Goal: Task Accomplishment & Management: Manage account settings

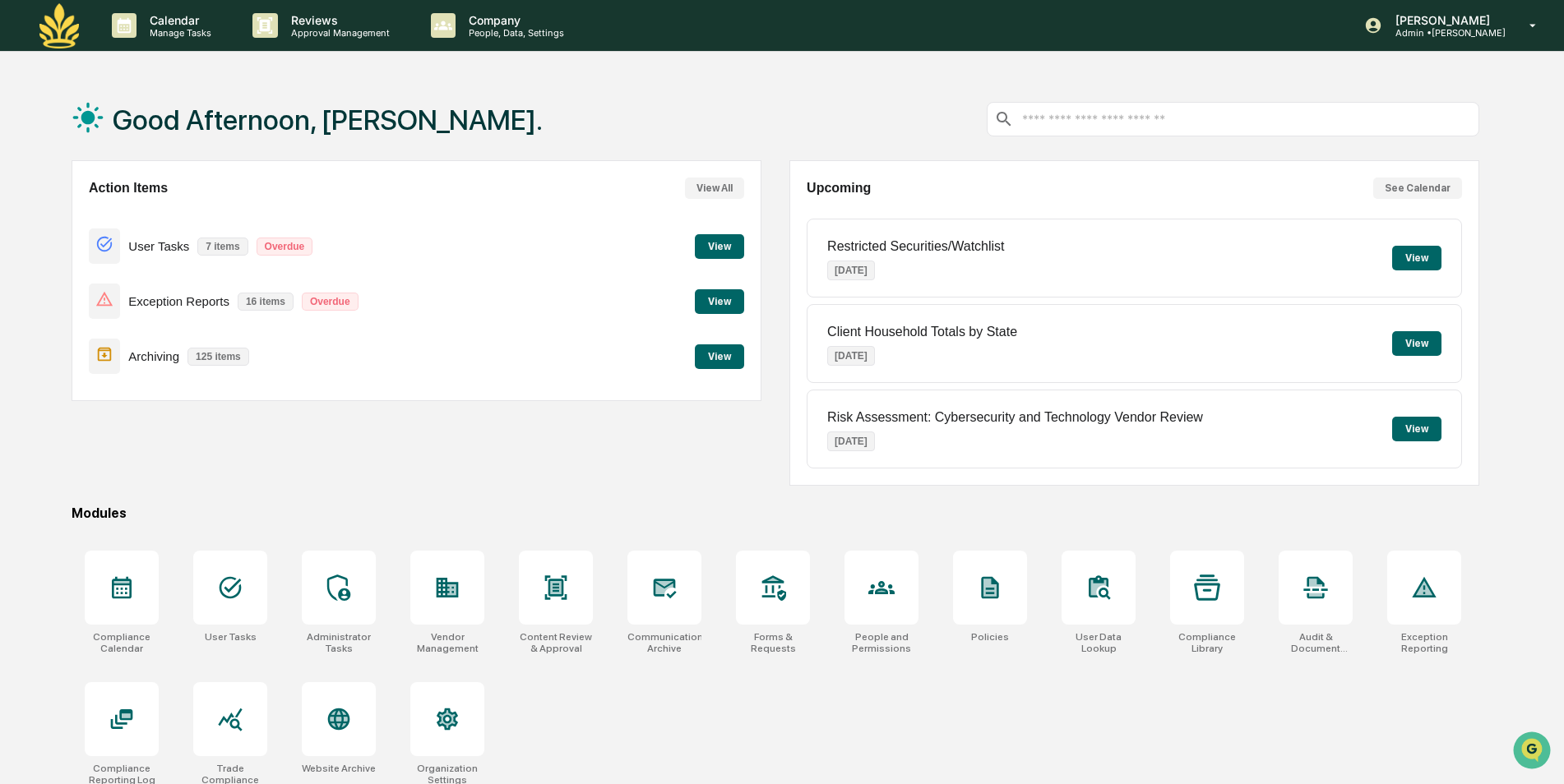
click at [724, 297] on button "View" at bounding box center [719, 302] width 49 height 25
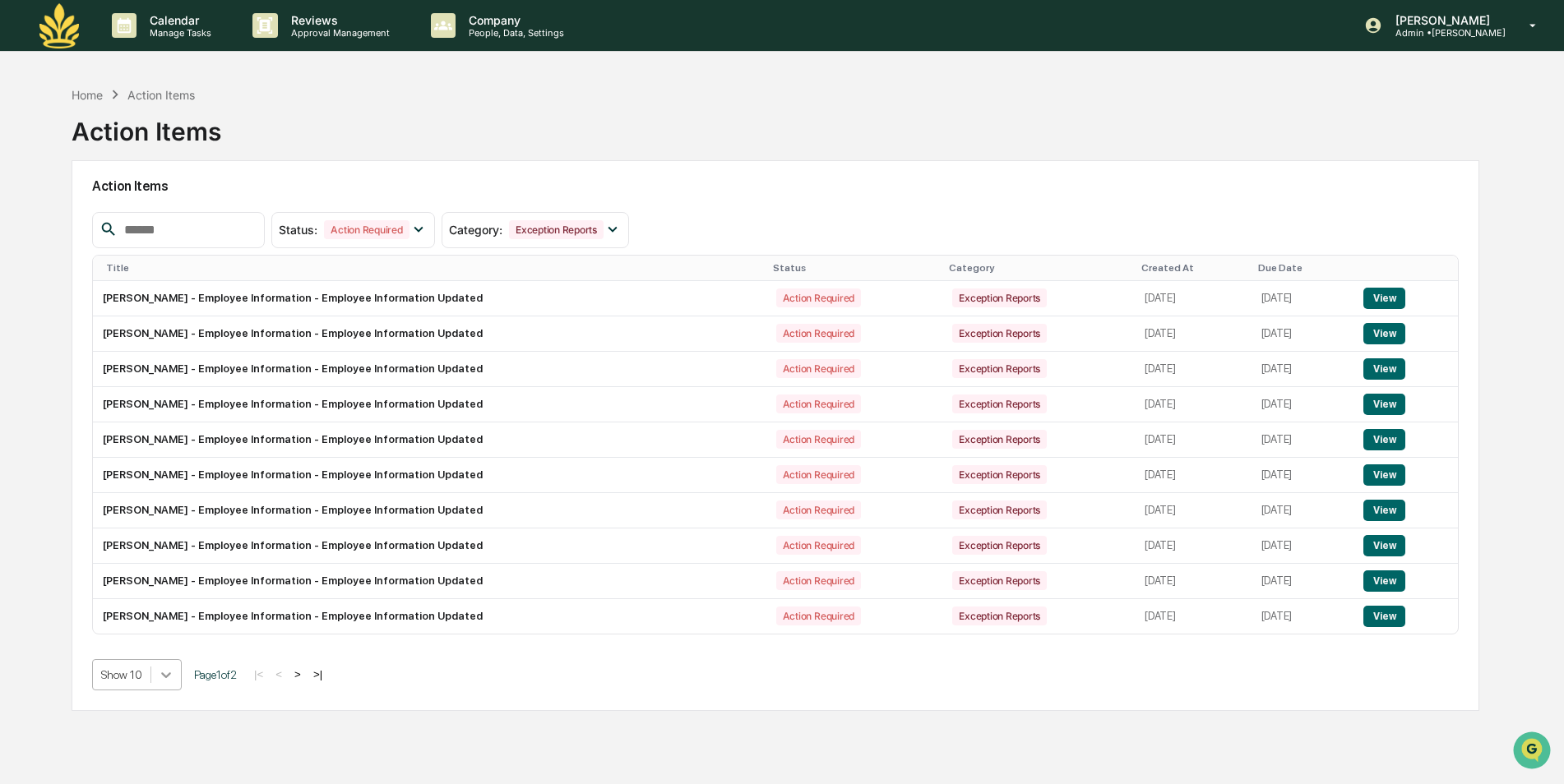
click at [162, 679] on body "Calendar Manage Tasks Reviews Approval Management Company People, Data, Setting…" at bounding box center [782, 431] width 1564 height 862
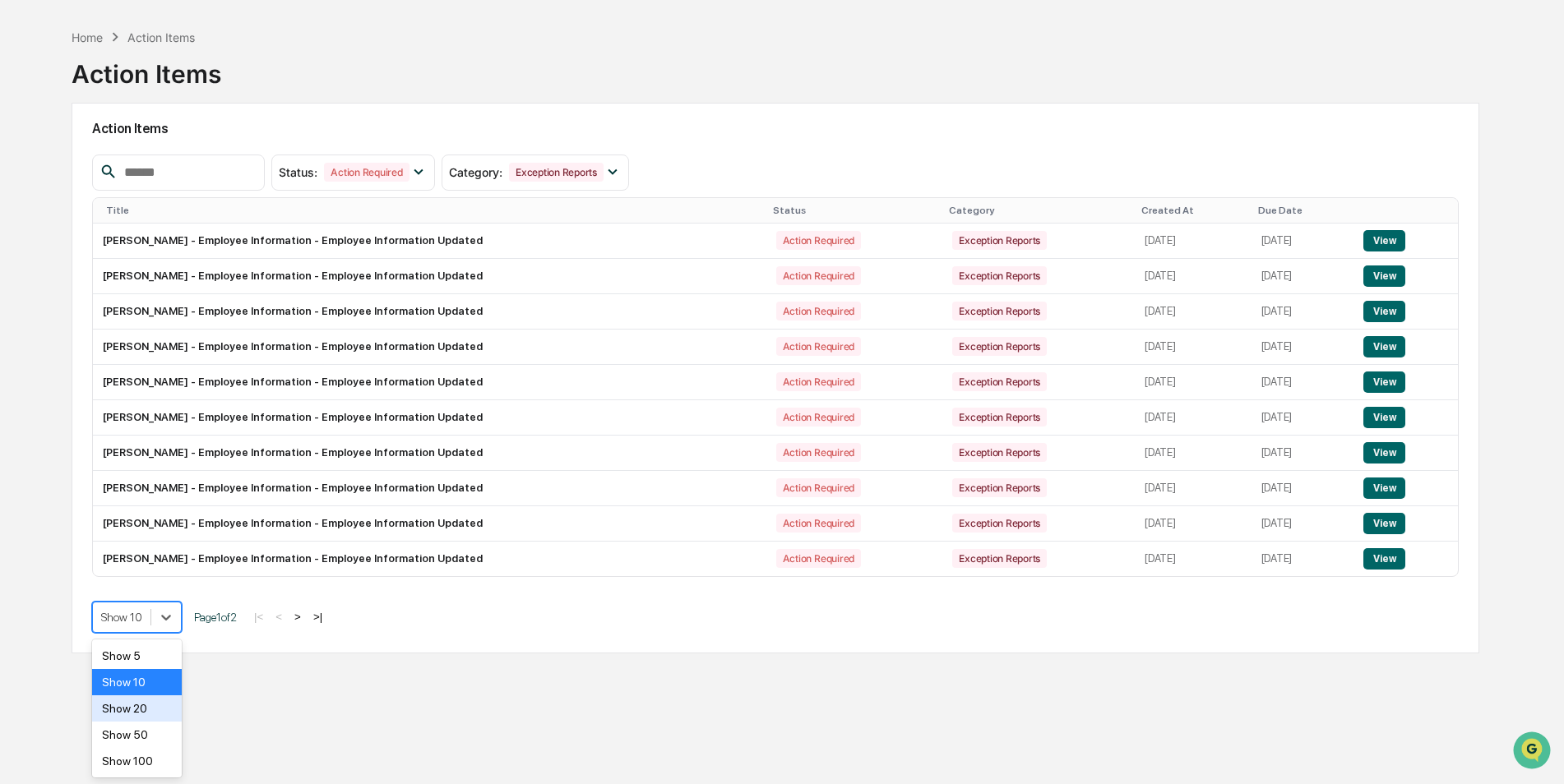
click at [163, 708] on div "Show 20" at bounding box center [137, 708] width 90 height 26
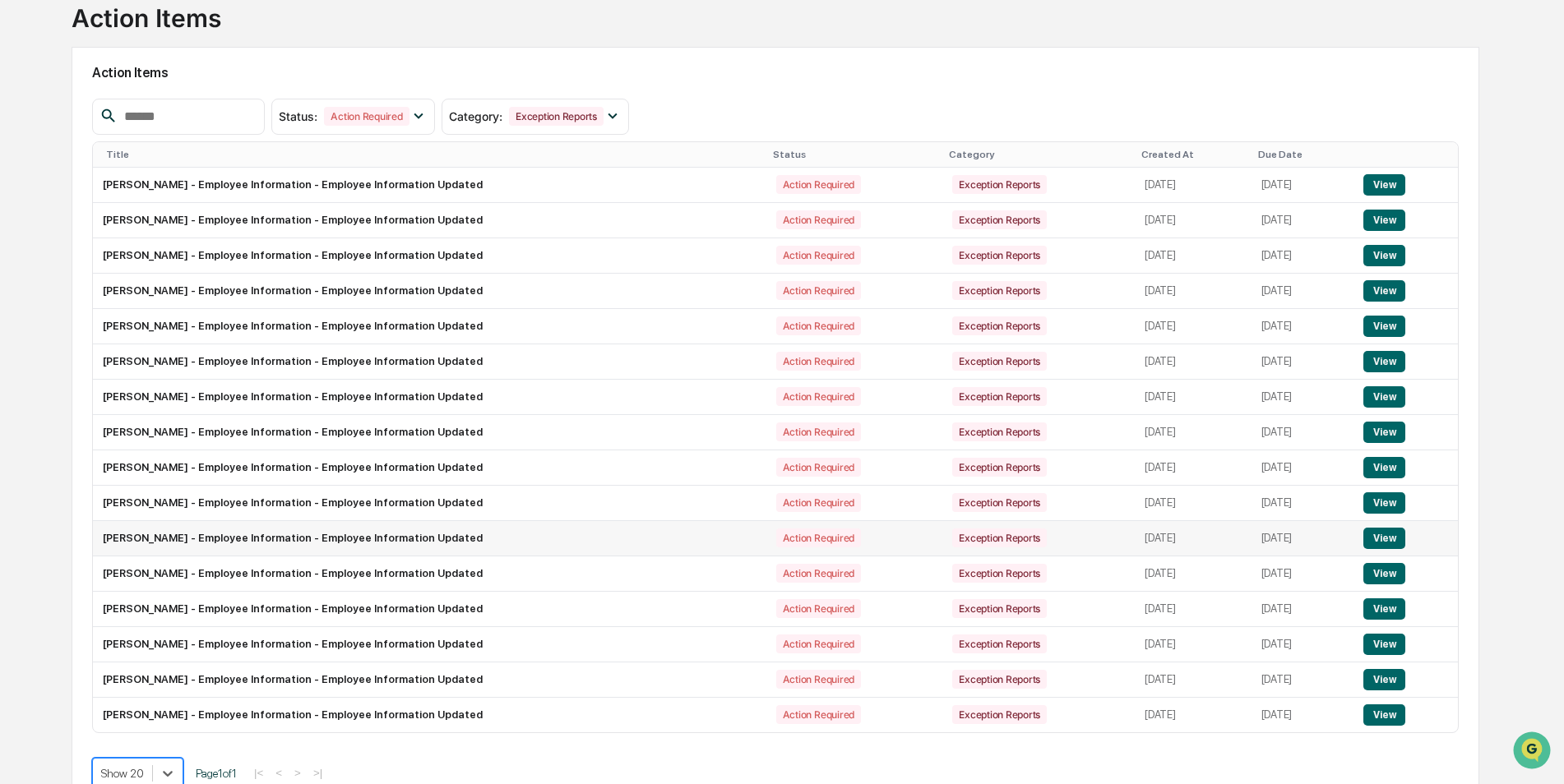
scroll to position [139, 0]
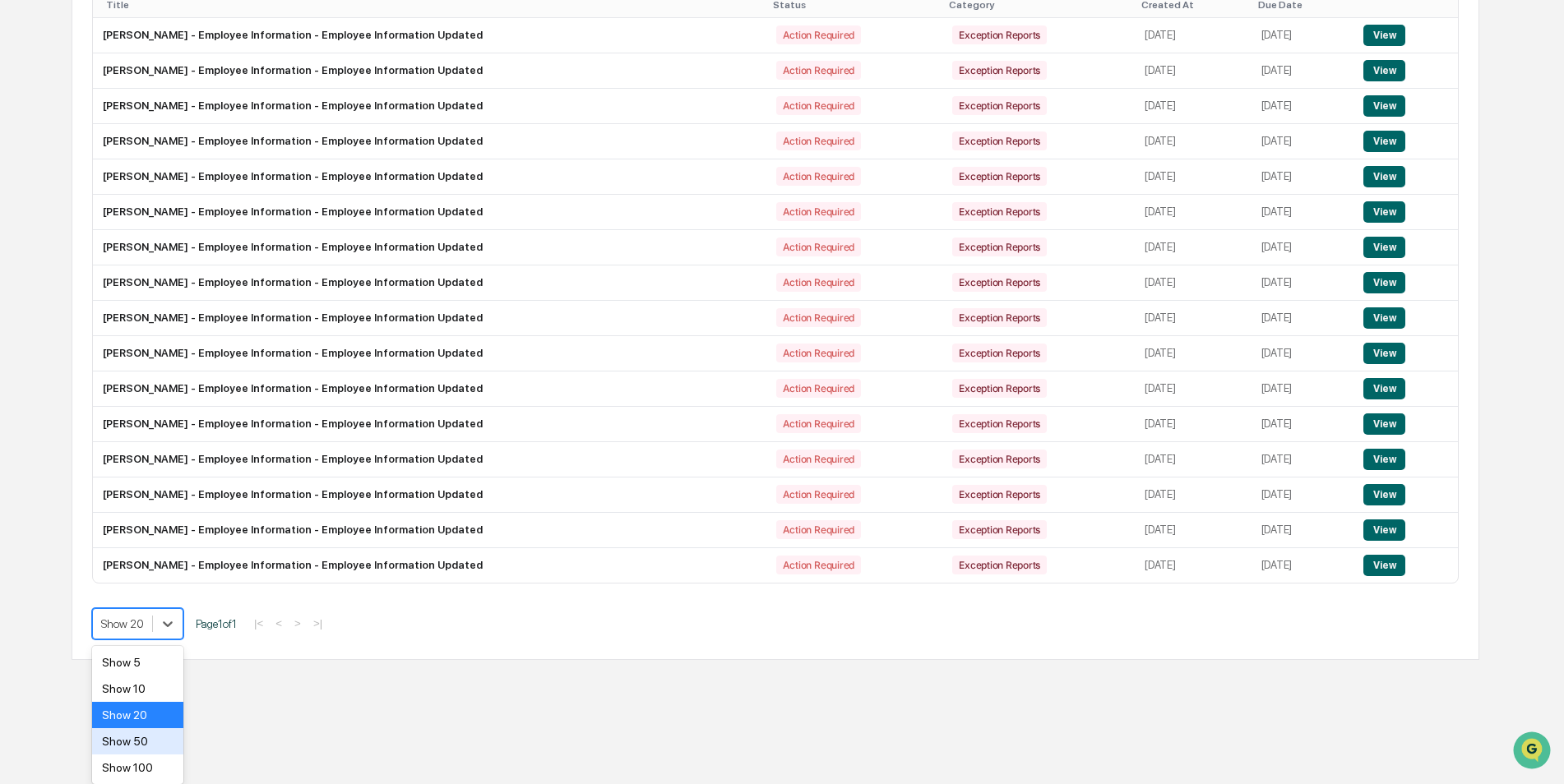
click at [183, 660] on body "Calendar Manage Tasks Reviews Approval Management Company People, Data, Setting…" at bounding box center [782, 198] width 1564 height 923
click at [176, 745] on div "Show 50" at bounding box center [138, 741] width 91 height 26
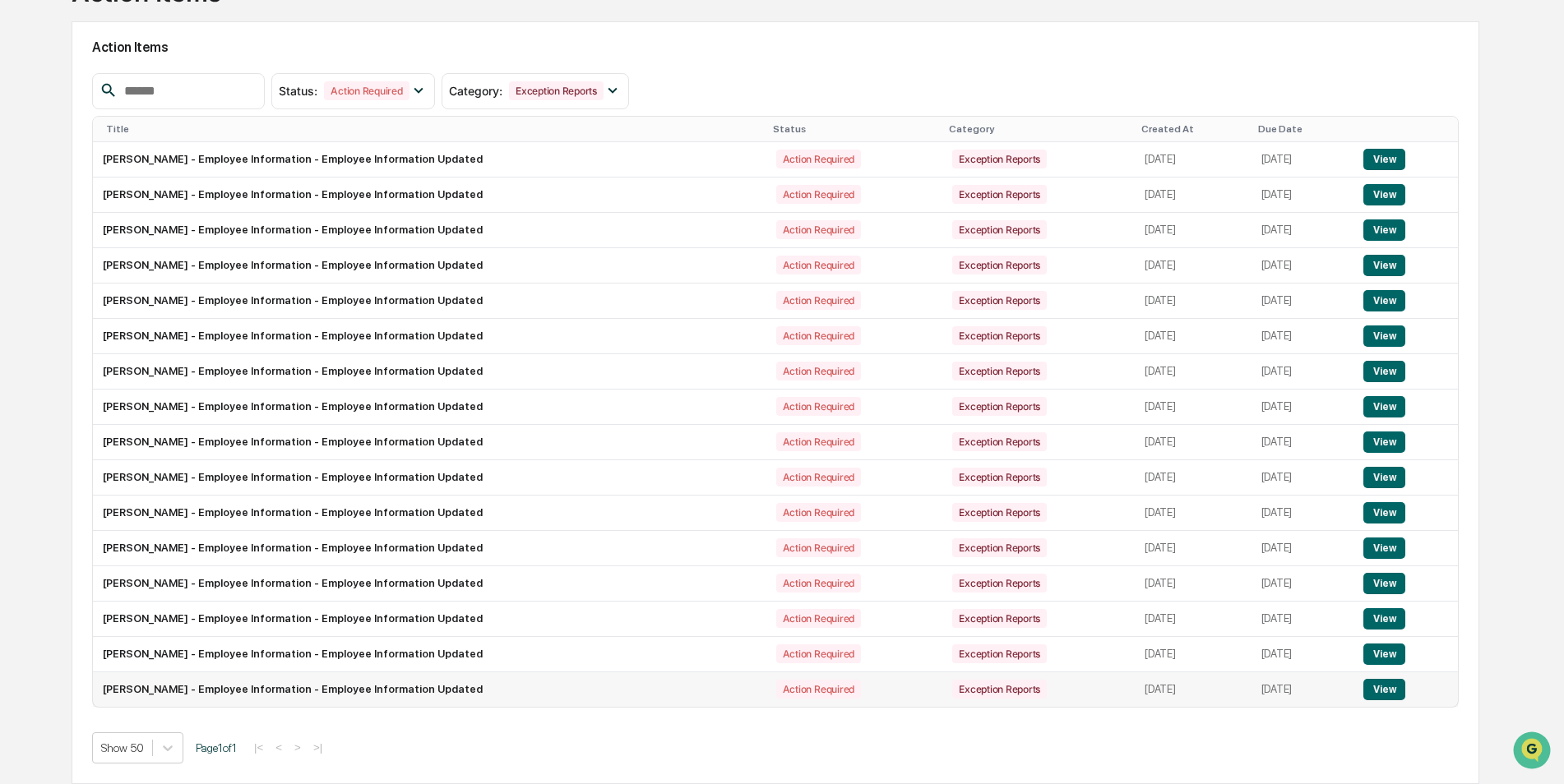
click at [1381, 694] on button "View" at bounding box center [1384, 689] width 42 height 21
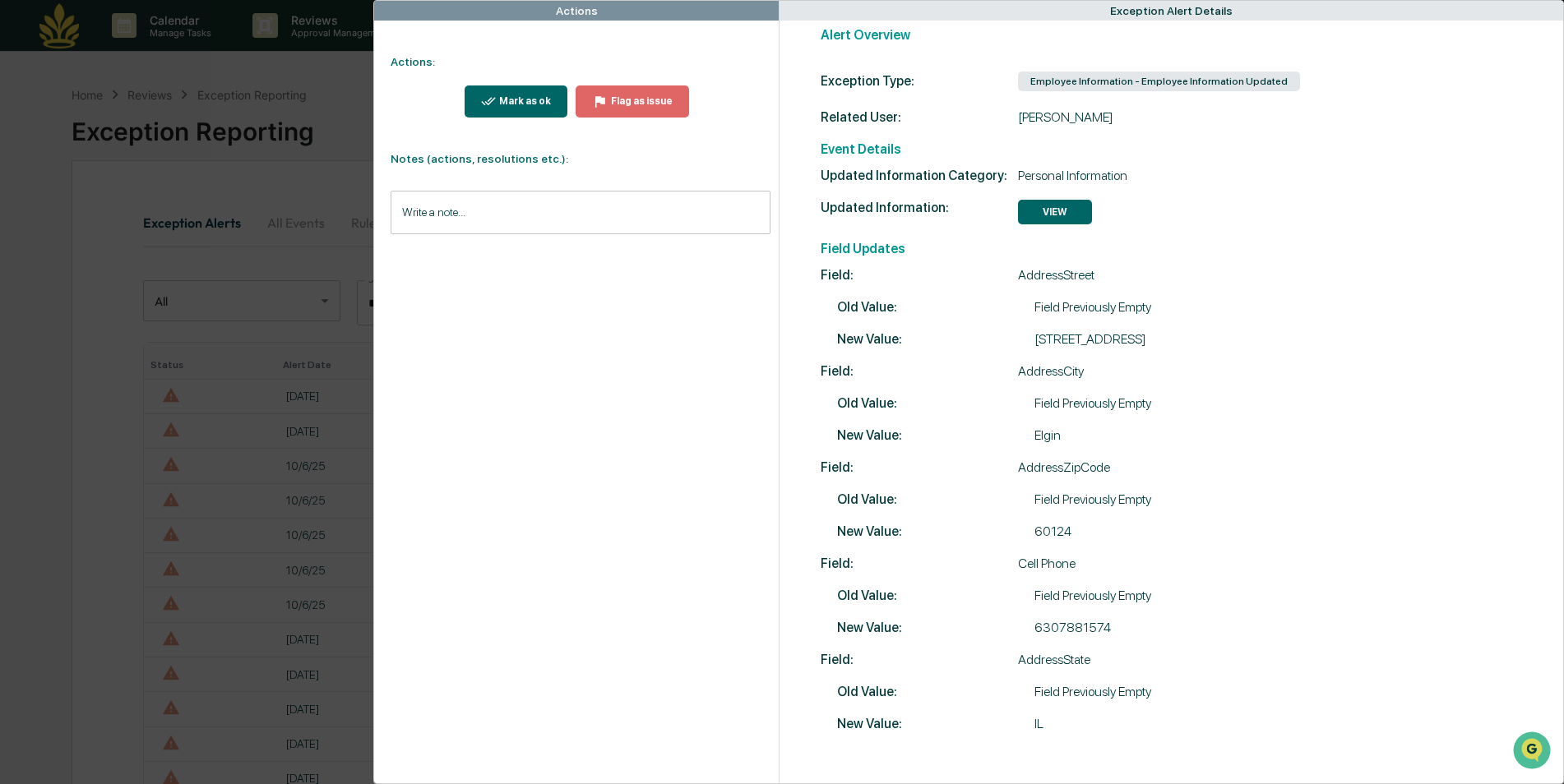
scroll to position [42, 0]
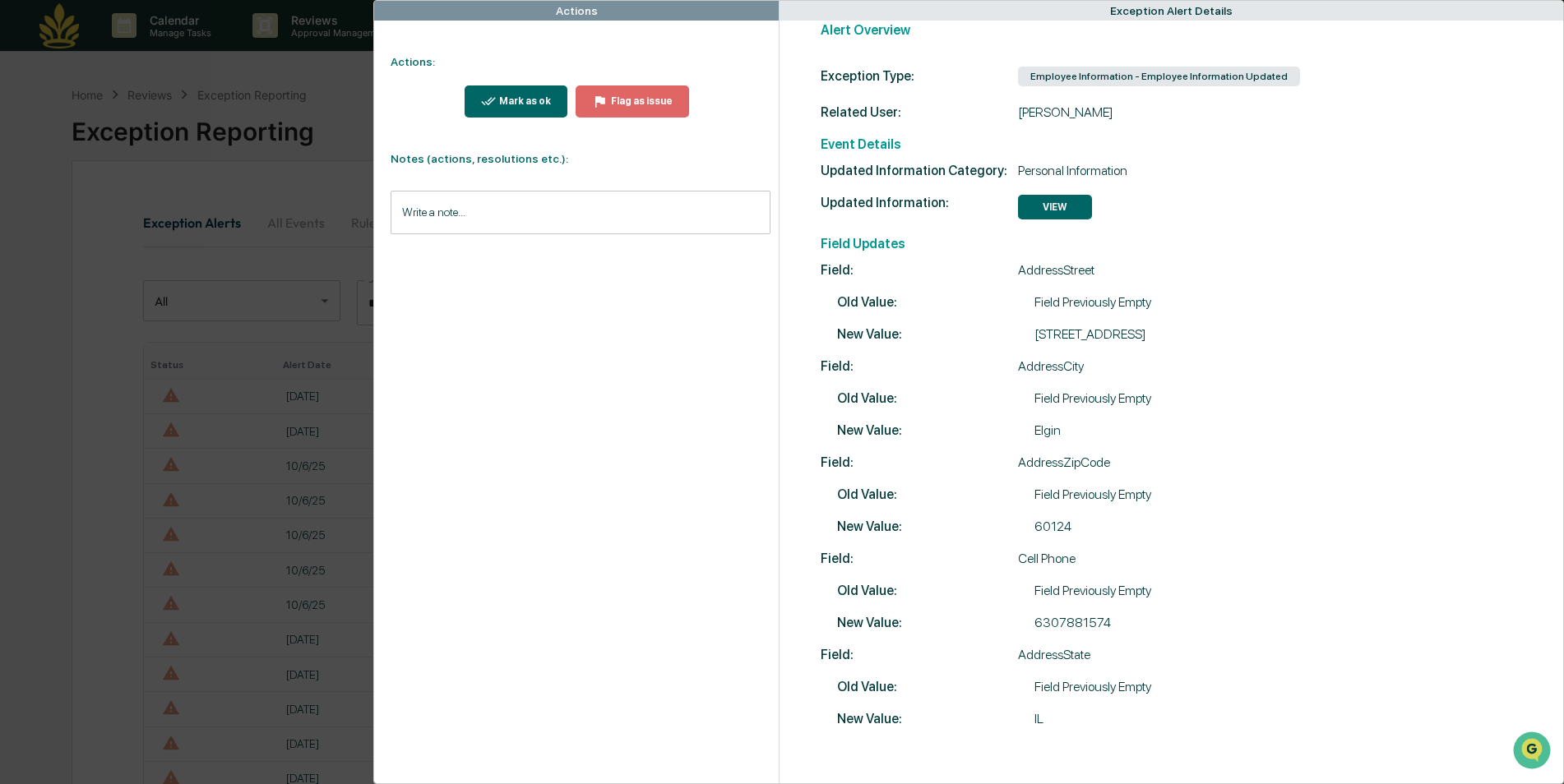
click at [521, 202] on input "Write a note..." at bounding box center [580, 212] width 379 height 43
drag, startPoint x: 561, startPoint y: 267, endPoint x: 371, endPoint y: 269, distance: 190.0
click at [371, 269] on div "**********" at bounding box center [782, 392] width 1564 height 784
copy span "**********"
click at [738, 348] on button "Save" at bounding box center [748, 347] width 43 height 26
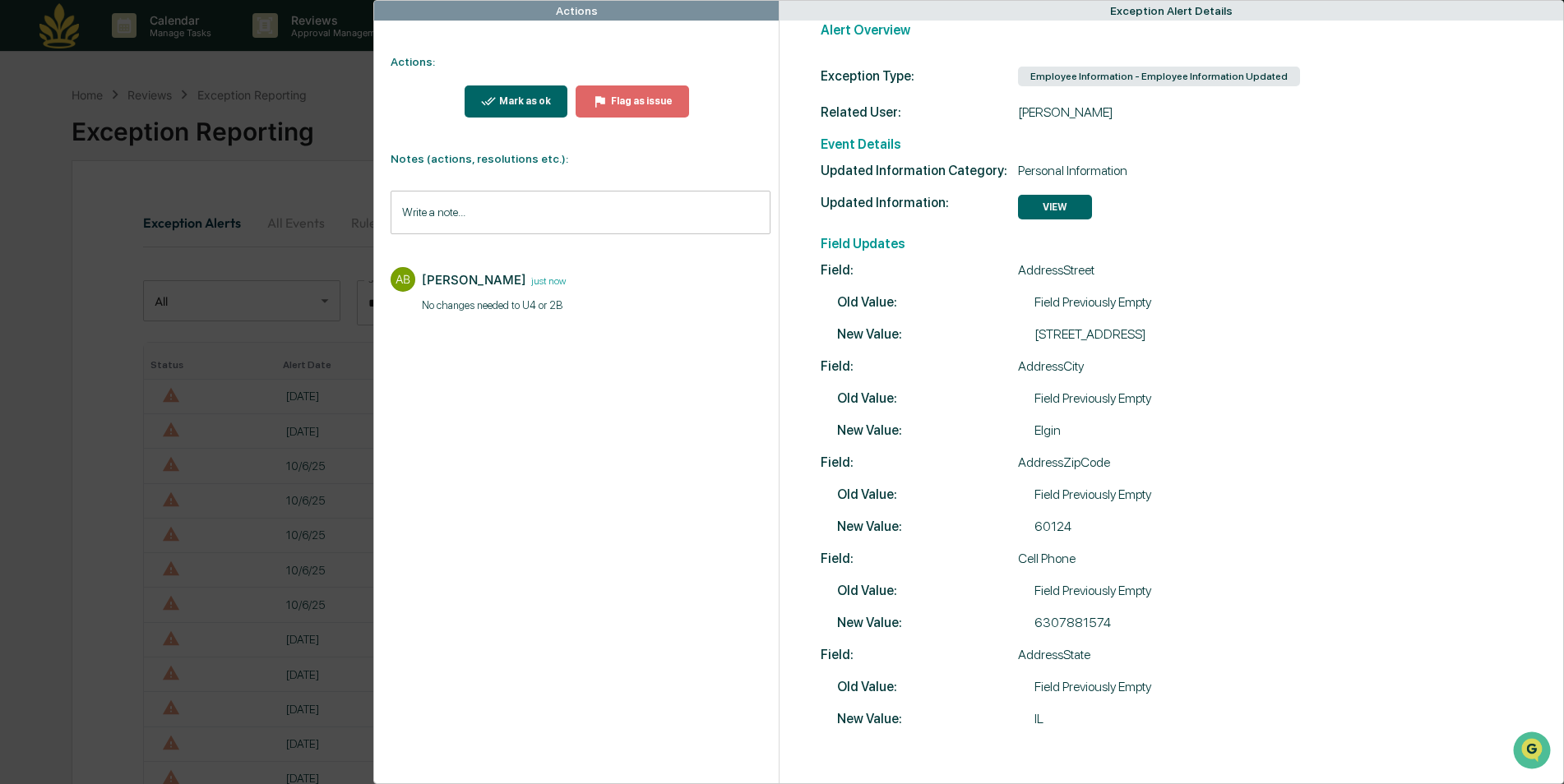
click at [526, 106] on div "Mark as ok" at bounding box center [523, 101] width 55 height 12
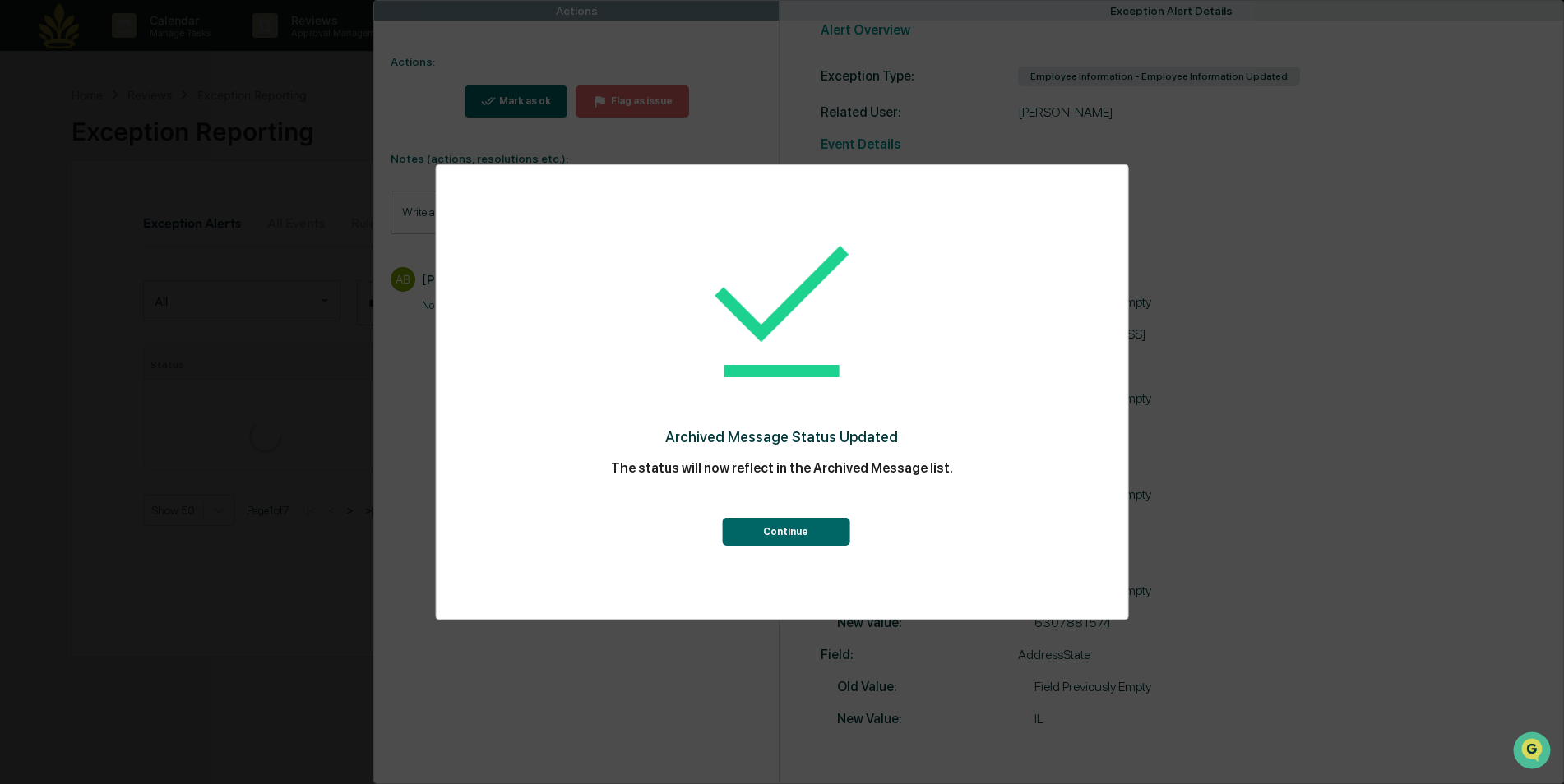
click at [739, 530] on button "Continue" at bounding box center [785, 531] width 127 height 28
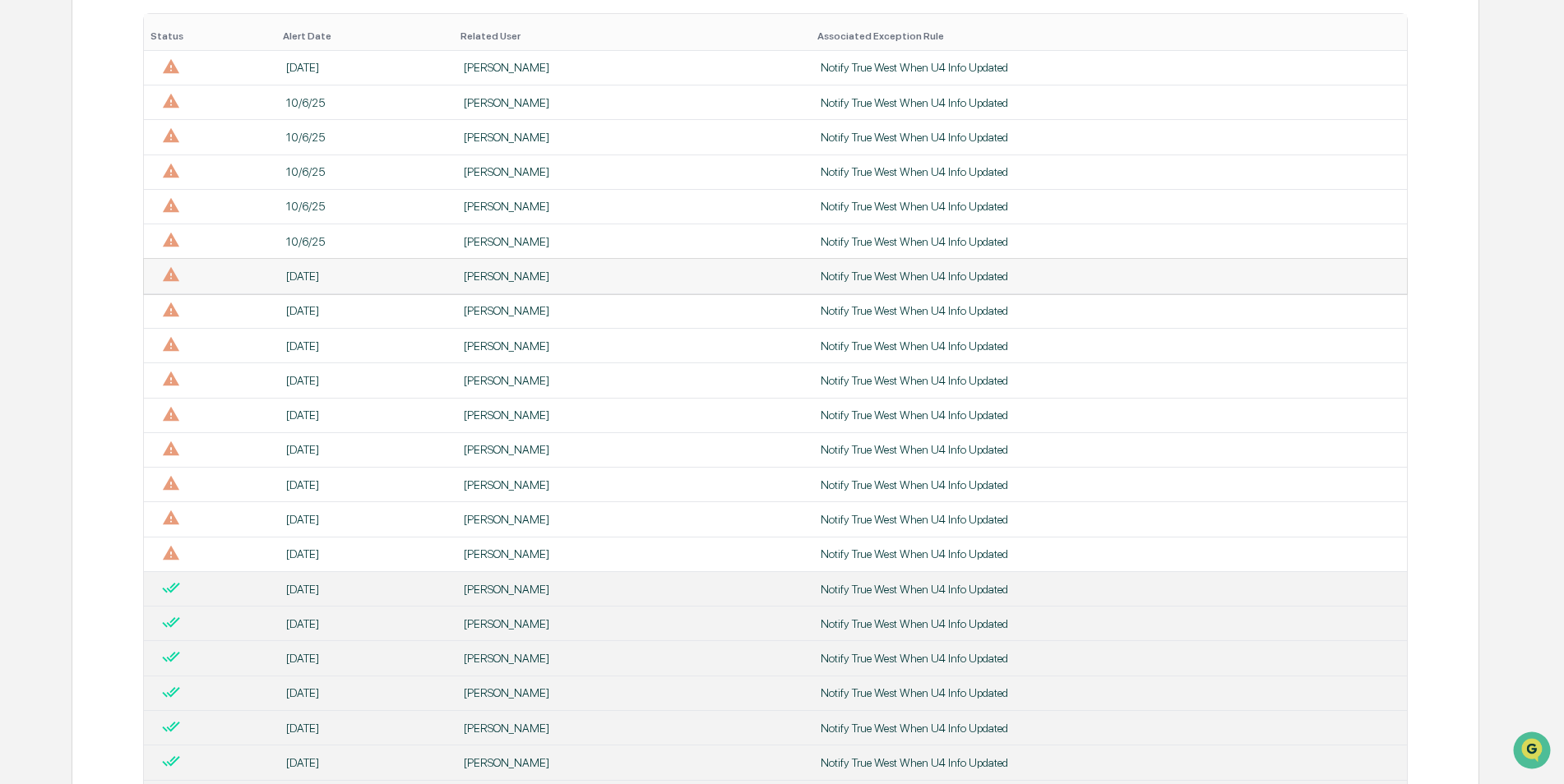
scroll to position [0, 0]
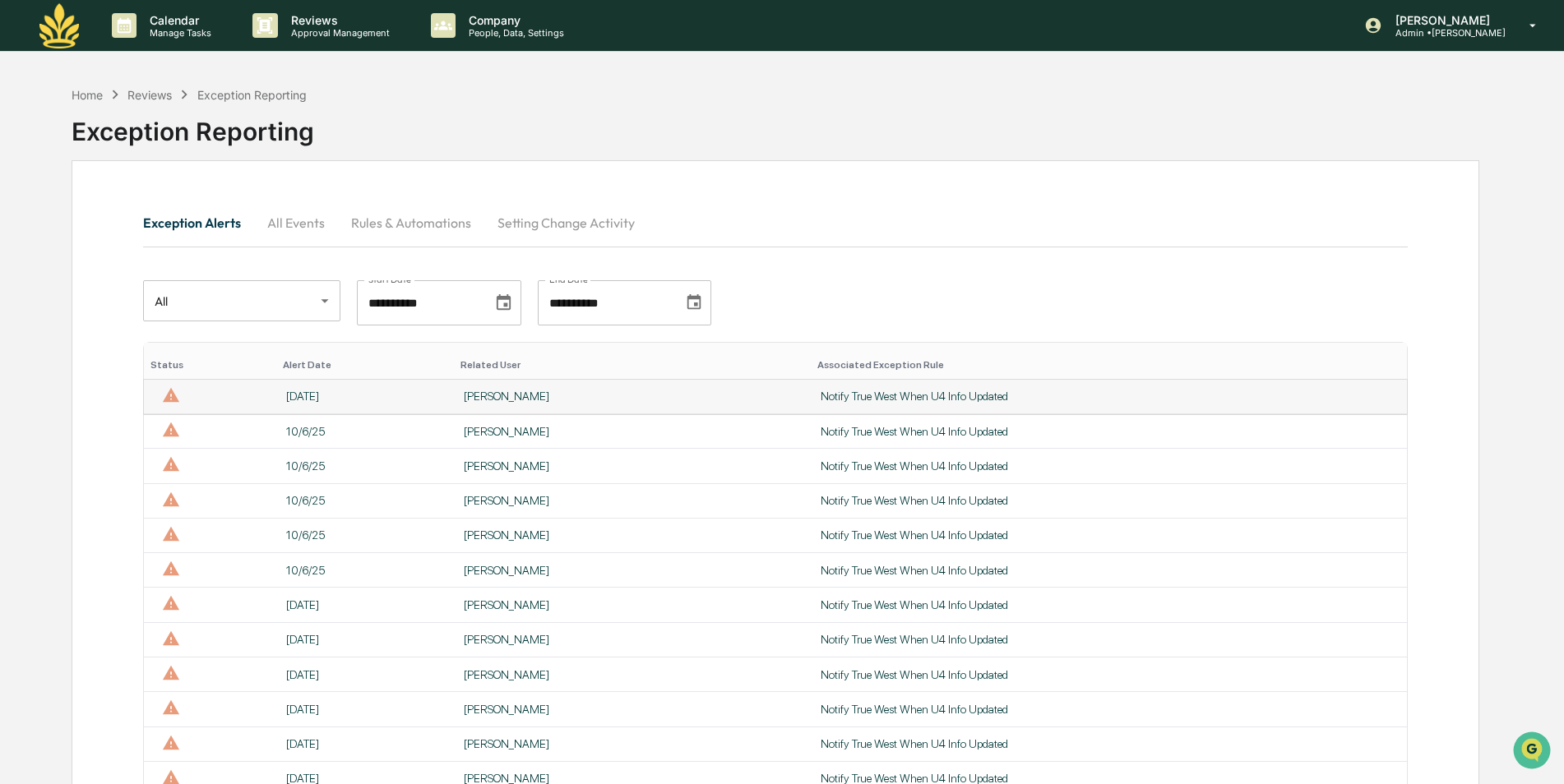
click at [325, 404] on td "[DATE]" at bounding box center [365, 397] width 177 height 35
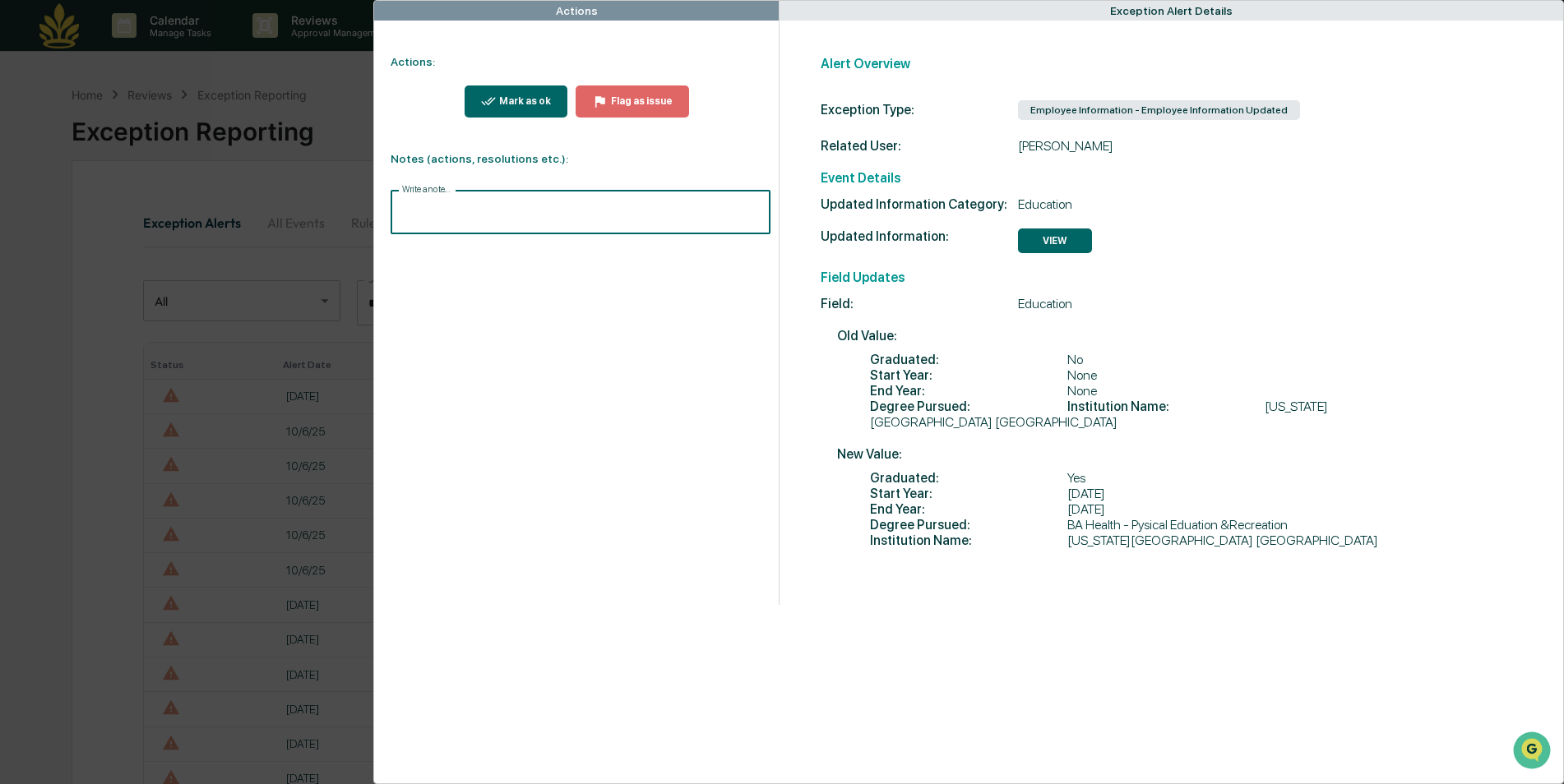
click at [532, 217] on input "Write a note..." at bounding box center [580, 212] width 379 height 43
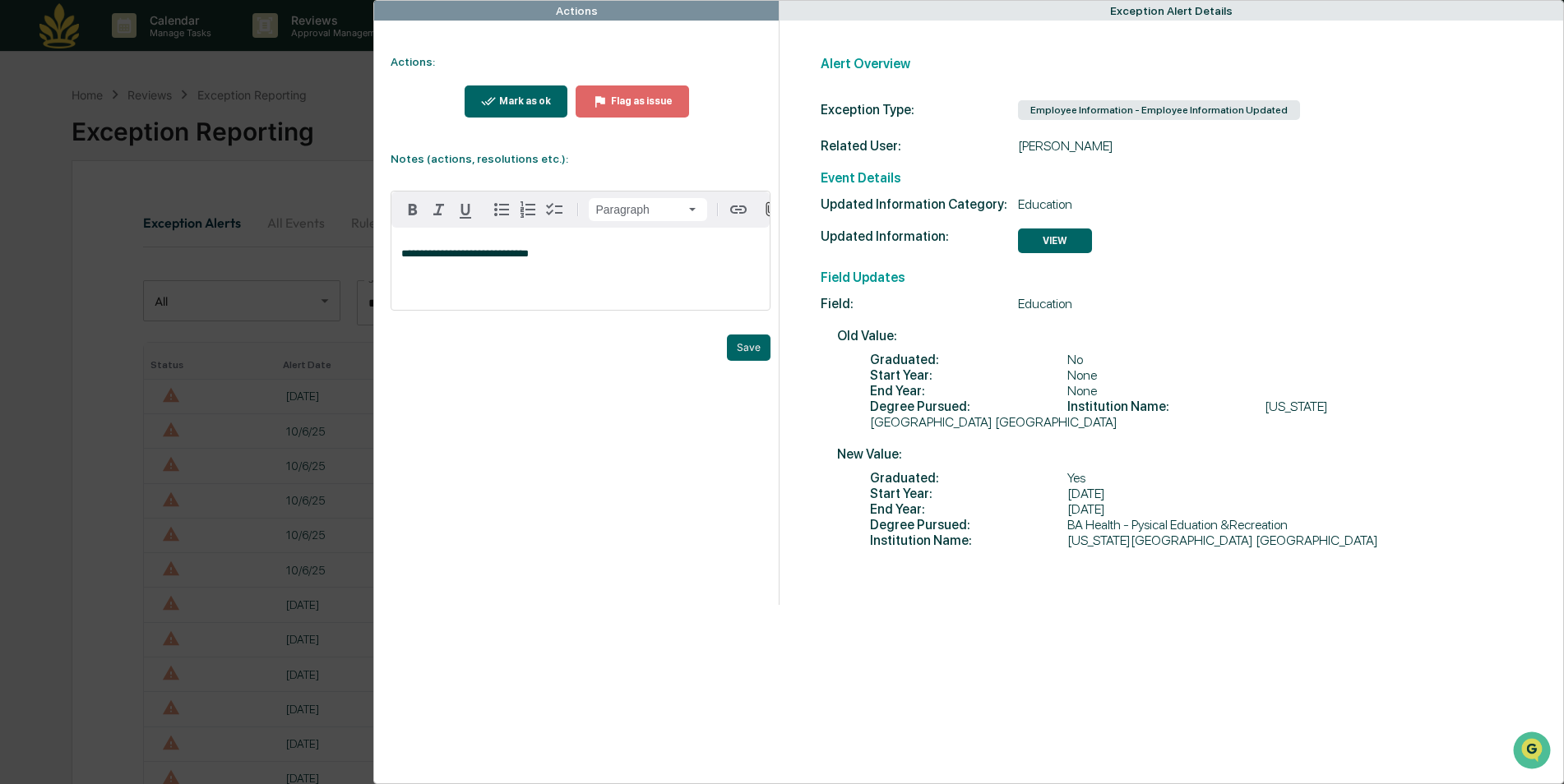
click at [540, 108] on div "Mark as ok" at bounding box center [516, 101] width 70 height 15
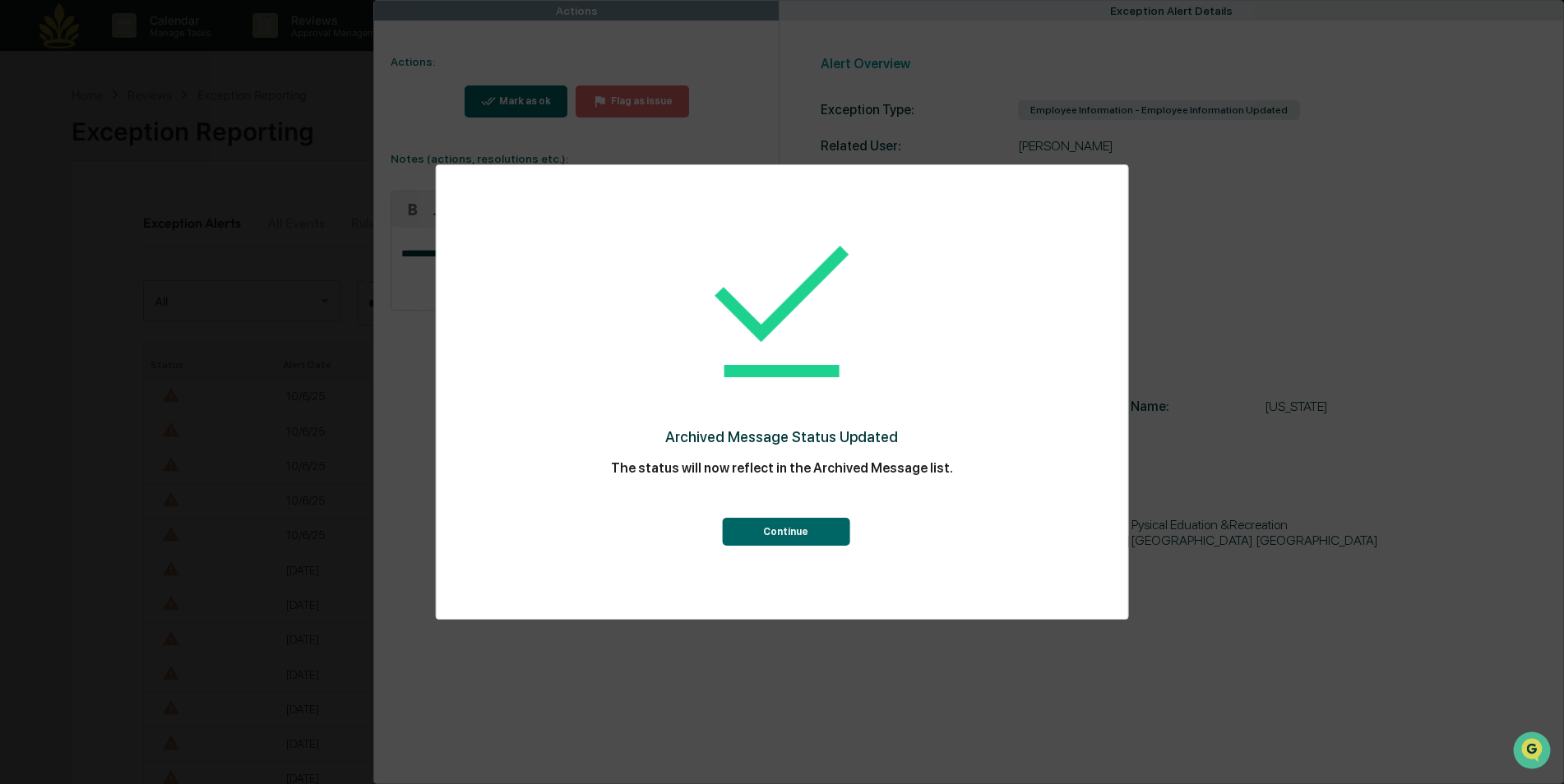
click at [767, 531] on button "Continue" at bounding box center [785, 531] width 127 height 28
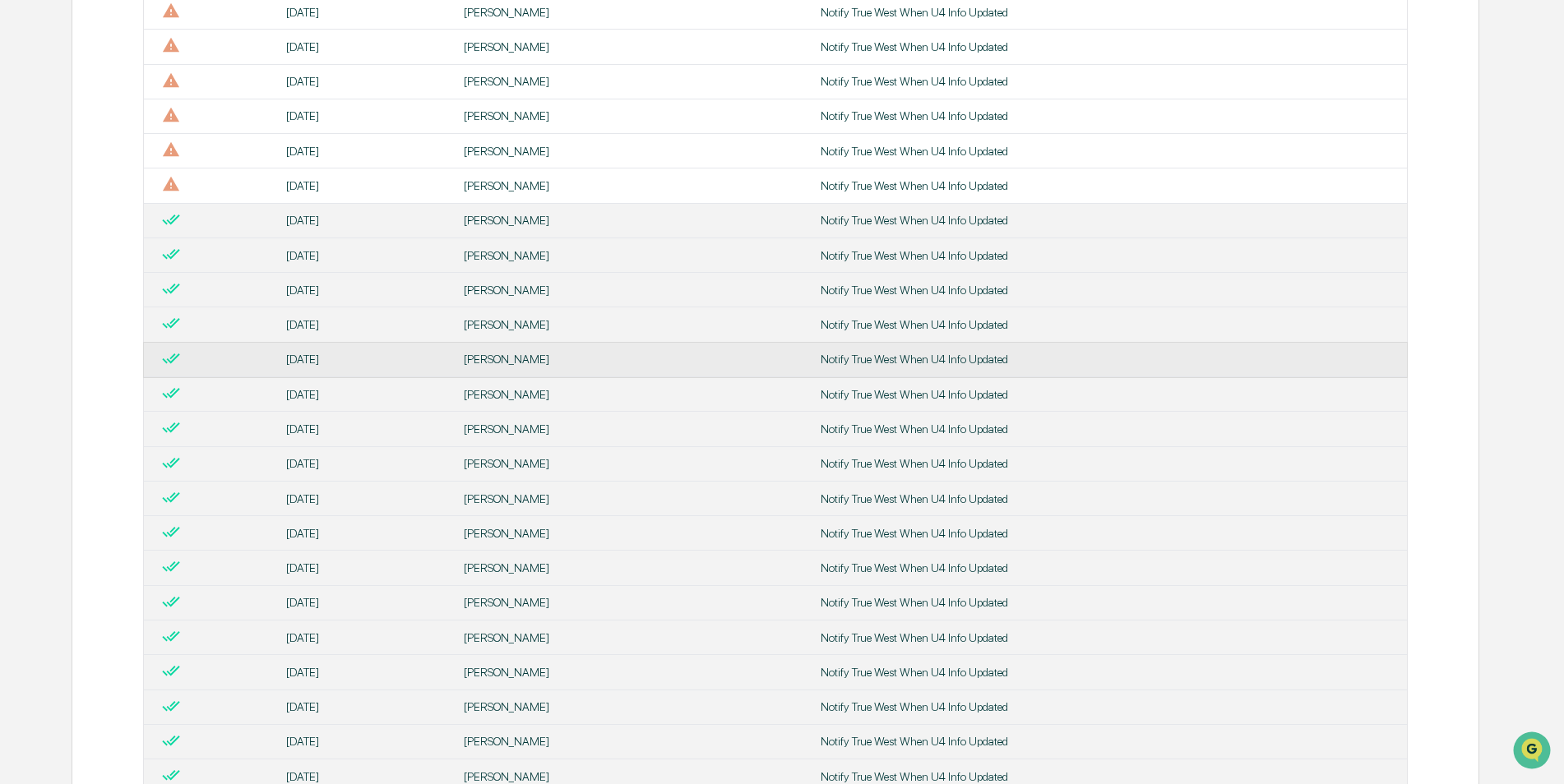
scroll to position [575, 0]
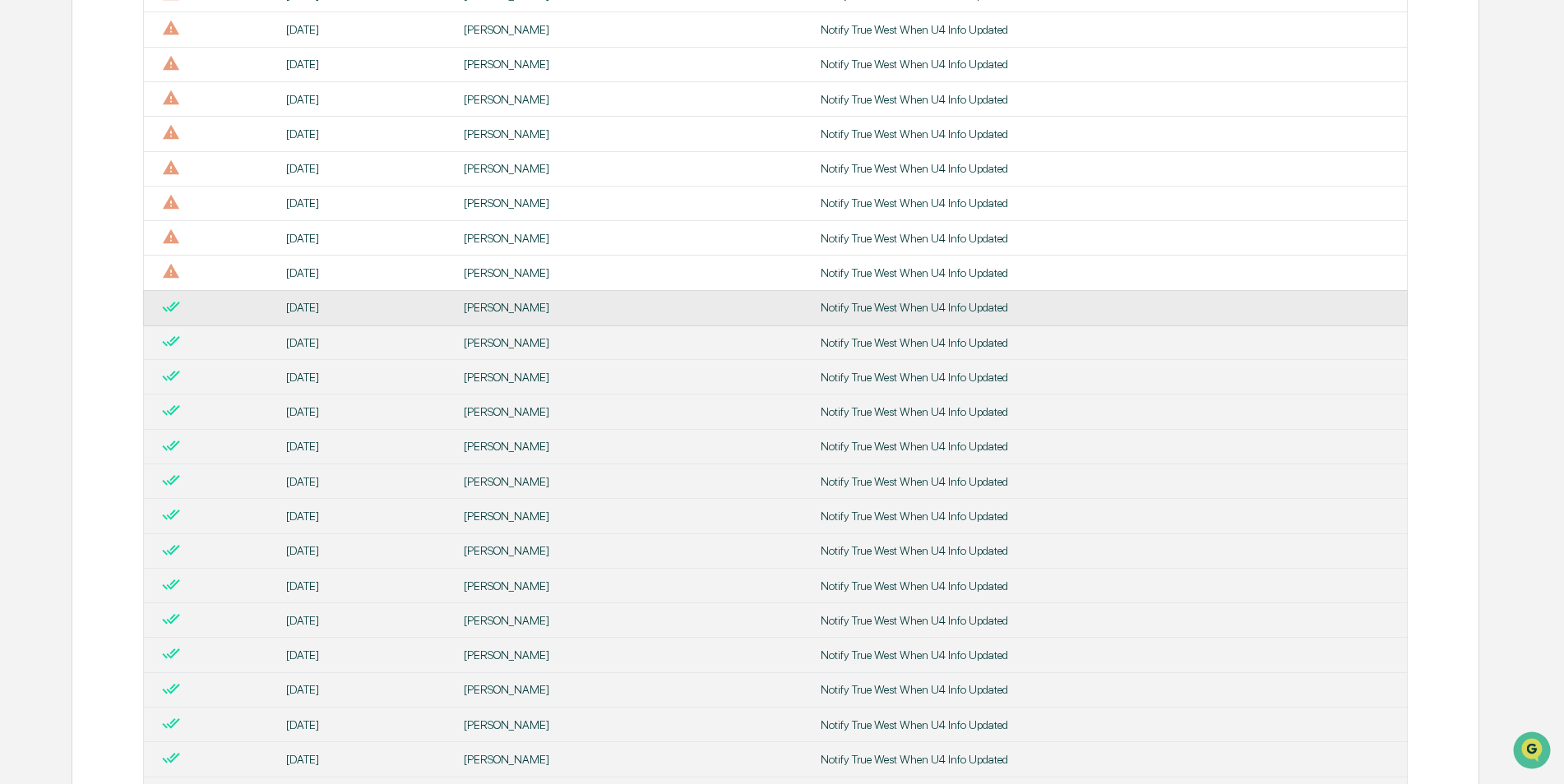
click at [306, 300] on td "[DATE]" at bounding box center [365, 308] width 177 height 35
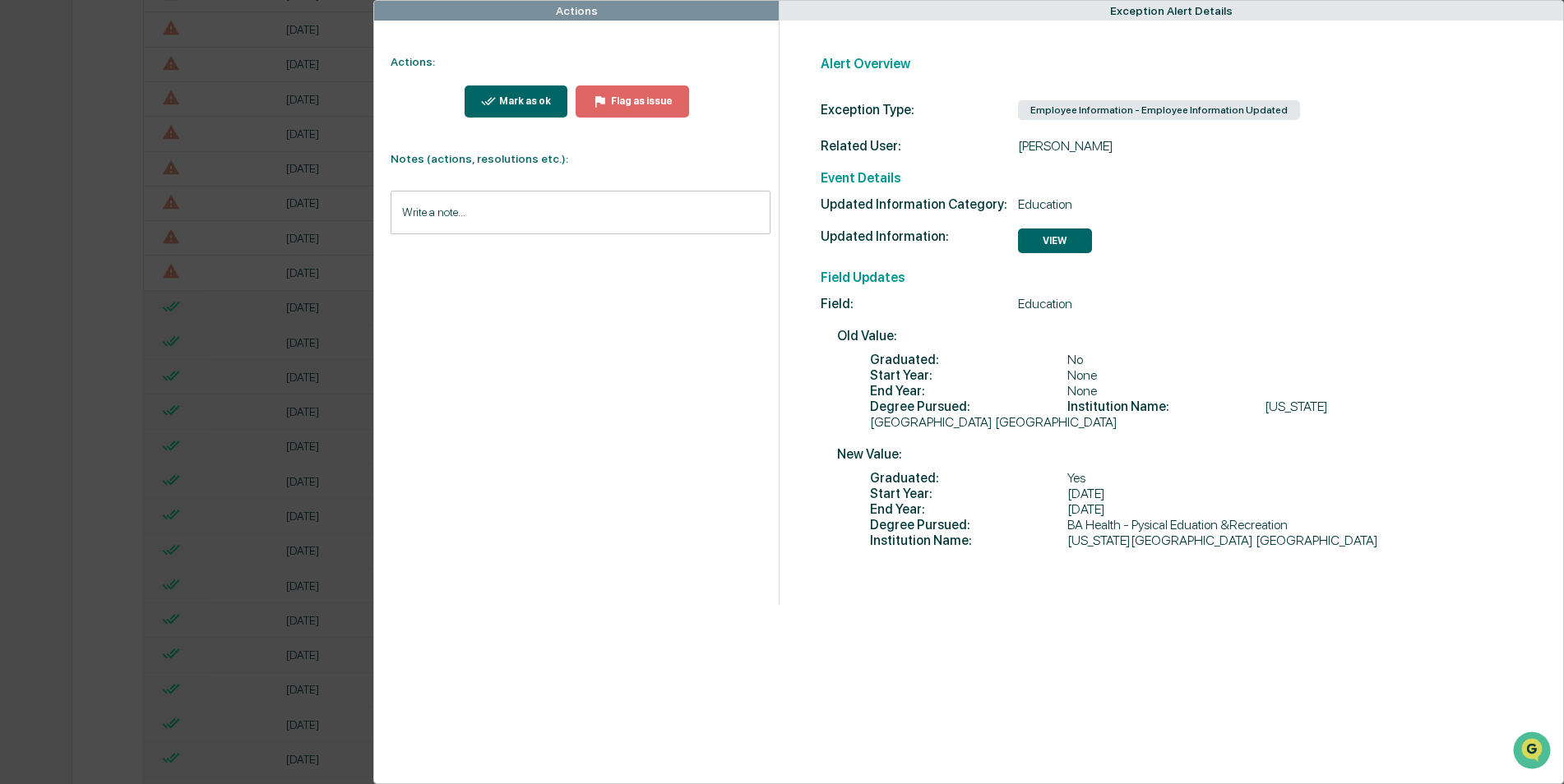
click at [475, 219] on input "Write a note..." at bounding box center [580, 212] width 379 height 43
click at [740, 358] on button "Save" at bounding box center [748, 347] width 43 height 26
click at [178, 512] on div "Actions Actions: Mark as ok Flag as issue Notes (actions, resolutions etc.): Wr…" at bounding box center [782, 392] width 1564 height 784
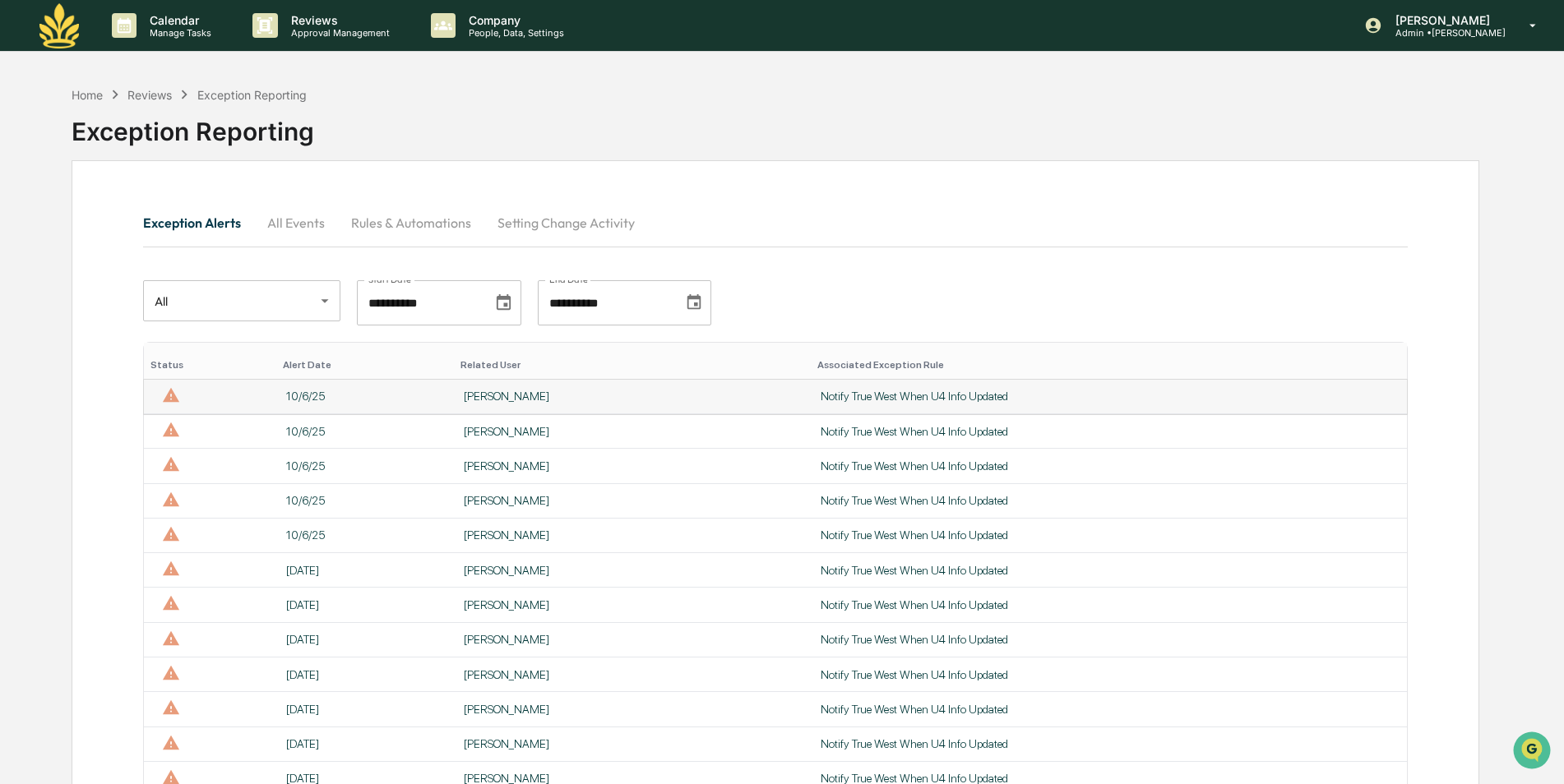
click at [313, 387] on td "10/6/25" at bounding box center [365, 397] width 177 height 35
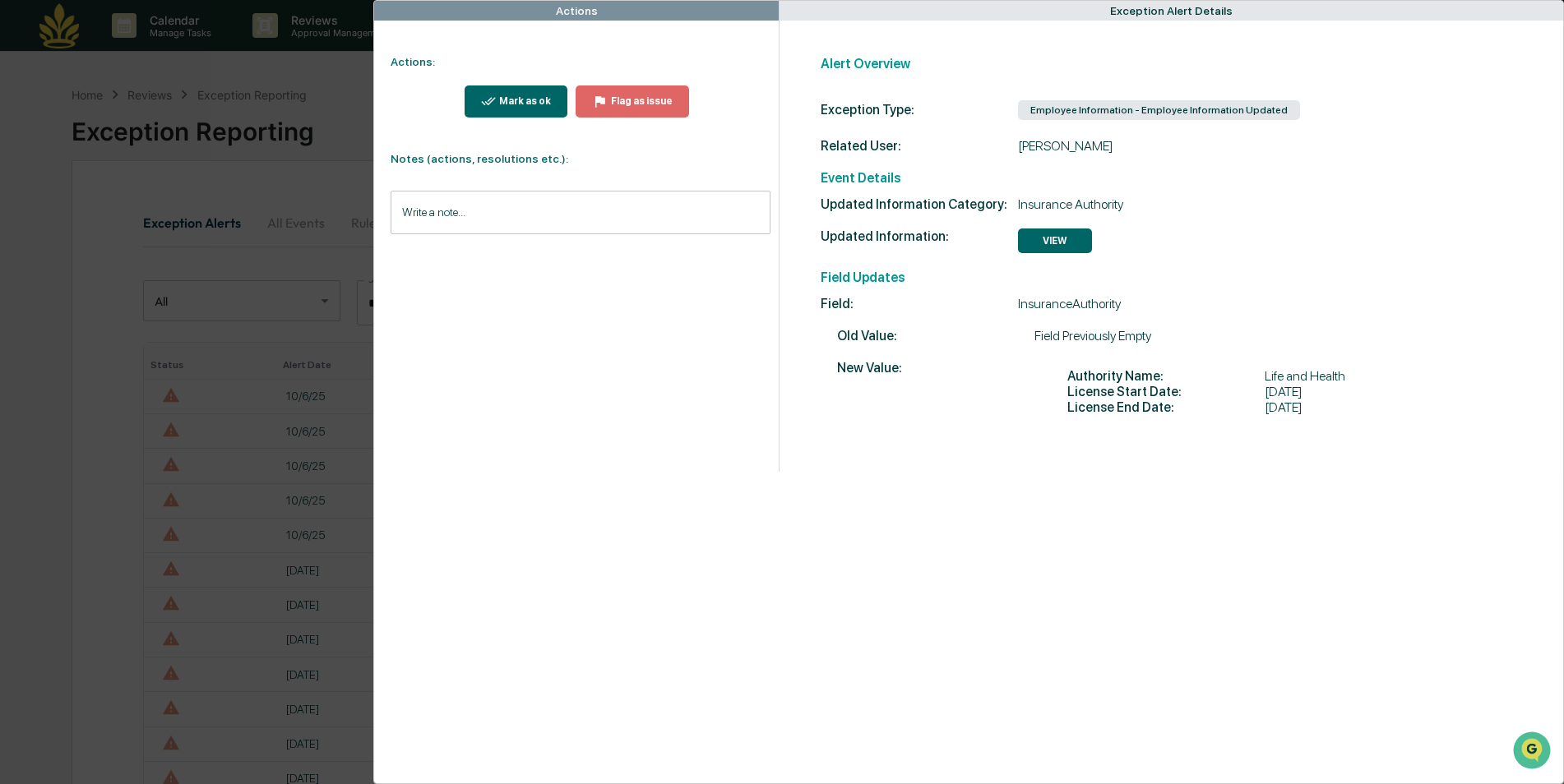
click at [625, 218] on input "Write a note..." at bounding box center [580, 212] width 379 height 43
click at [749, 368] on div "**********" at bounding box center [577, 236] width 404 height 470
click at [749, 361] on button "Save" at bounding box center [748, 347] width 43 height 26
click at [522, 102] on div "Mark as ok" at bounding box center [523, 101] width 55 height 12
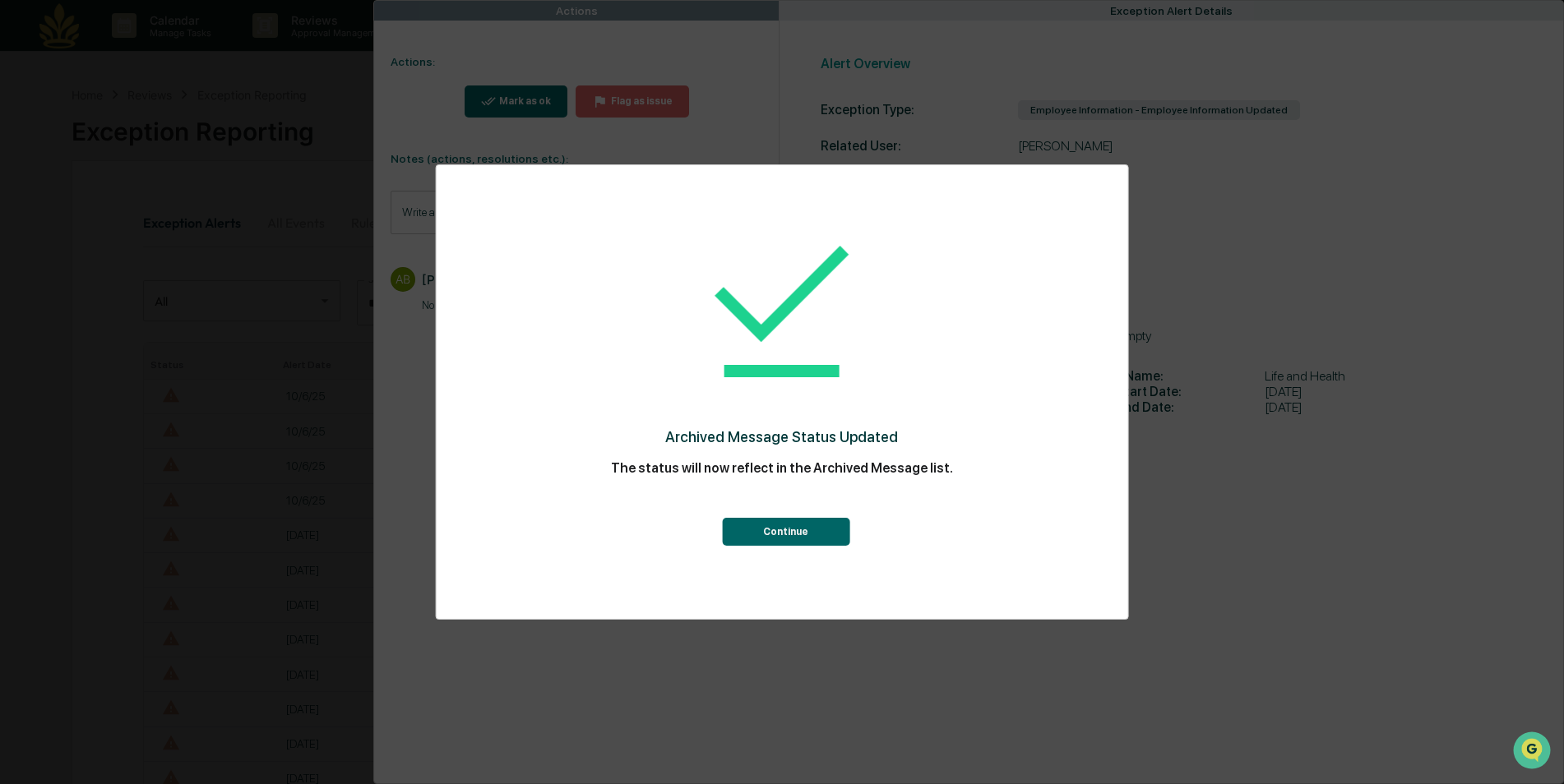
click at [797, 528] on button "Continue" at bounding box center [785, 531] width 127 height 28
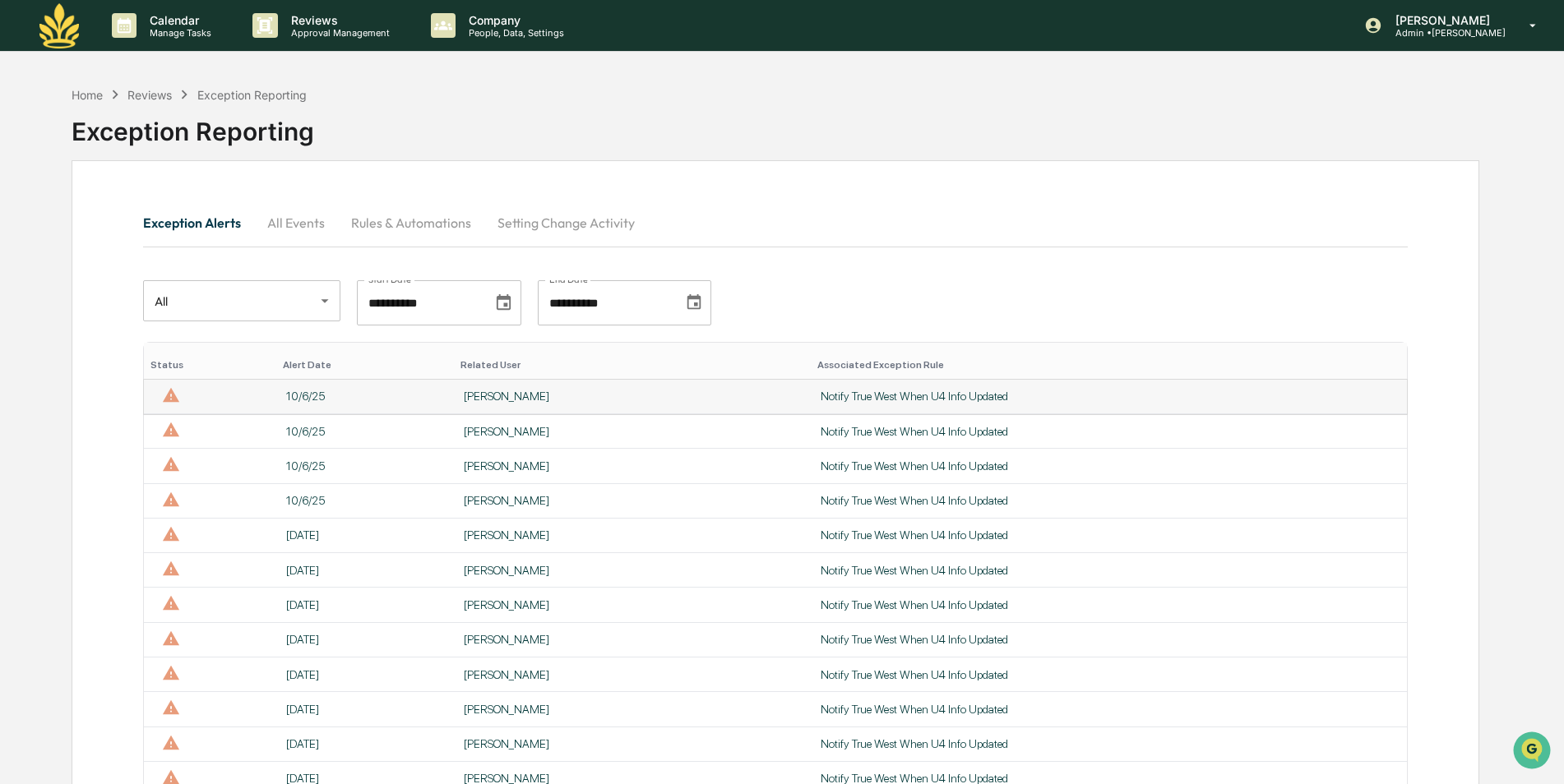
click at [314, 387] on td "10/6/25" at bounding box center [365, 397] width 177 height 35
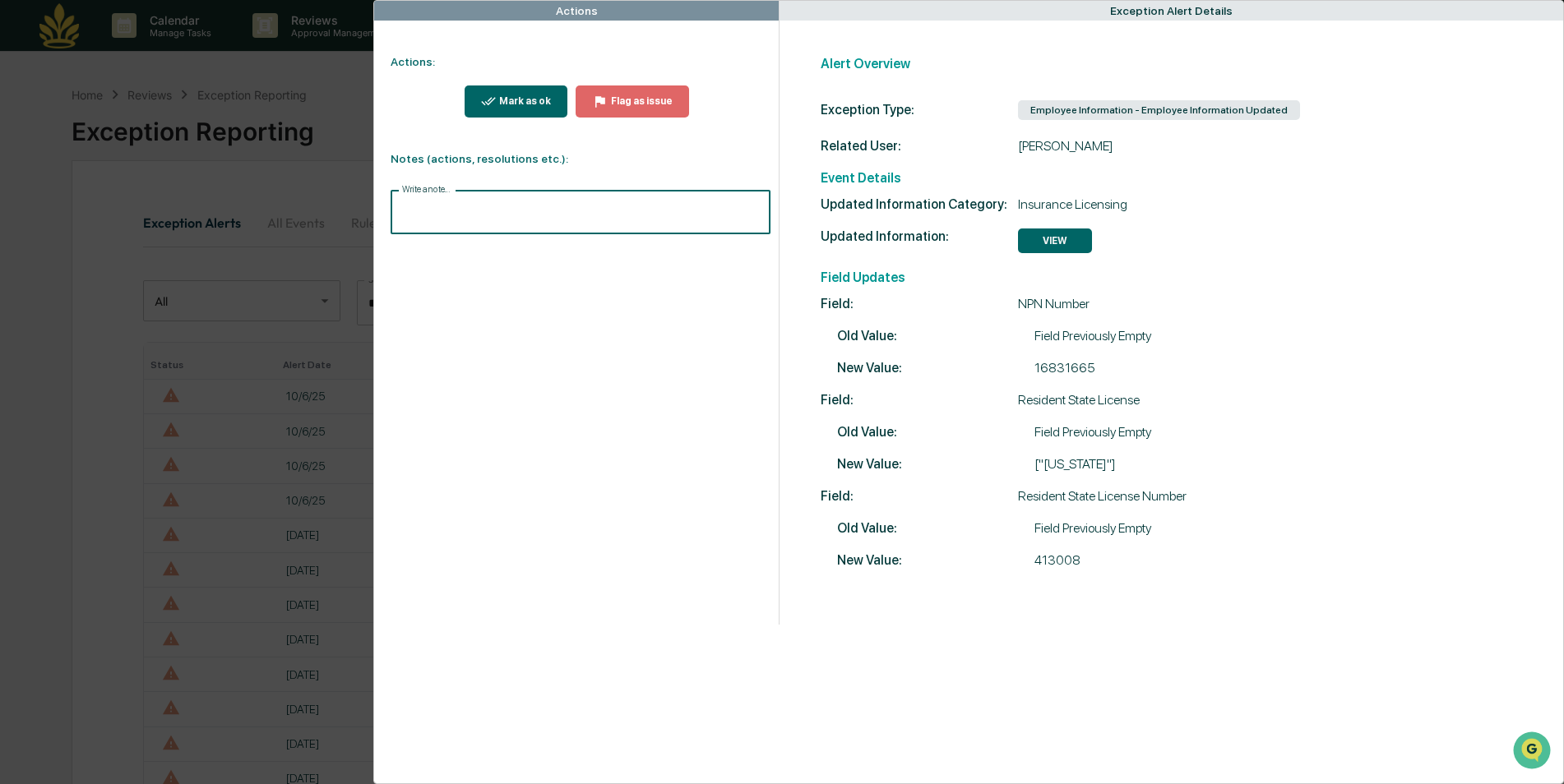
click at [527, 211] on input "Write a note..." at bounding box center [580, 212] width 379 height 43
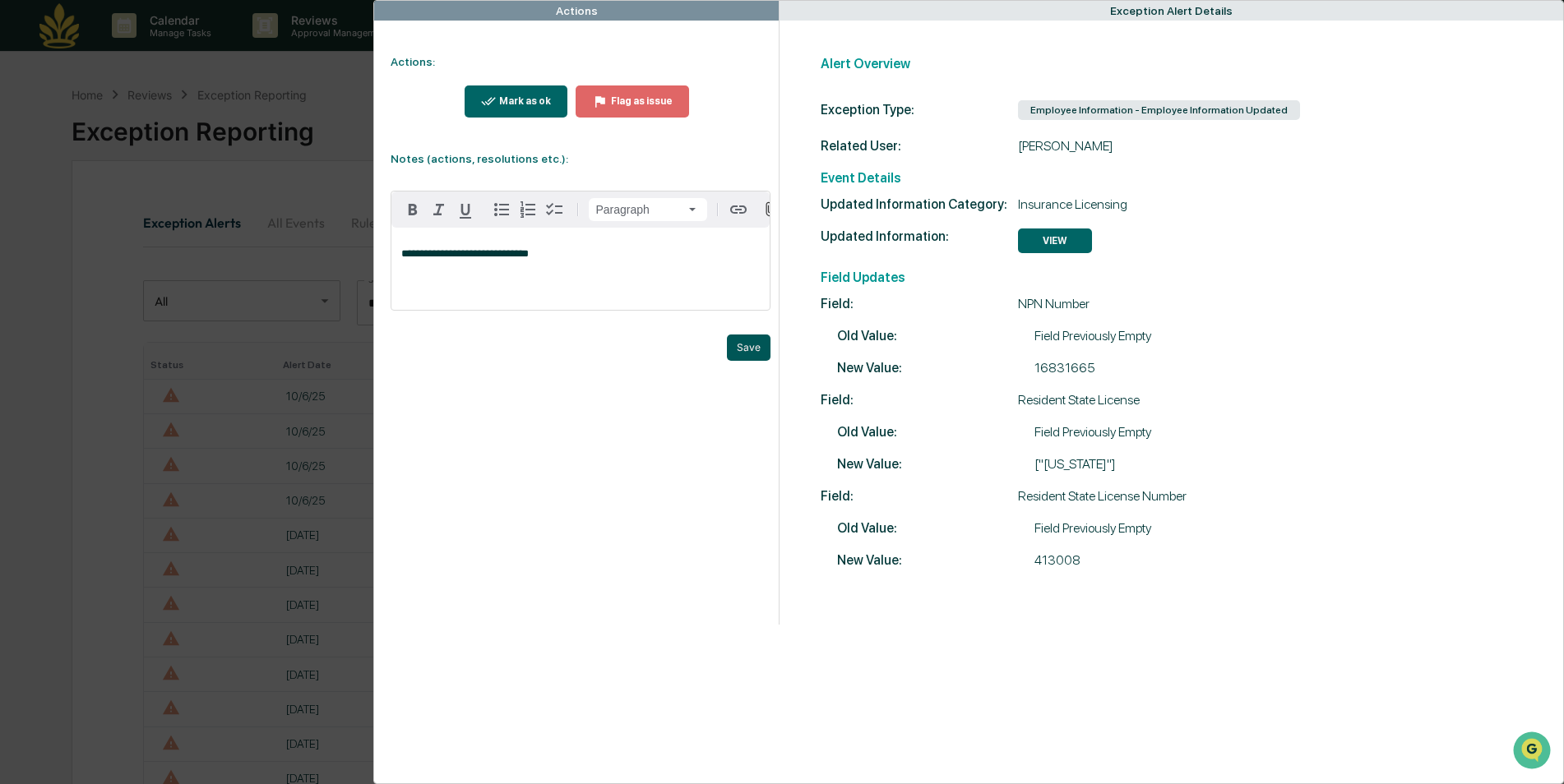
click at [748, 358] on button "Save" at bounding box center [748, 347] width 43 height 26
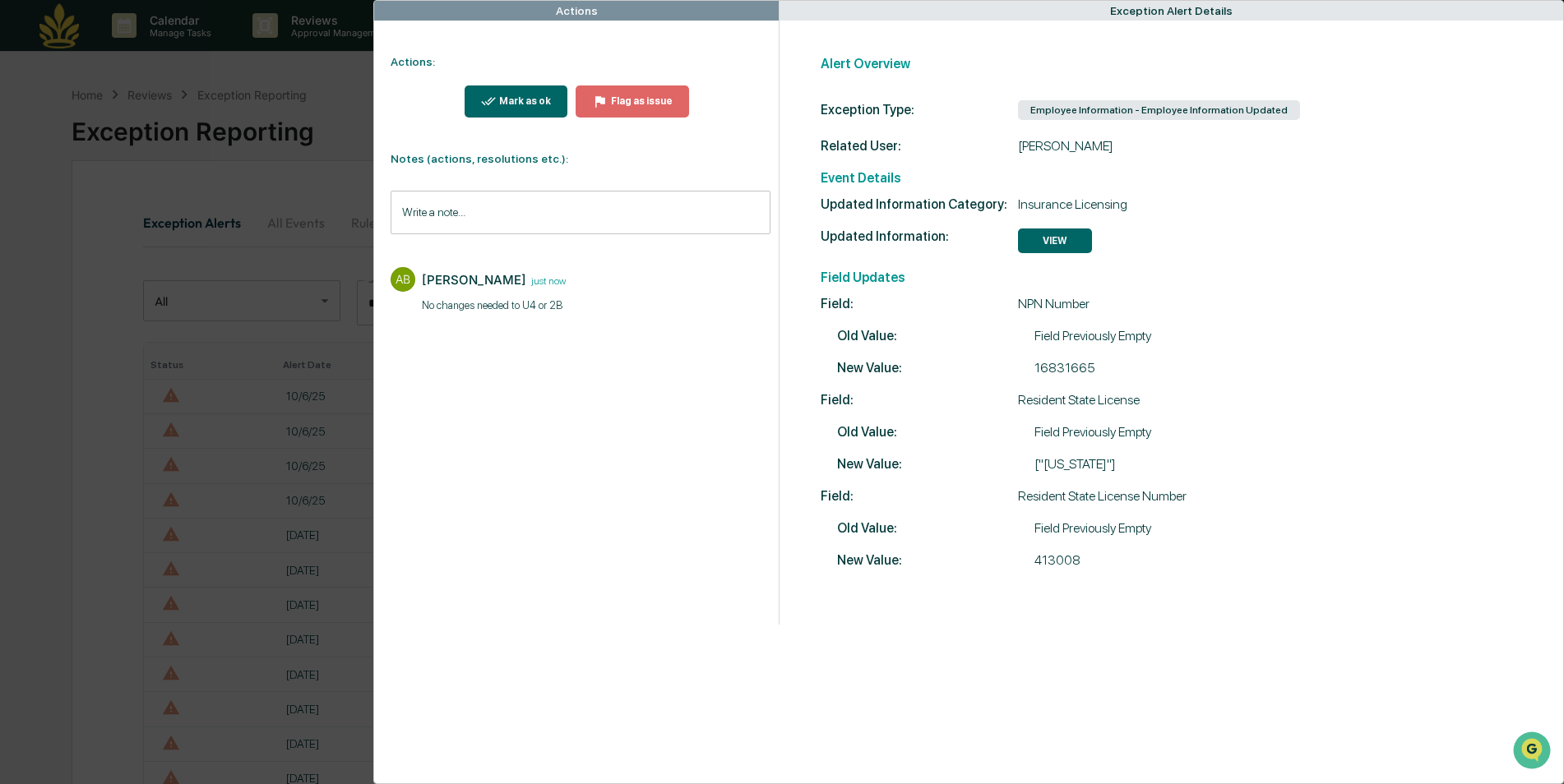
click at [489, 104] on icon "modal" at bounding box center [489, 101] width 15 height 15
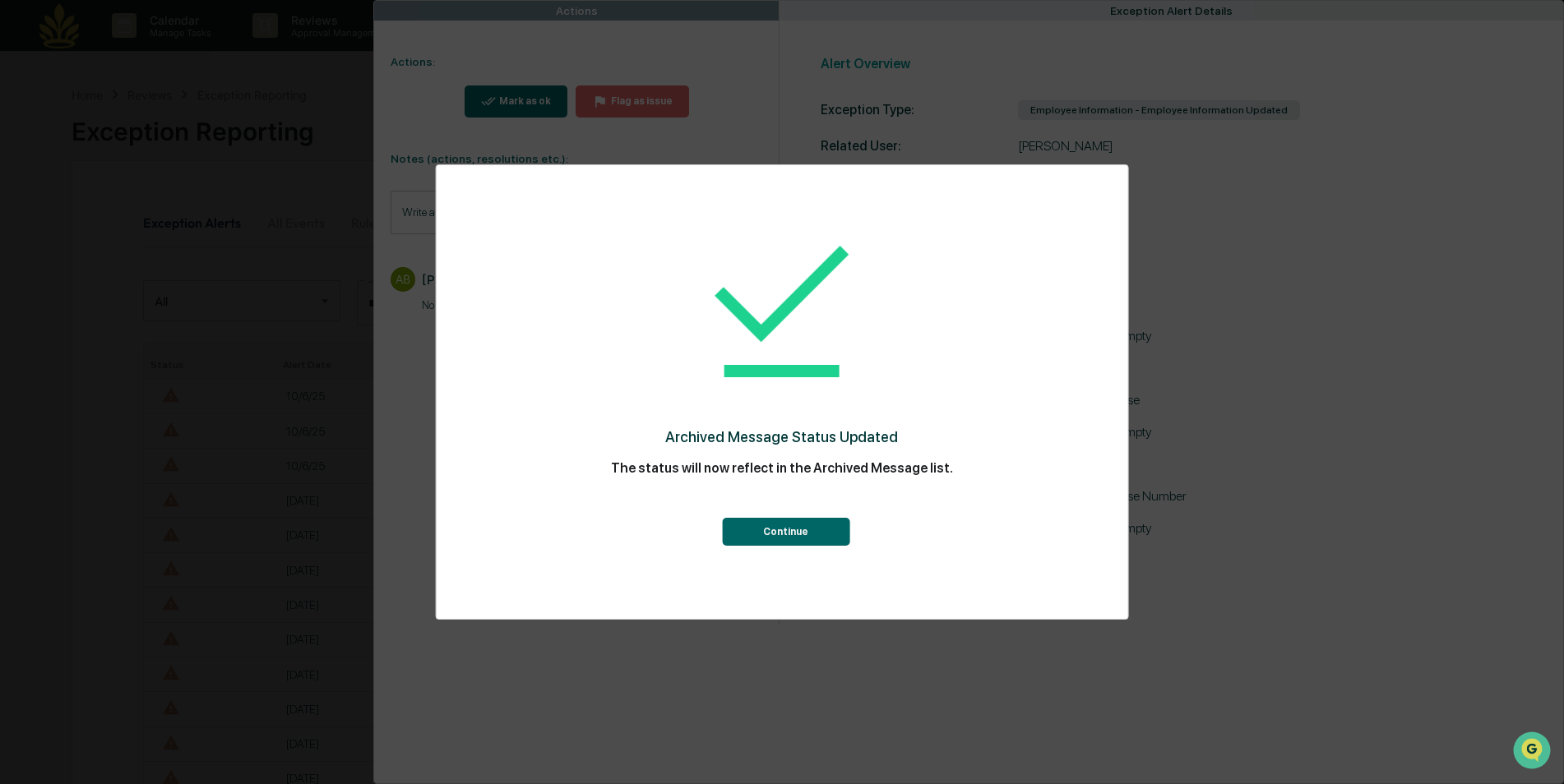
click at [808, 539] on button "Continue" at bounding box center [785, 531] width 127 height 28
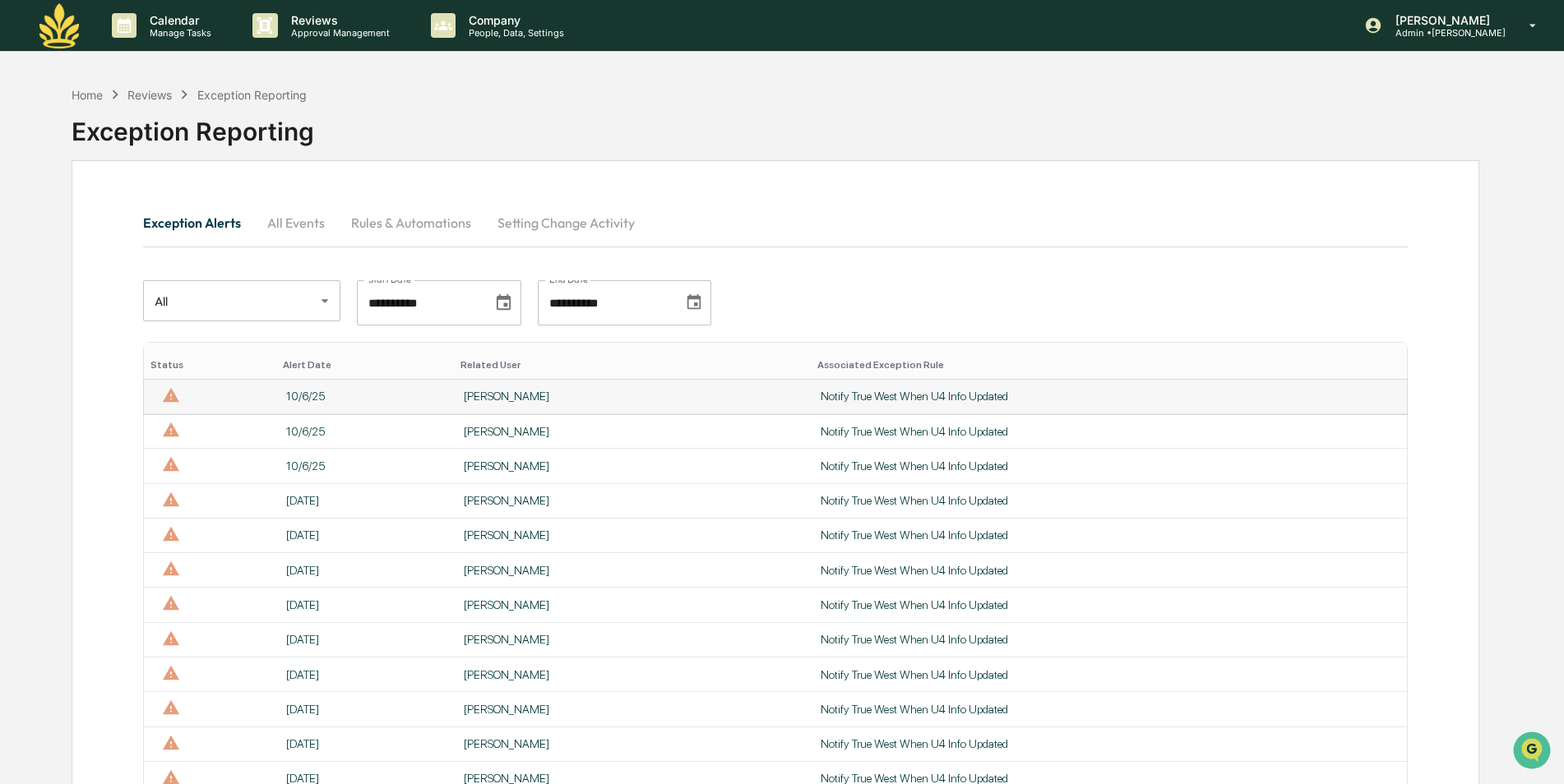
click at [364, 400] on div "10/6/25" at bounding box center [365, 396] width 158 height 13
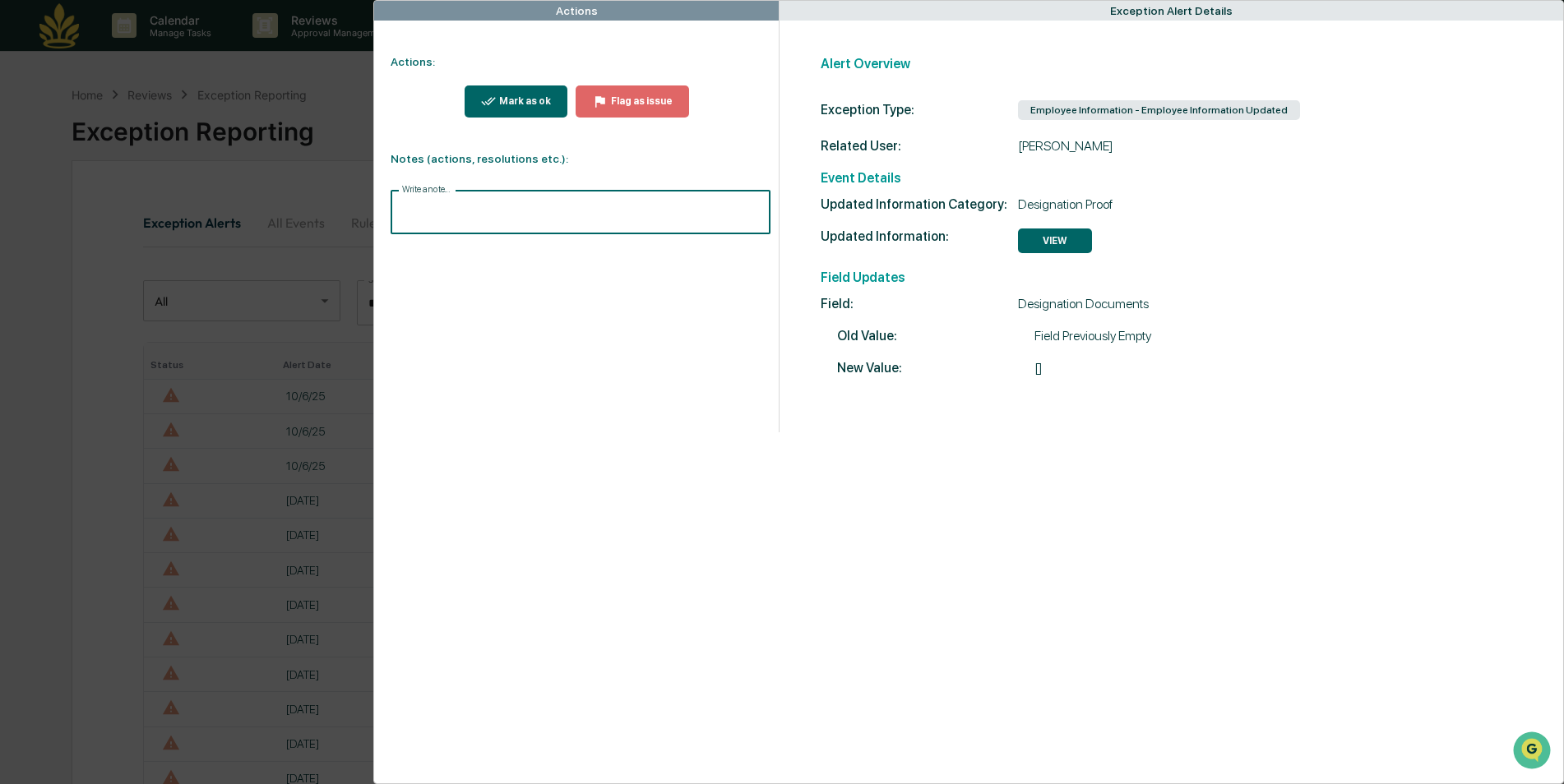
click at [448, 212] on input "Write a note..." at bounding box center [580, 212] width 379 height 43
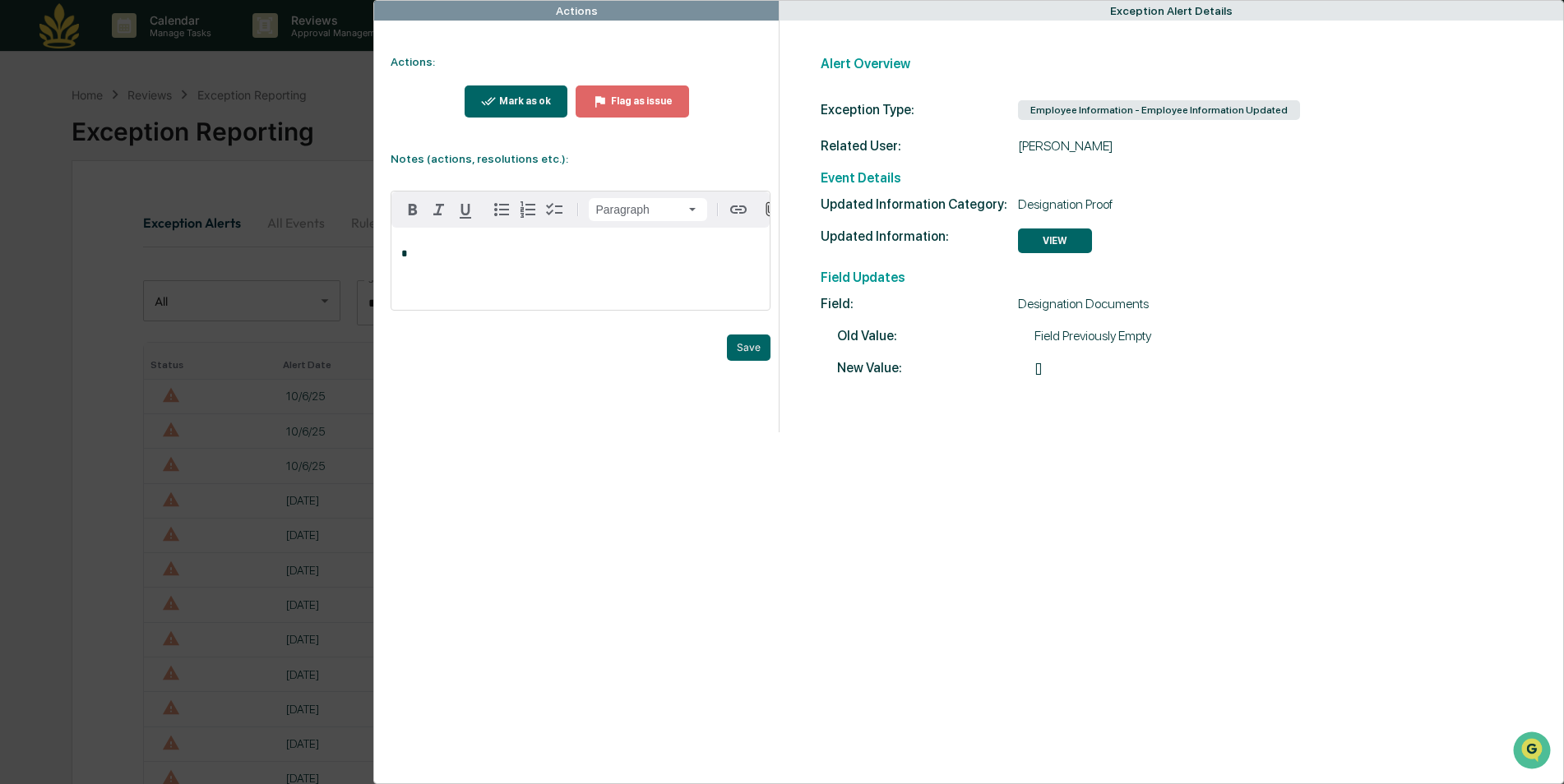
click at [1043, 240] on button "VIEW" at bounding box center [1054, 240] width 74 height 25
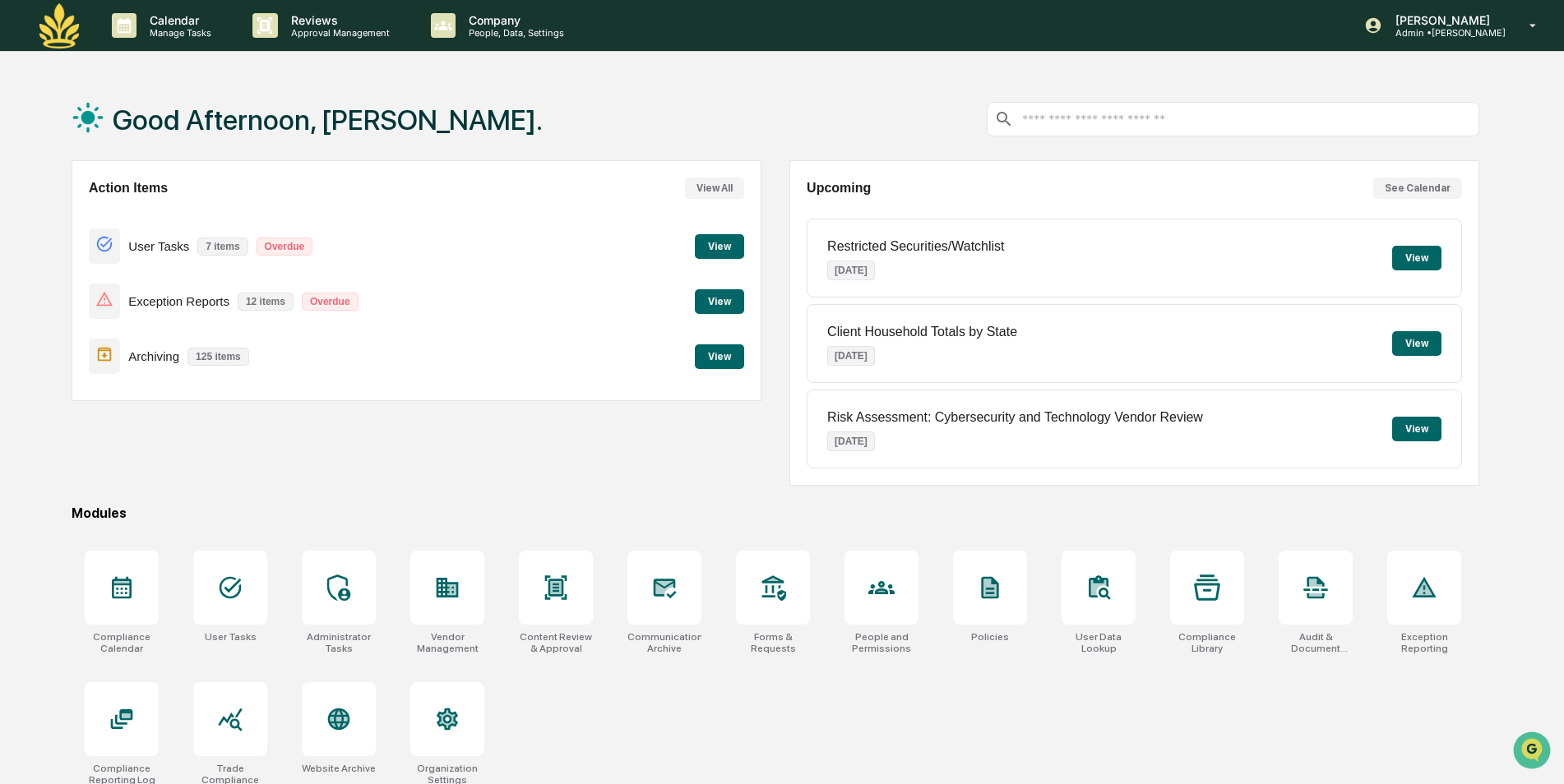
click at [730, 306] on button "View" at bounding box center [719, 302] width 49 height 25
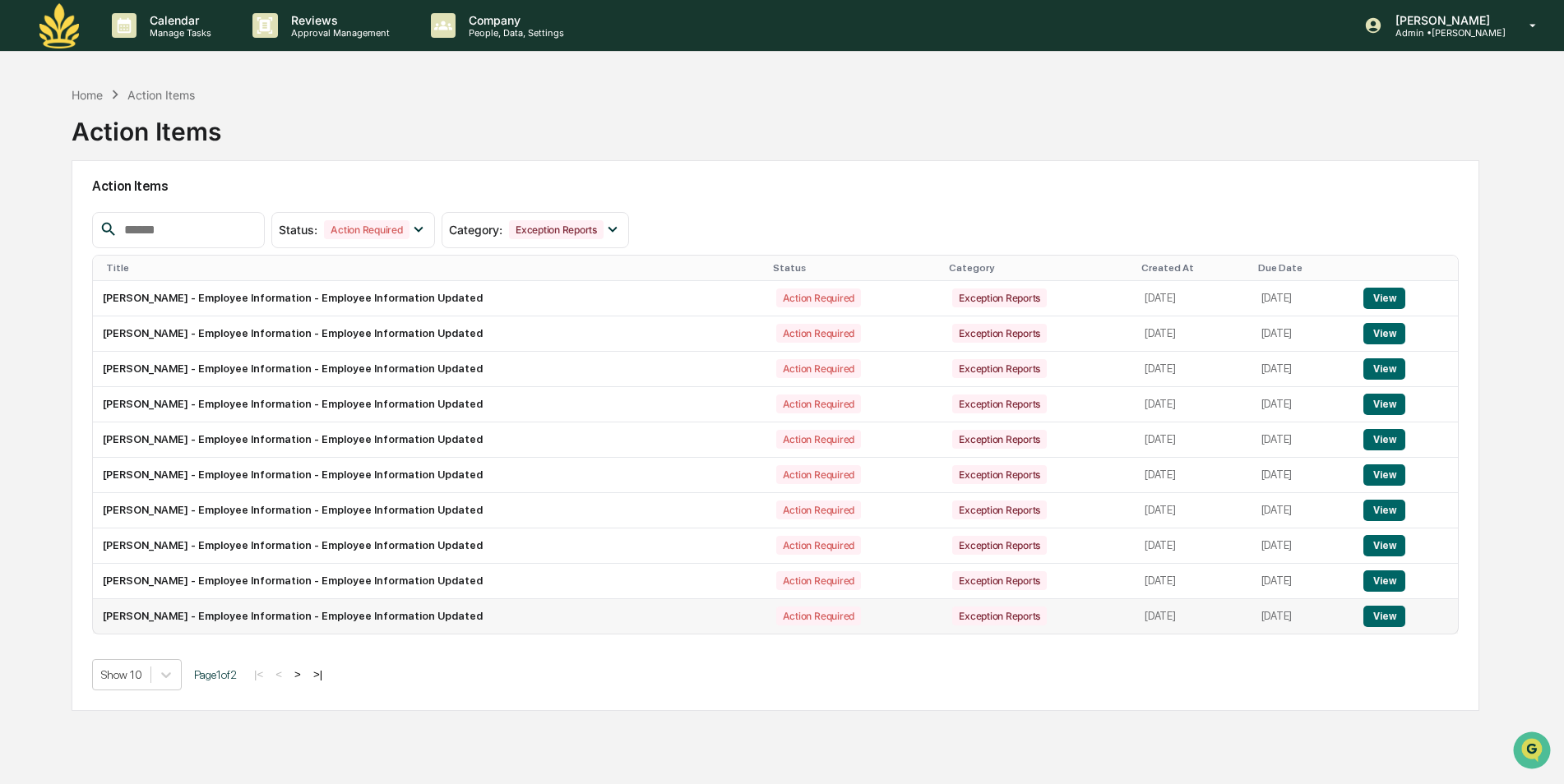
click at [228, 620] on td "Dave Owens - Employee Information - Employee Information Updated" at bounding box center [430, 617] width 674 height 35
click at [1395, 617] on button "View" at bounding box center [1384, 616] width 42 height 21
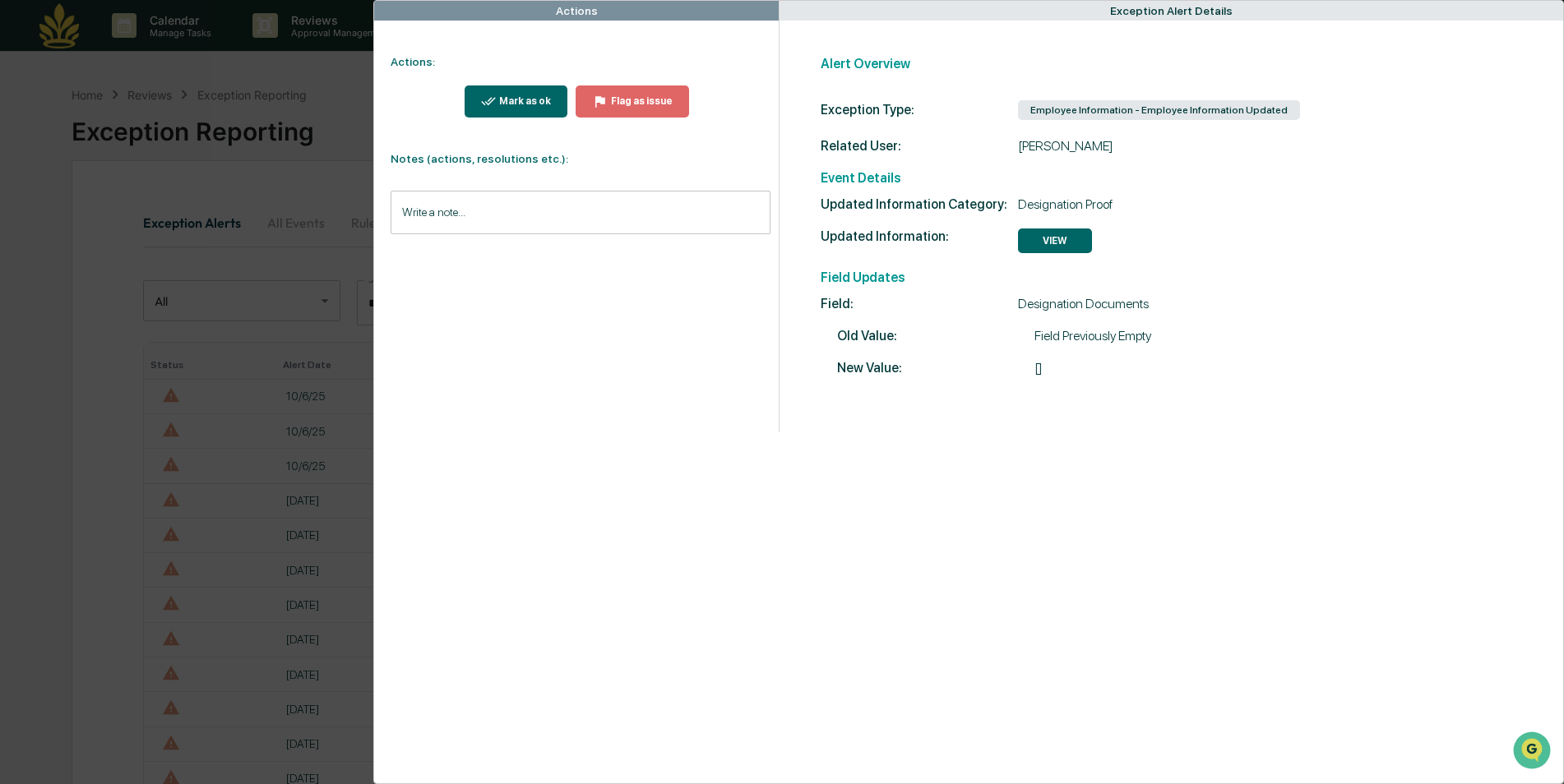
click at [671, 206] on input "Write a note..." at bounding box center [580, 212] width 379 height 43
click at [753, 358] on button "Save" at bounding box center [748, 347] width 43 height 26
click at [490, 108] on icon "modal" at bounding box center [489, 101] width 15 height 15
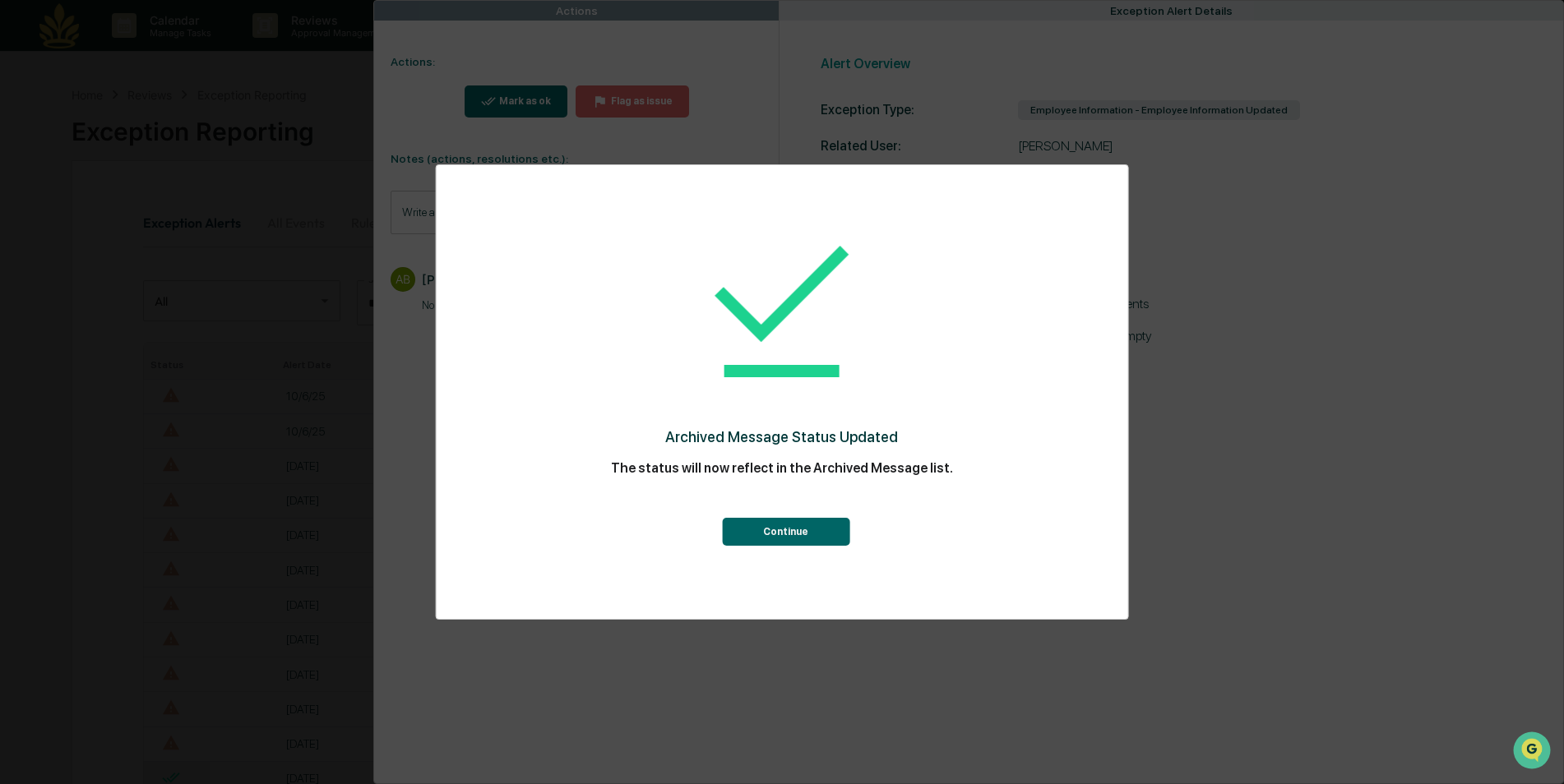
click at [842, 527] on button "Continue" at bounding box center [785, 531] width 127 height 28
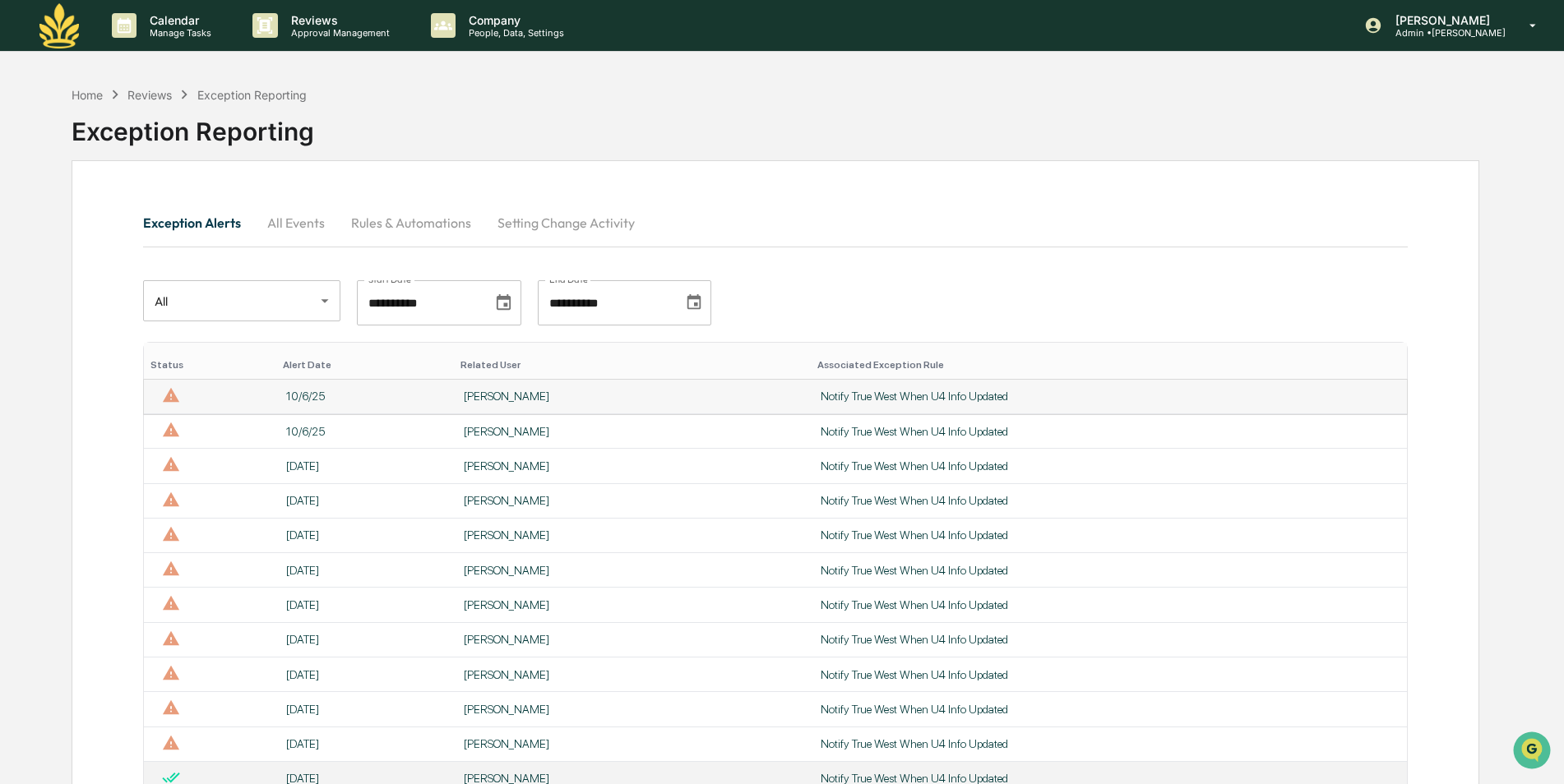
click at [266, 402] on td at bounding box center [210, 397] width 133 height 35
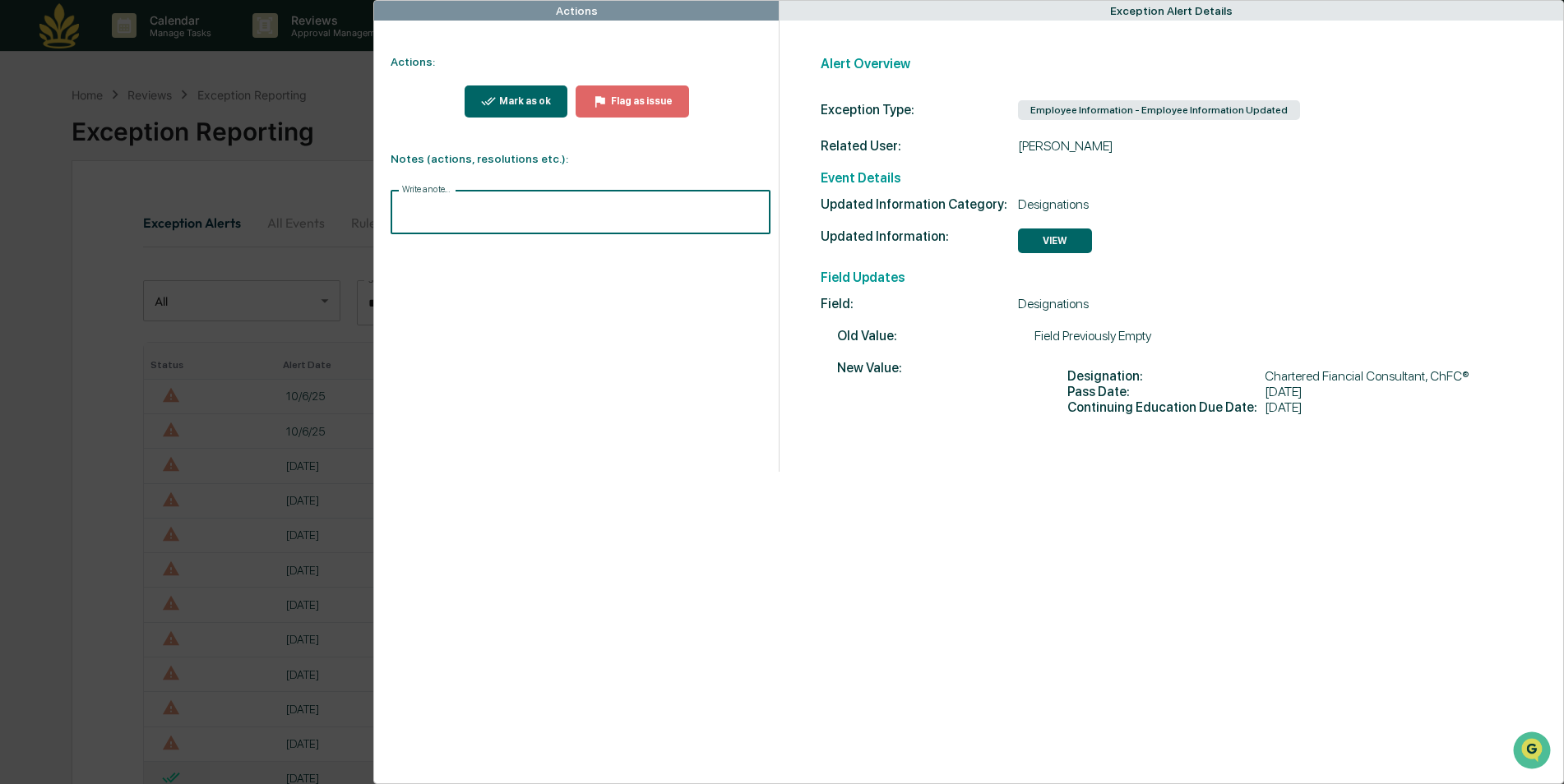
click at [525, 228] on input "Write a note..." at bounding box center [580, 212] width 379 height 43
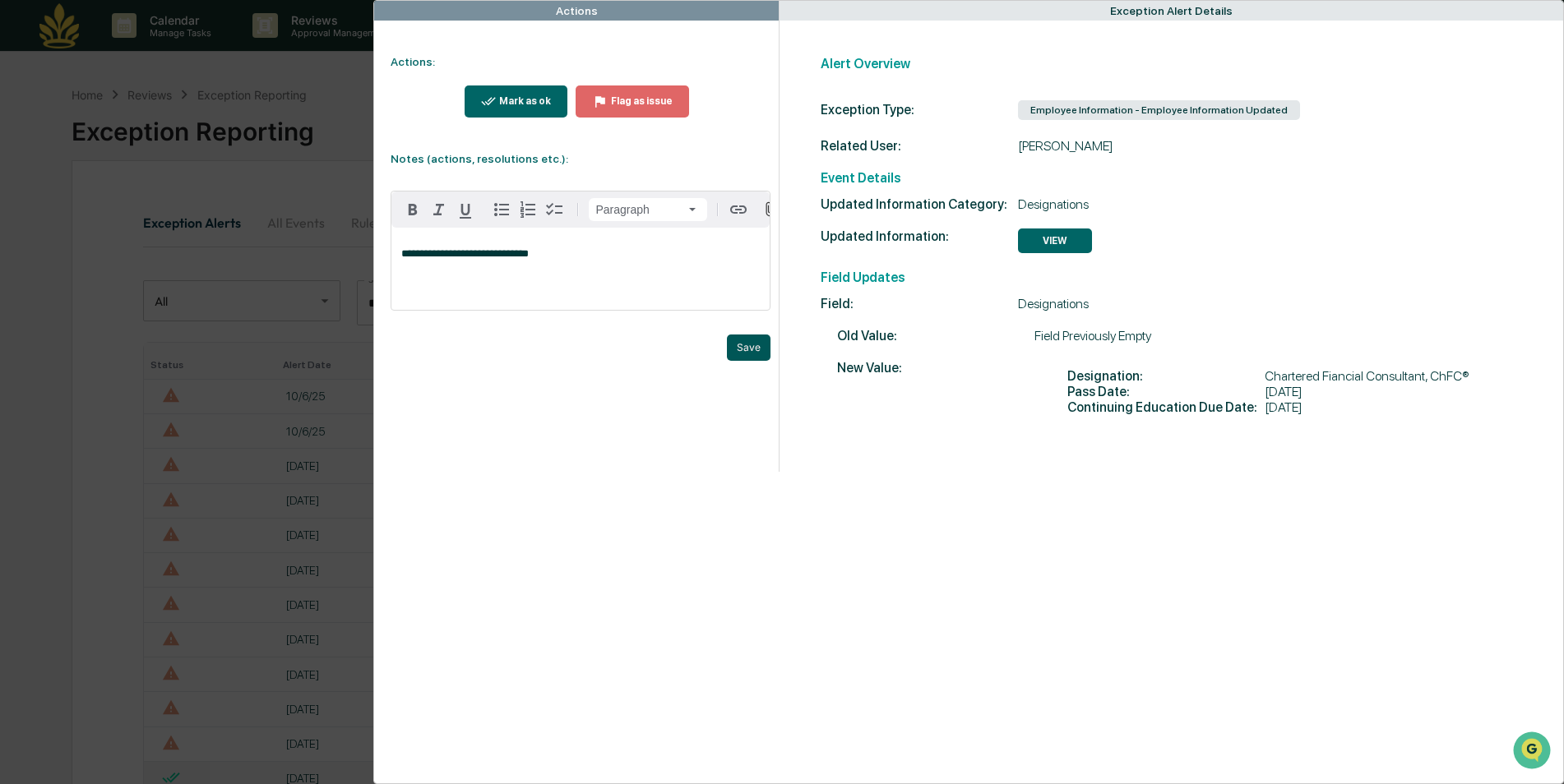
click at [750, 361] on button "Save" at bounding box center [748, 347] width 43 height 26
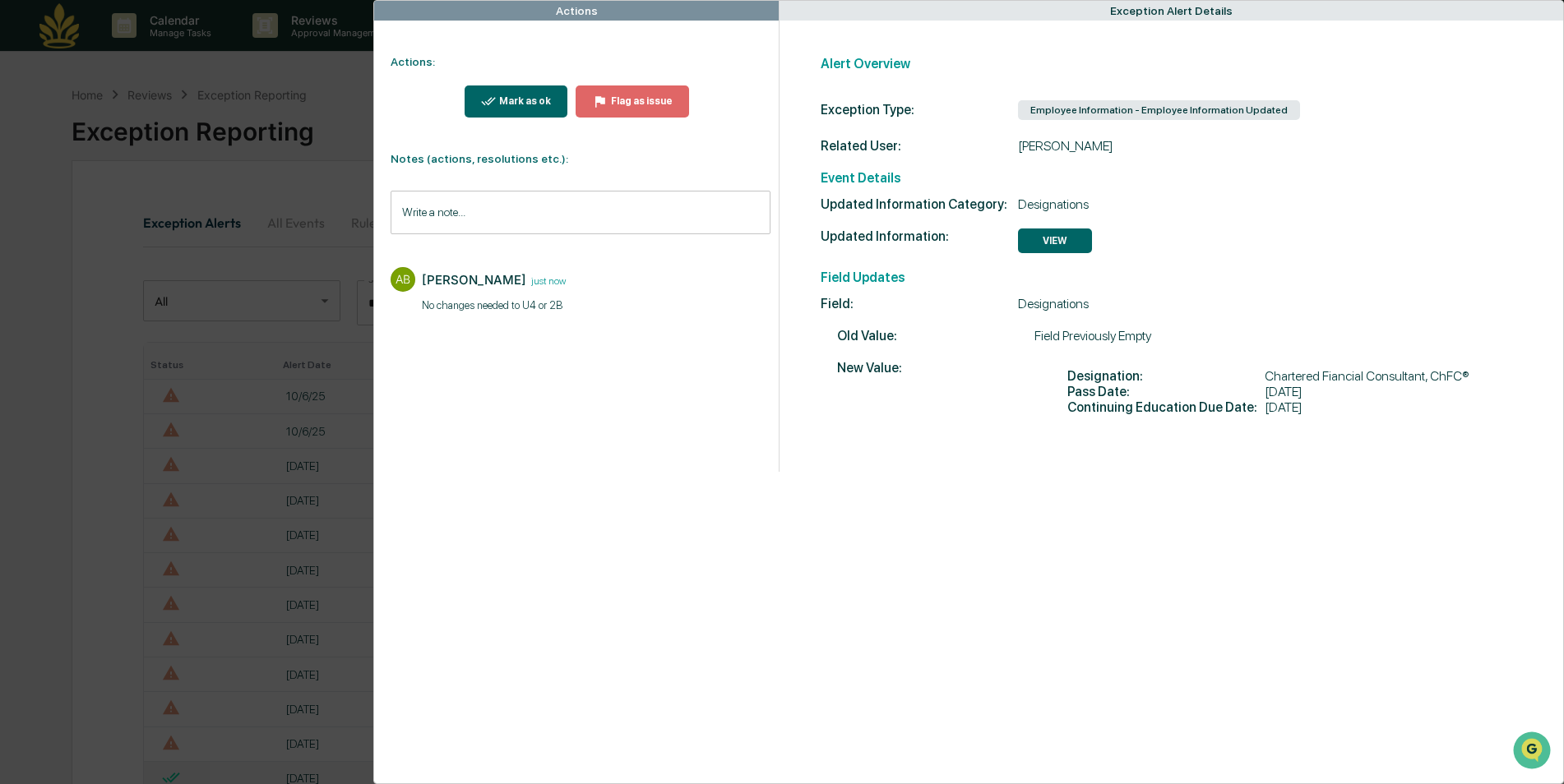
click at [508, 109] on div "Mark as ok" at bounding box center [516, 101] width 70 height 15
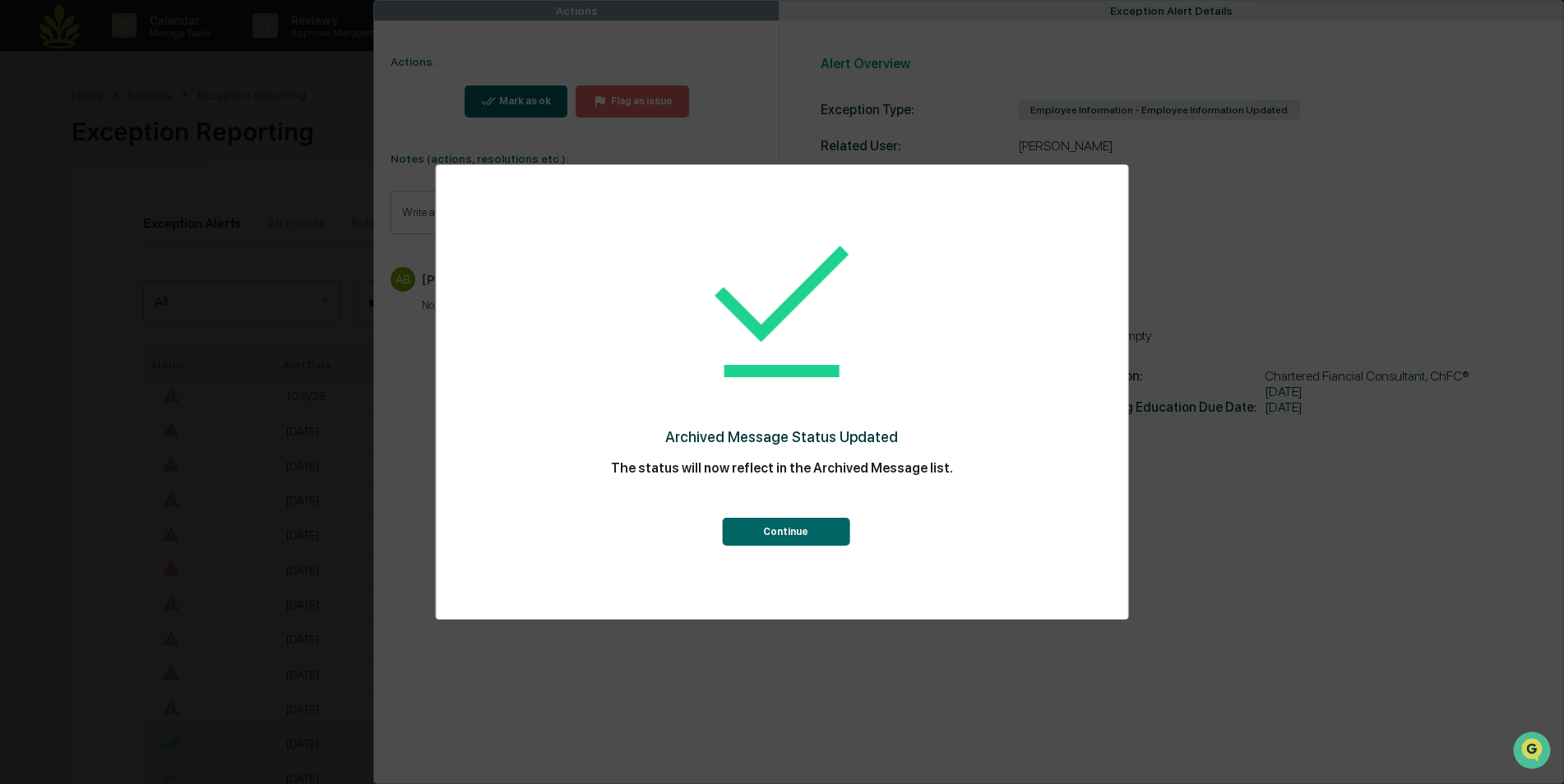
click at [837, 532] on button "Continue" at bounding box center [785, 531] width 127 height 28
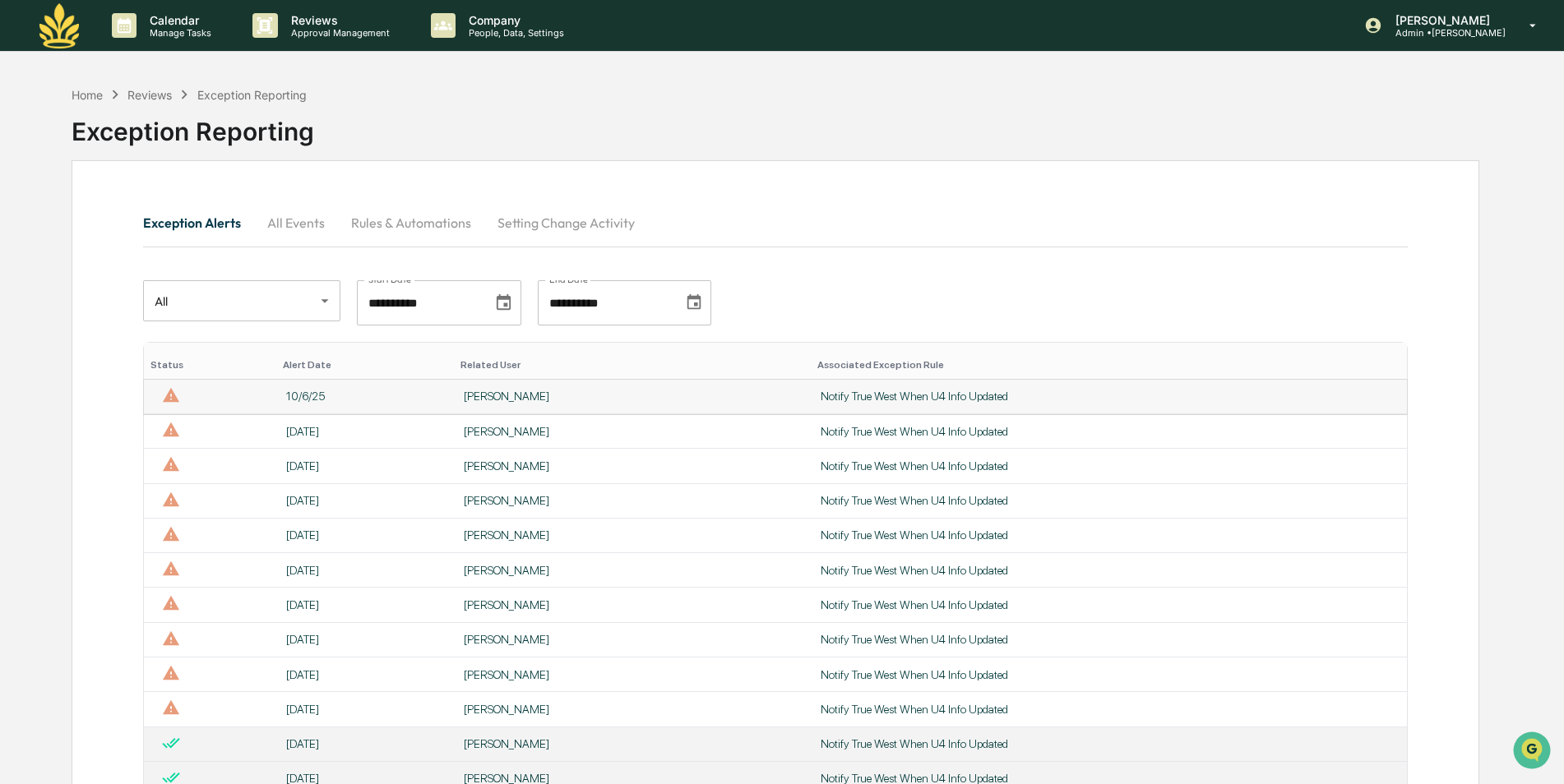
click at [322, 392] on div "10/6/25" at bounding box center [365, 396] width 158 height 13
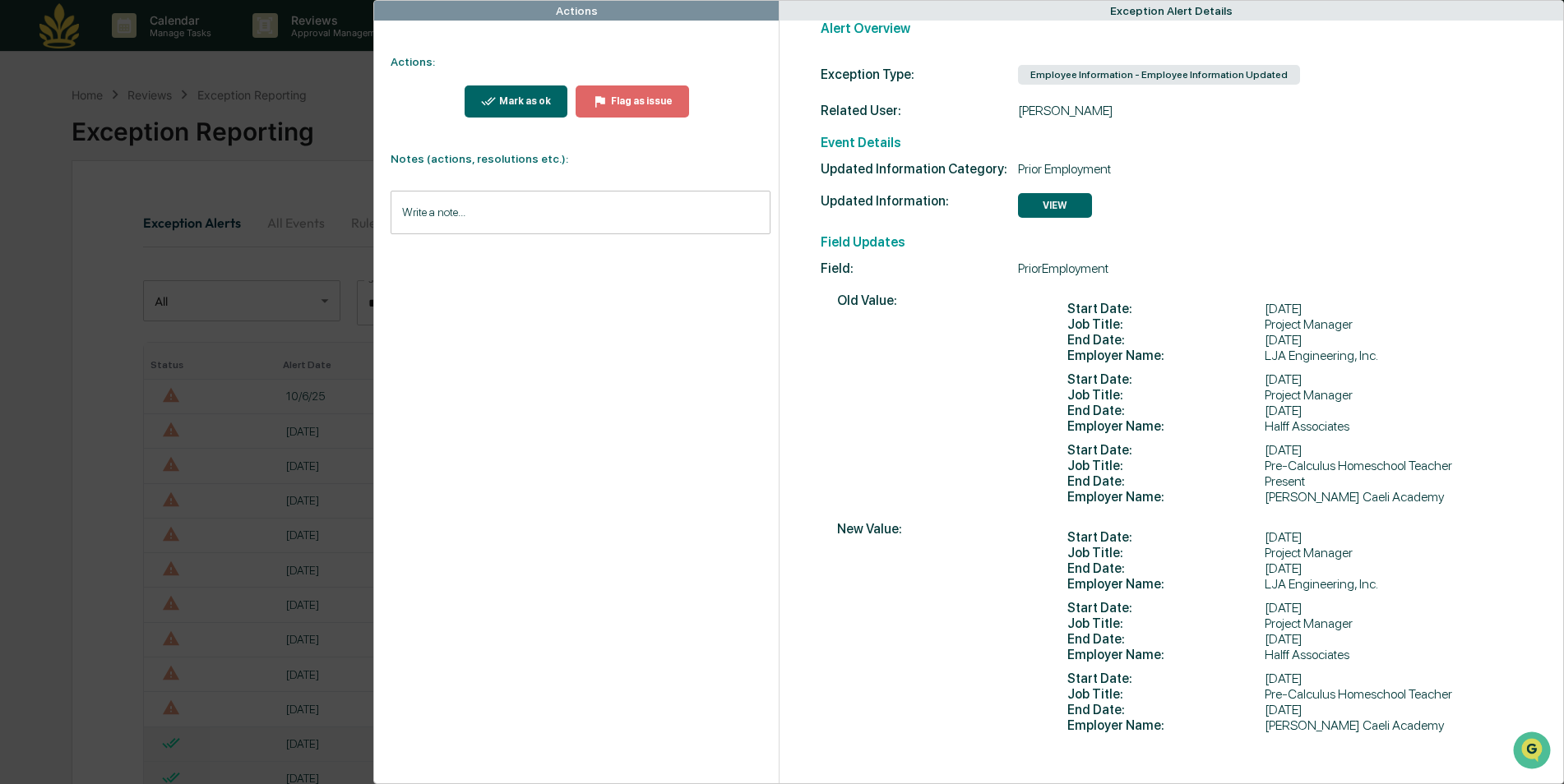
scroll to position [50, 0]
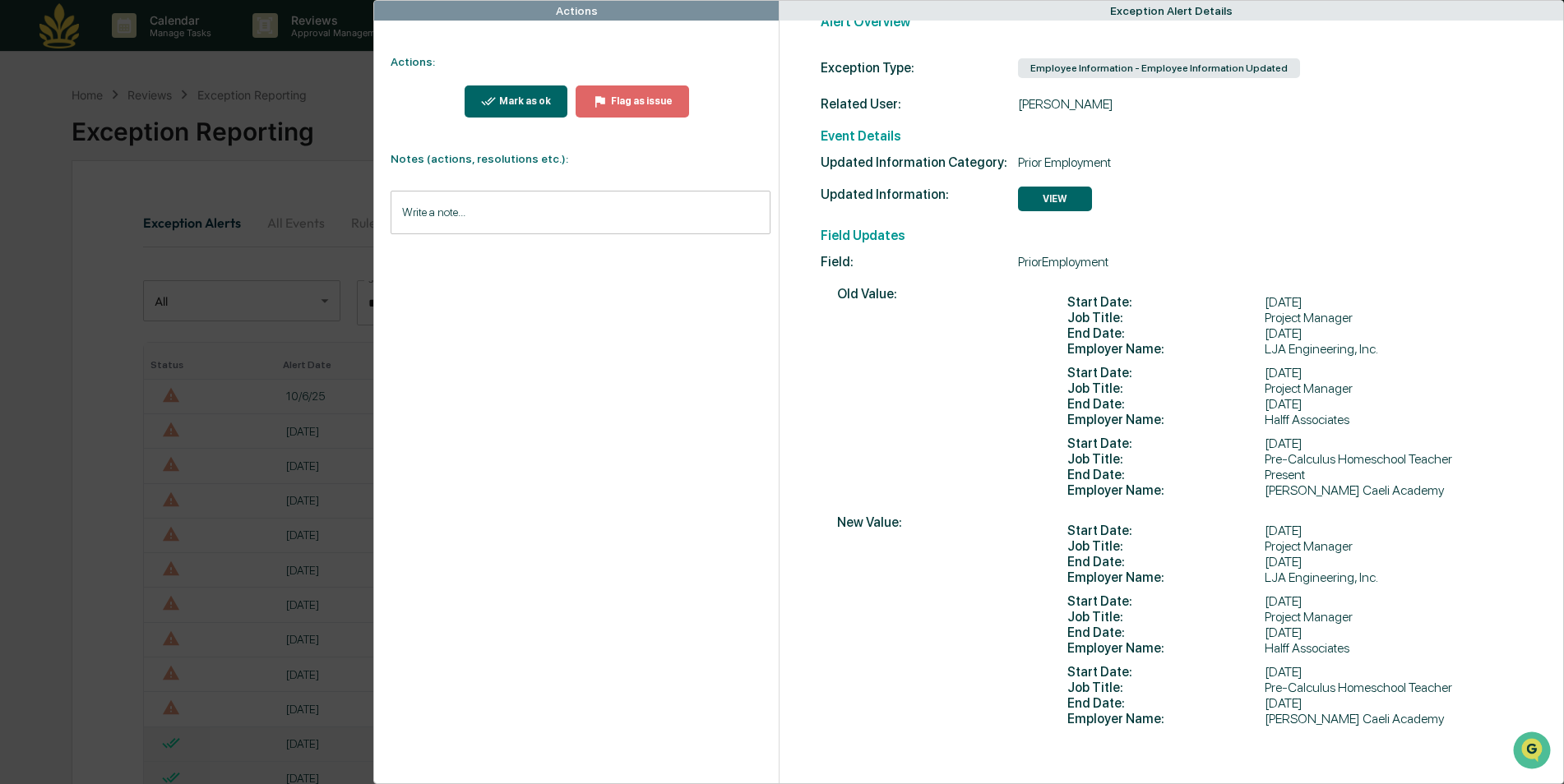
click at [1230, 679] on span "Job Title :" at bounding box center [1166, 687] width 197 height 15
drag, startPoint x: 1331, startPoint y: 682, endPoint x: 1322, endPoint y: 708, distance: 27.5
click at [1322, 708] on div "Start Date : August 2024 Job Title : Pre-Calculus Homeschool Teacher End Date :…" at bounding box center [1243, 695] width 418 height 63
drag, startPoint x: 1322, startPoint y: 708, endPoint x: 1292, endPoint y: 721, distance: 32.7
click at [1292, 721] on div "Alert Overview Exception Type: Employee Information - Employee Information Upda…" at bounding box center [1171, 381] width 784 height 804
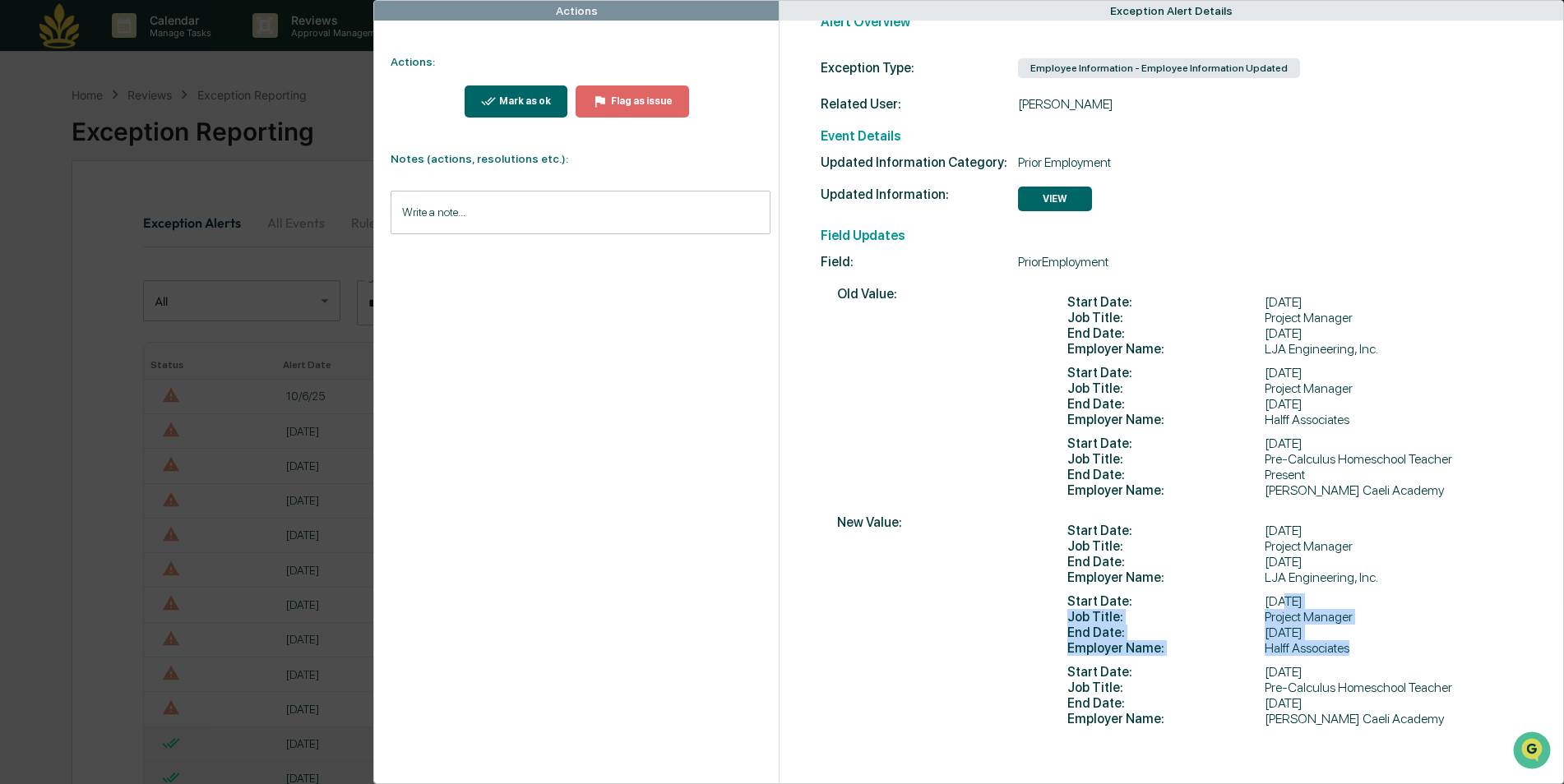
drag, startPoint x: 1346, startPoint y: 640, endPoint x: 1282, endPoint y: 594, distance: 78.8
click at [1282, 594] on div "Start Date : September 3, 2018 Job Title : Project Manager End Date : February …" at bounding box center [1192, 624] width 319 height 63
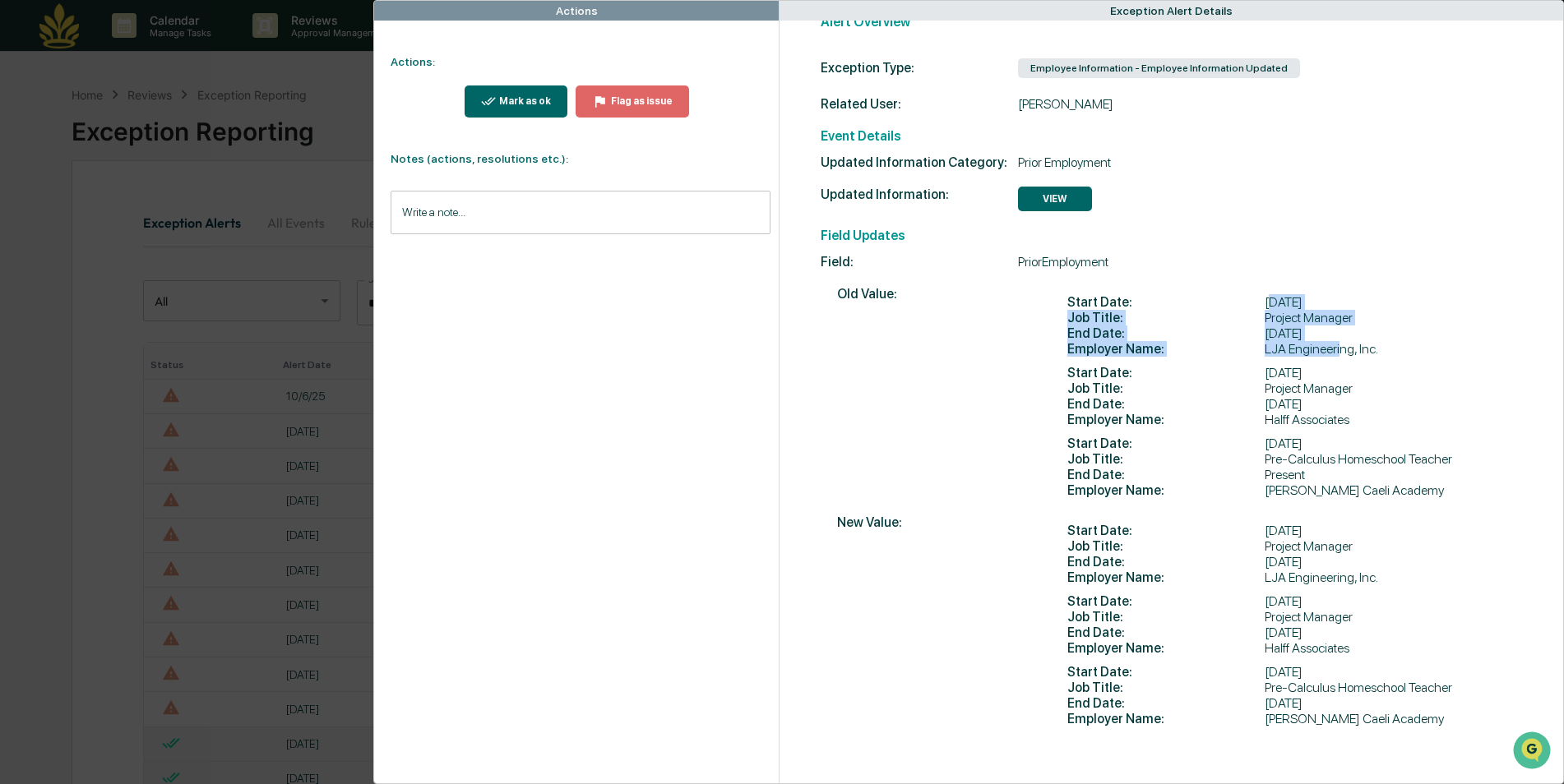
drag, startPoint x: 1269, startPoint y: 295, endPoint x: 1338, endPoint y: 346, distance: 85.8
click at [1338, 346] on div "Start Date : December 16, 2013 Job Title : Project Manager End Date : June 20, …" at bounding box center [1205, 325] width 344 height 63
drag, startPoint x: 1255, startPoint y: 372, endPoint x: 1350, endPoint y: 412, distance: 103.1
click at [1350, 412] on div "Start Date : September 3, 2018 Job Title : Project Manager End Date : February …" at bounding box center [1192, 395] width 319 height 63
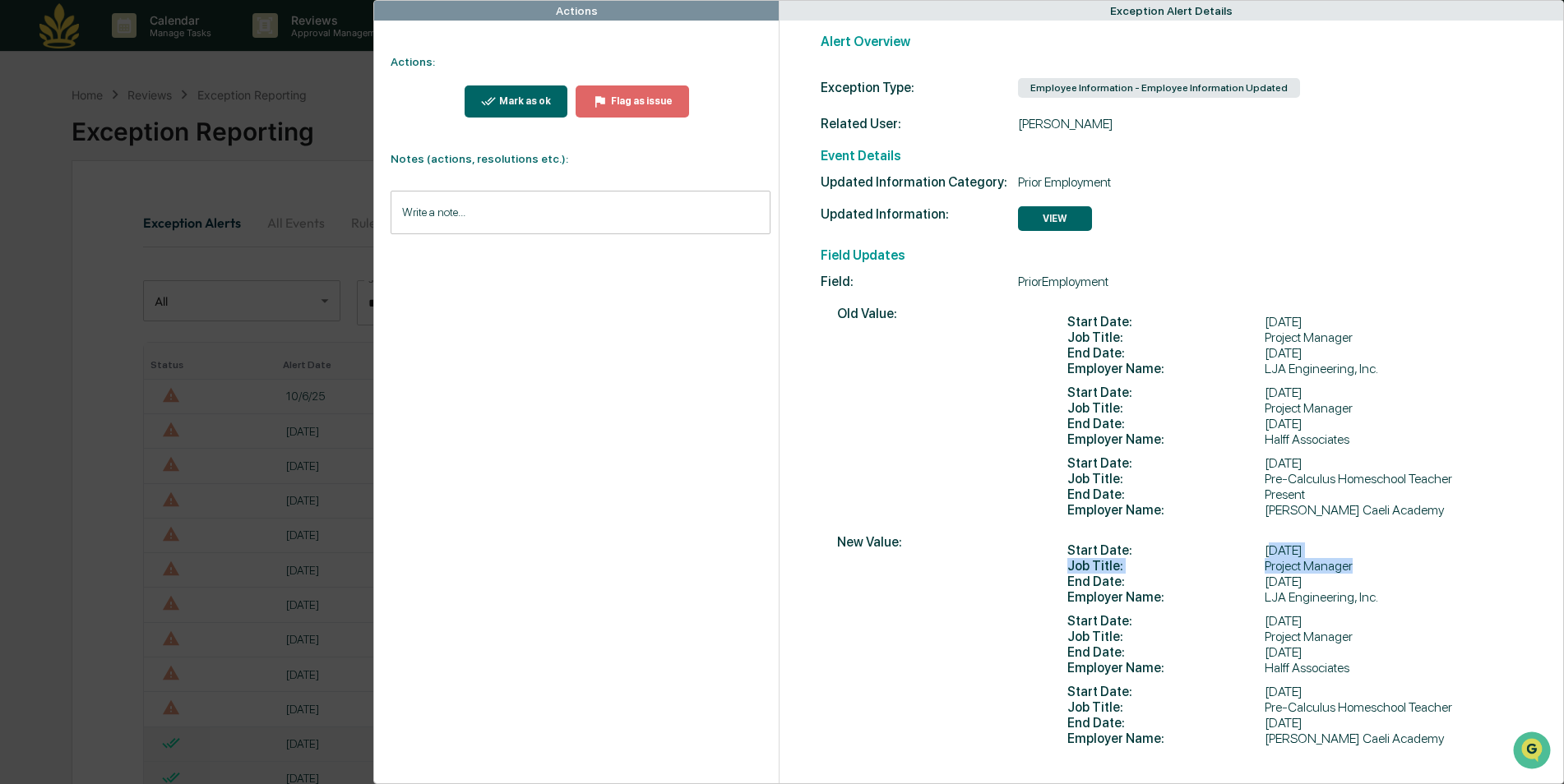
scroll to position [0, 0]
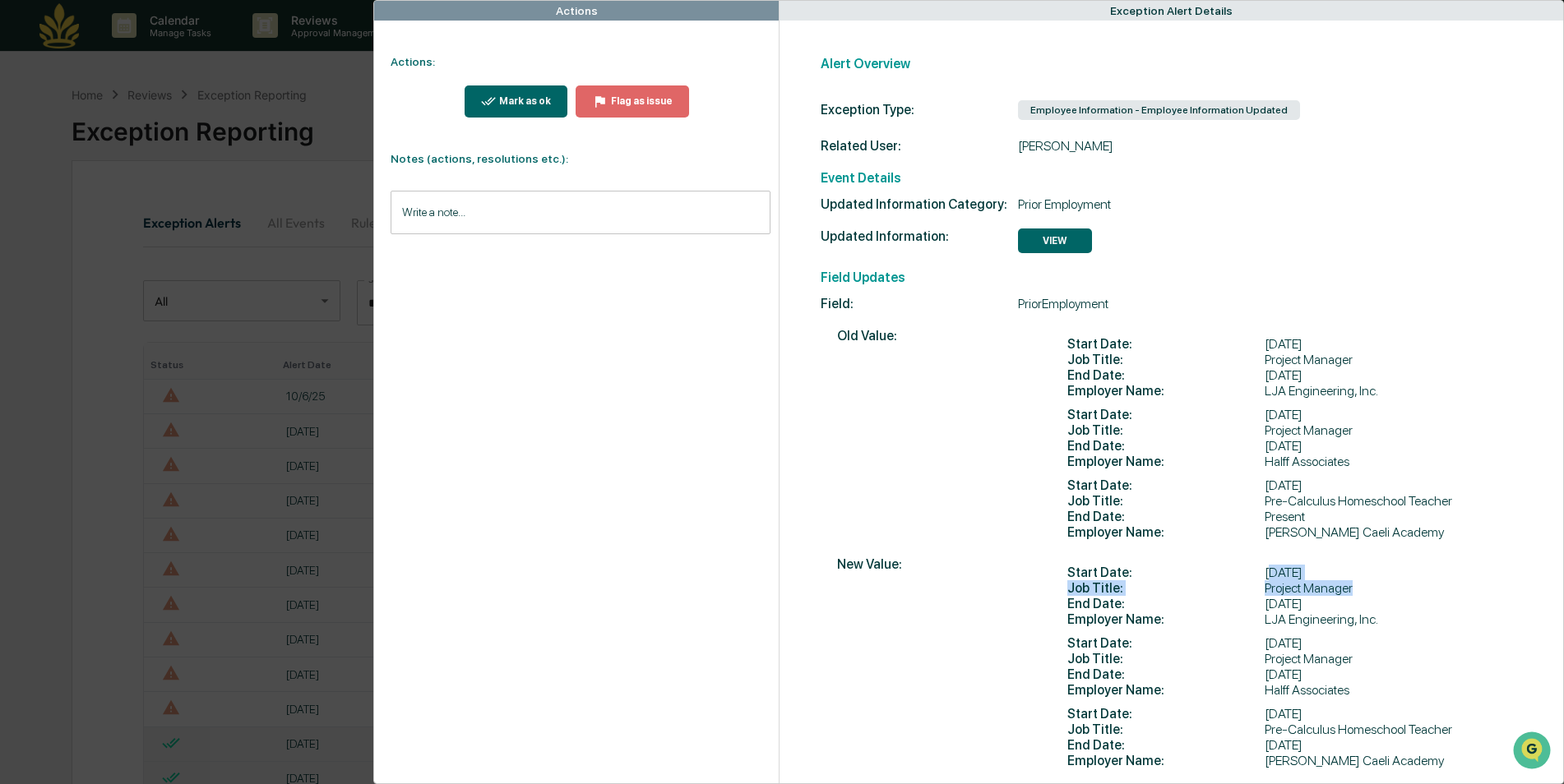
drag, startPoint x: 1350, startPoint y: 412, endPoint x: 1368, endPoint y: 576, distance: 165.0
click at [1368, 576] on div "Start Date : December 16, 2013" at bounding box center [1222, 572] width 311 height 15
drag, startPoint x: 1368, startPoint y: 576, endPoint x: 1311, endPoint y: 644, distance: 88.7
click at [1311, 644] on div "Start Date : September 3, 2018" at bounding box center [1210, 643] width 285 height 15
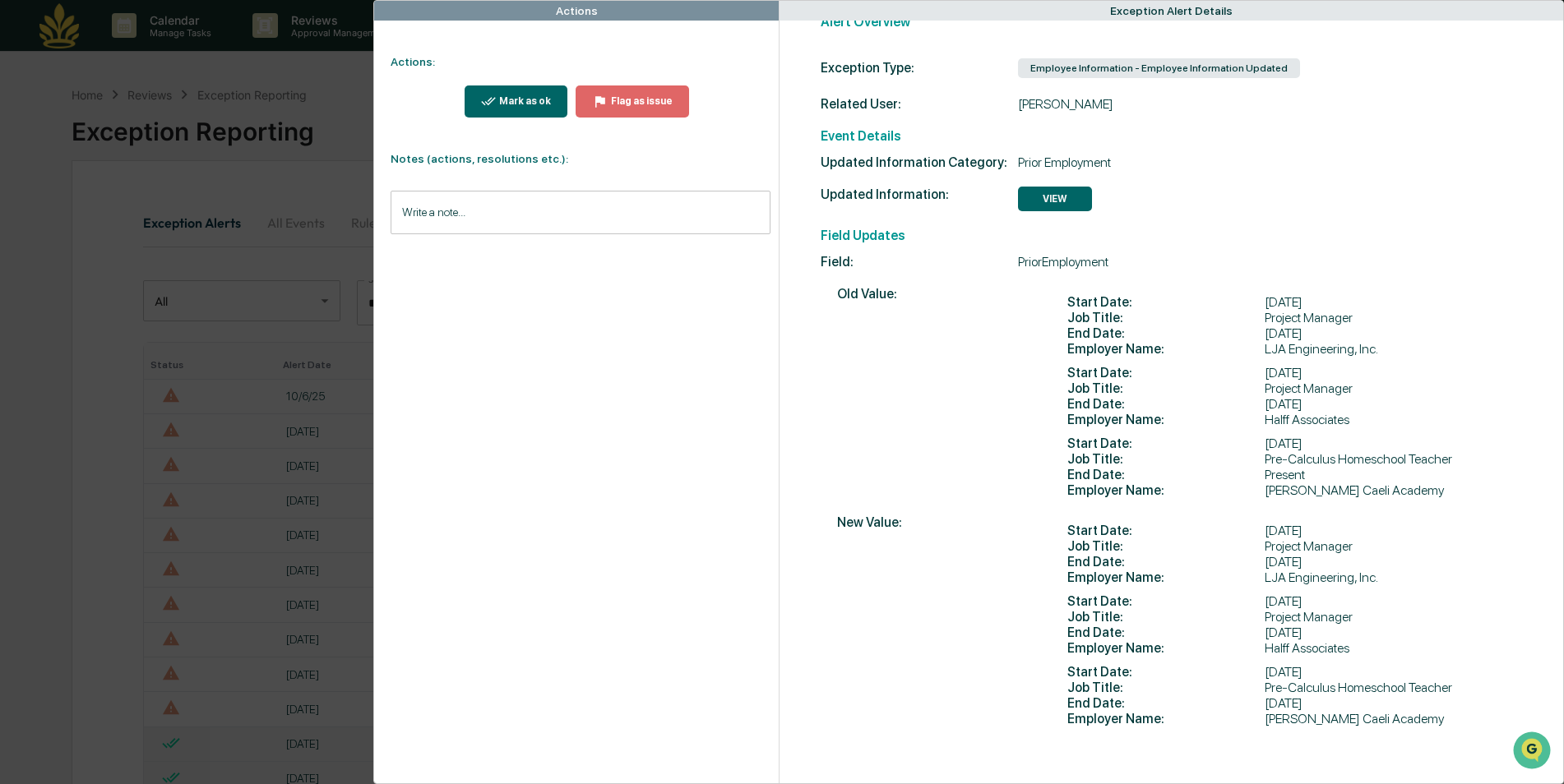
drag, startPoint x: 1348, startPoint y: 642, endPoint x: 1259, endPoint y: 597, distance: 99.7
click at [1259, 597] on div "Start Date : September 3, 2018 Job Title : Project Manager End Date : February …" at bounding box center [1192, 624] width 319 height 63
drag, startPoint x: 544, startPoint y: 244, endPoint x: 528, endPoint y: 213, distance: 34.9
click at [542, 243] on div "Actions Actions: Mark as ok Flag as issue Notes (actions, resolutions etc.): Wr…" at bounding box center [577, 370] width 404 height 824
click at [528, 213] on input "Write a note..." at bounding box center [580, 212] width 379 height 43
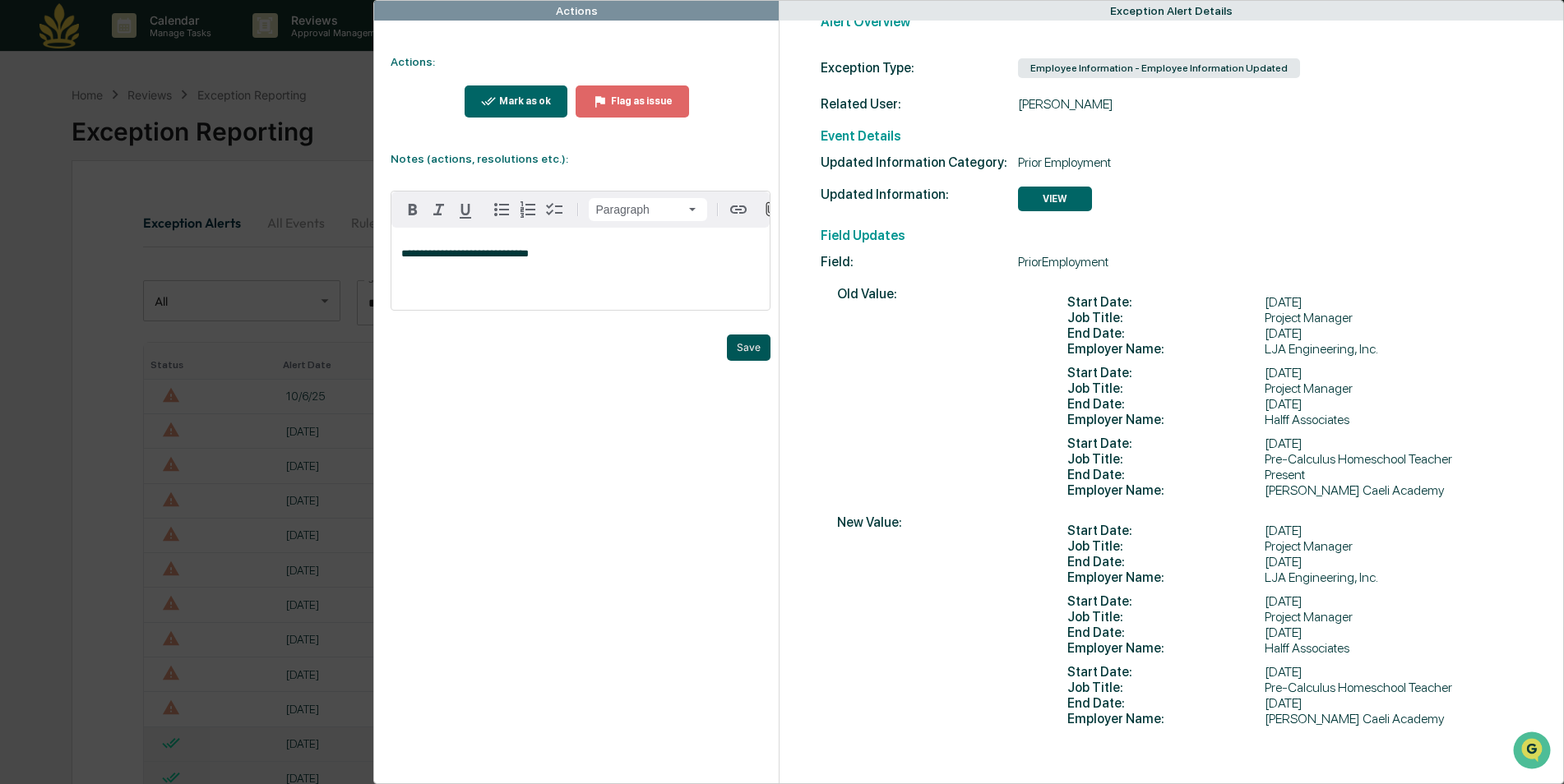
click at [743, 361] on button "Save" at bounding box center [748, 347] width 43 height 26
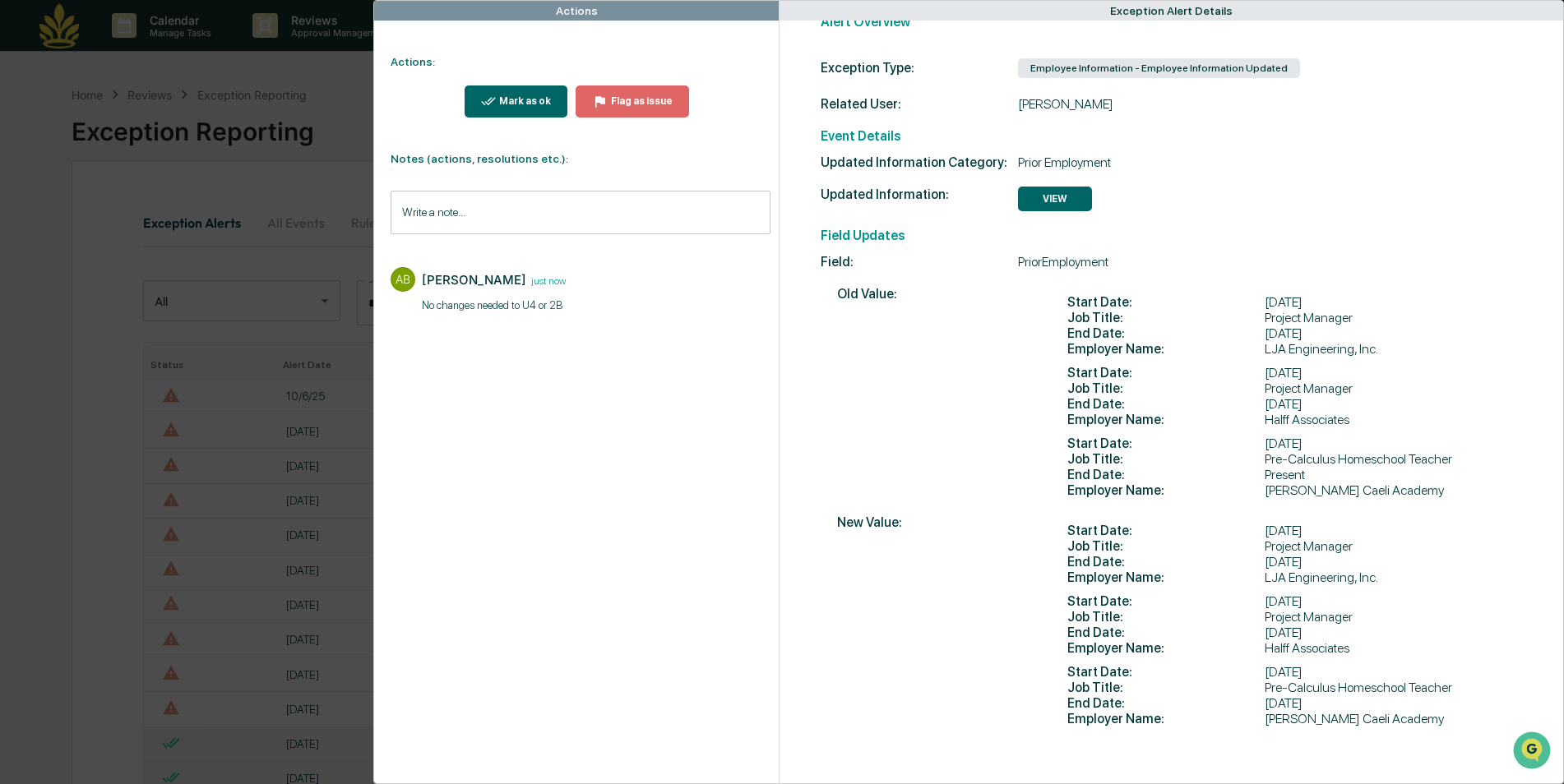
click at [524, 112] on button "Mark as ok" at bounding box center [517, 101] width 104 height 32
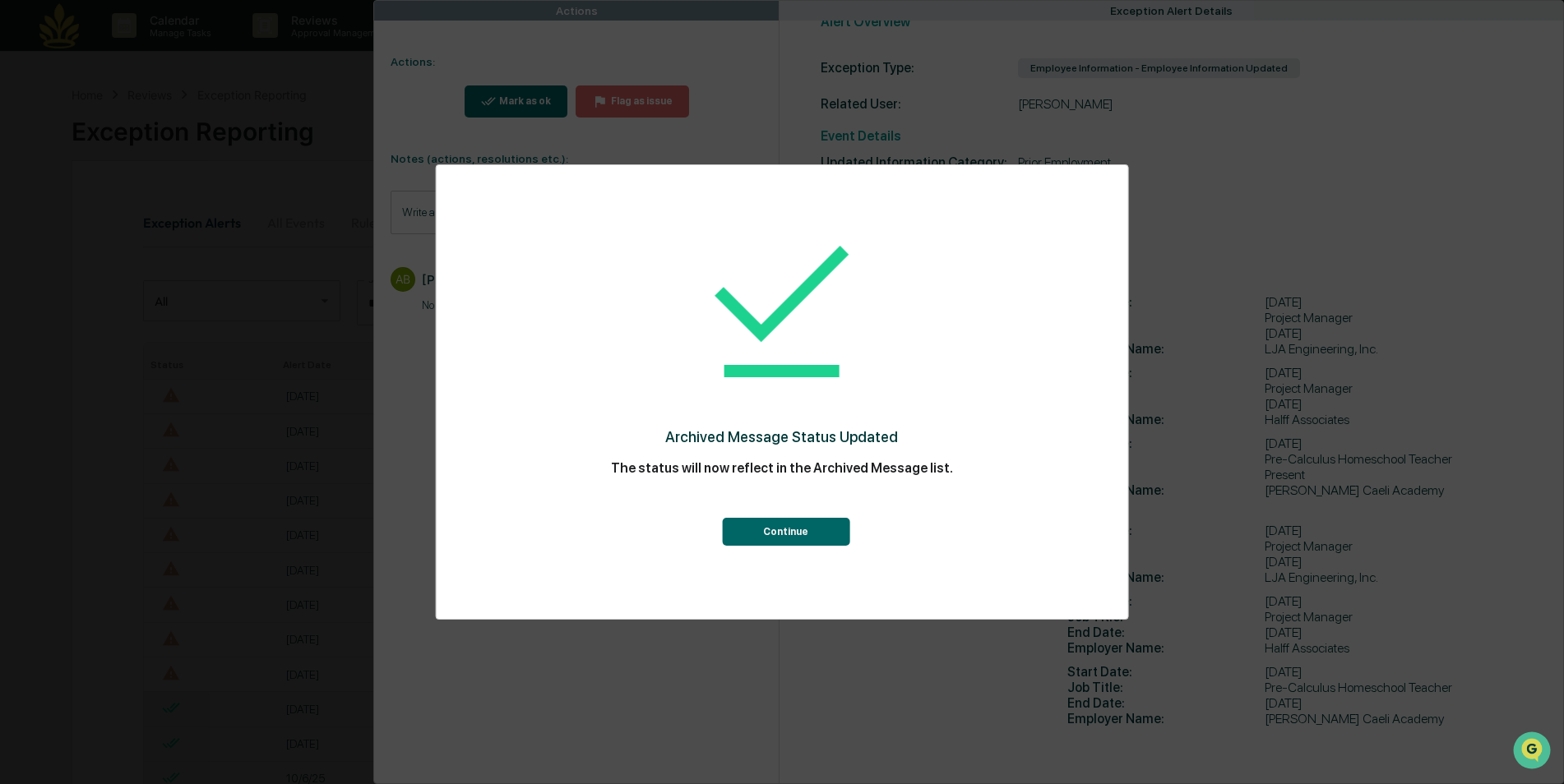
click at [775, 537] on button "Continue" at bounding box center [785, 531] width 127 height 28
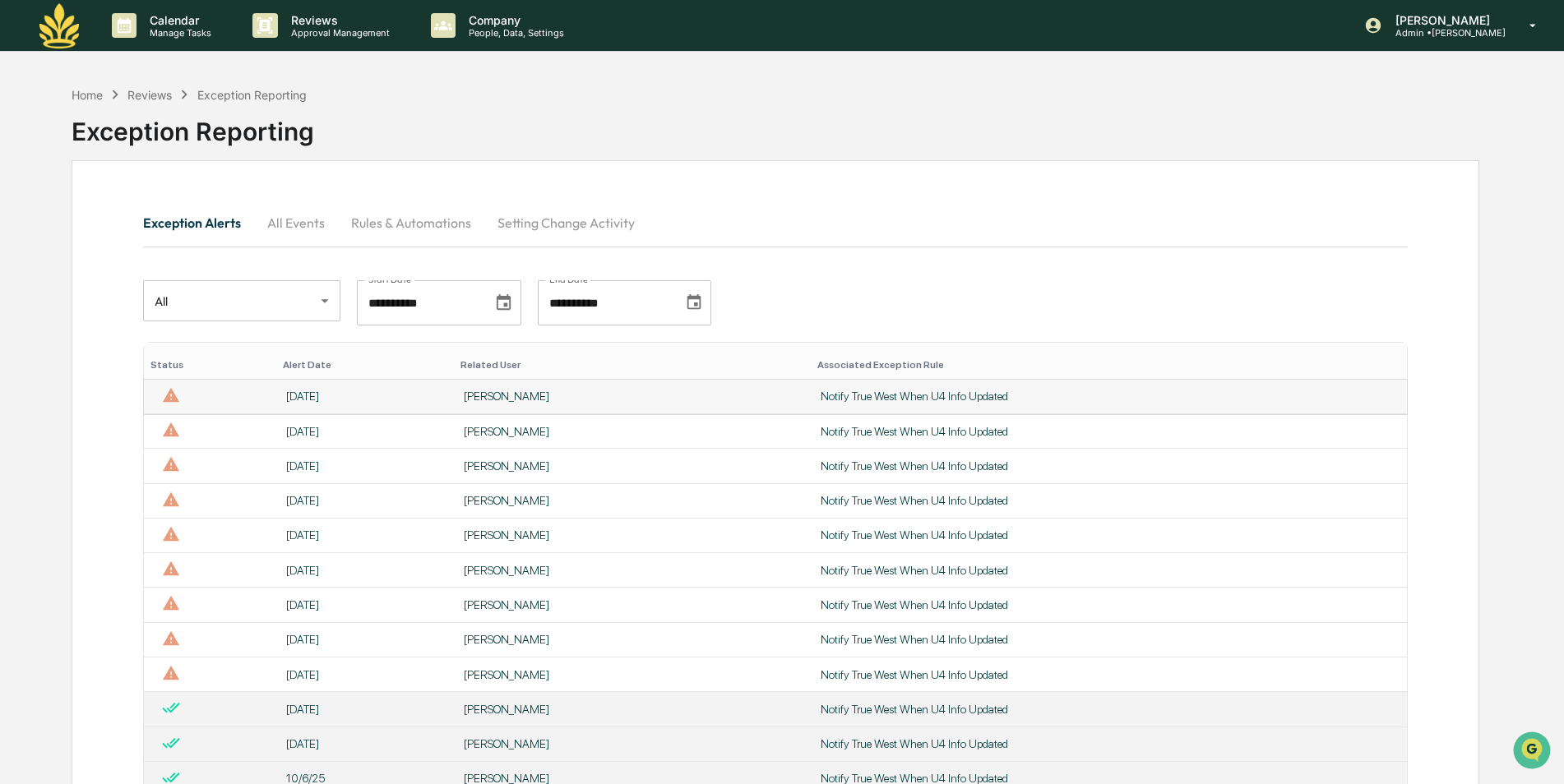
click at [348, 386] on td "[DATE]" at bounding box center [365, 397] width 177 height 35
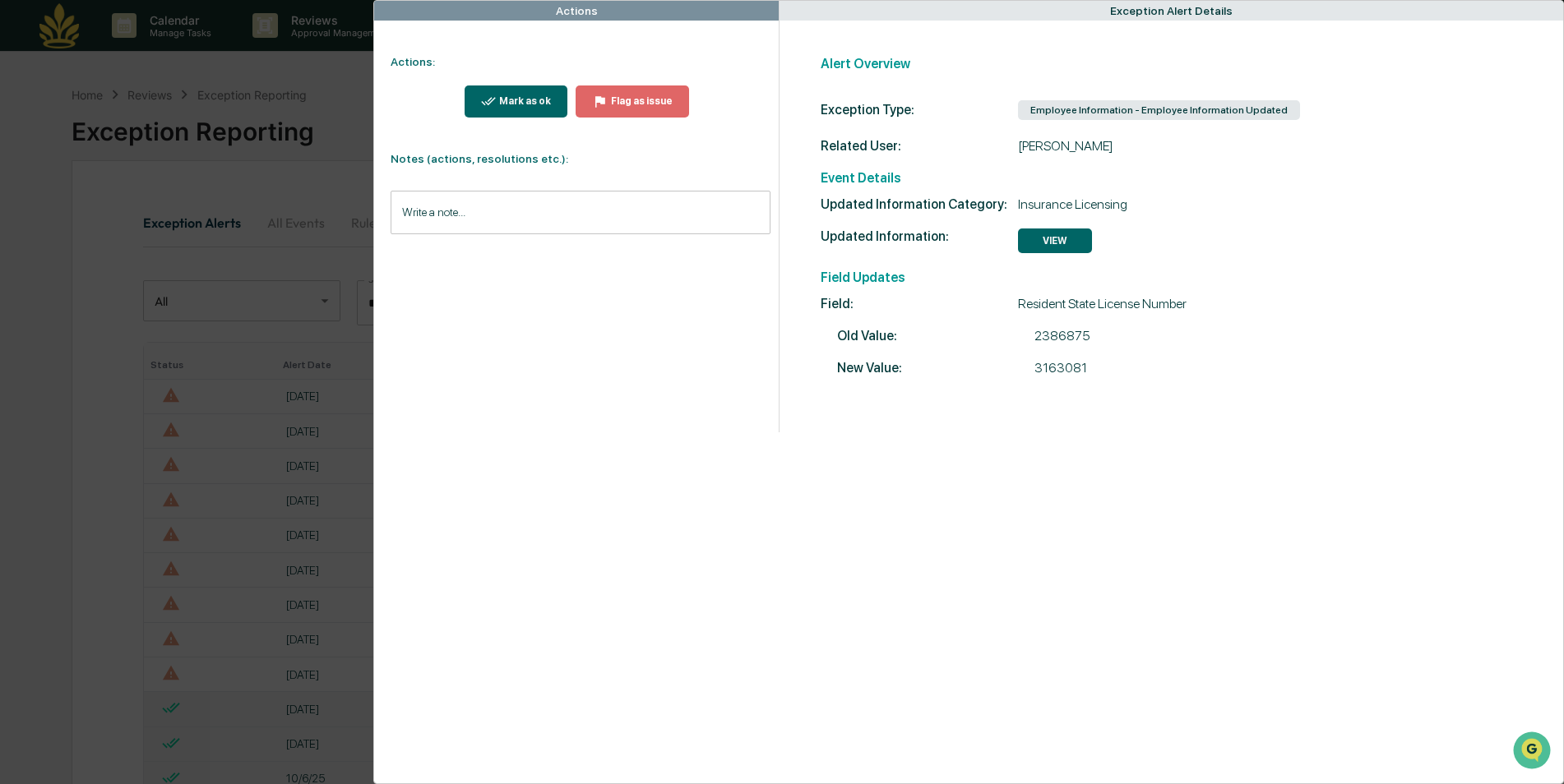
click at [220, 307] on div "Actions Actions: Mark as ok Flag as issue Notes (actions, resolutions etc.): Wr…" at bounding box center [782, 392] width 1564 height 784
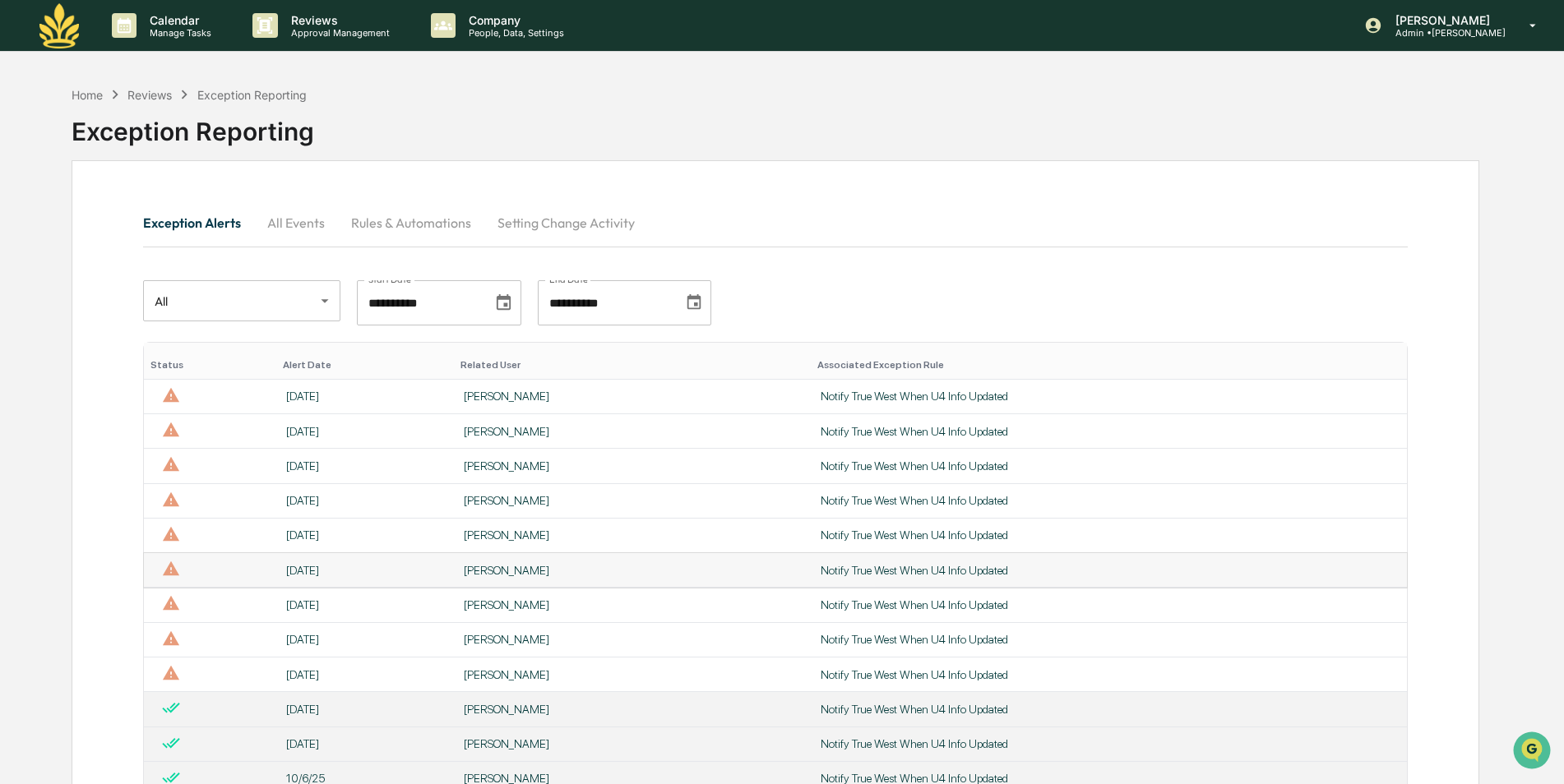
click at [295, 554] on td "[DATE]" at bounding box center [365, 570] width 177 height 35
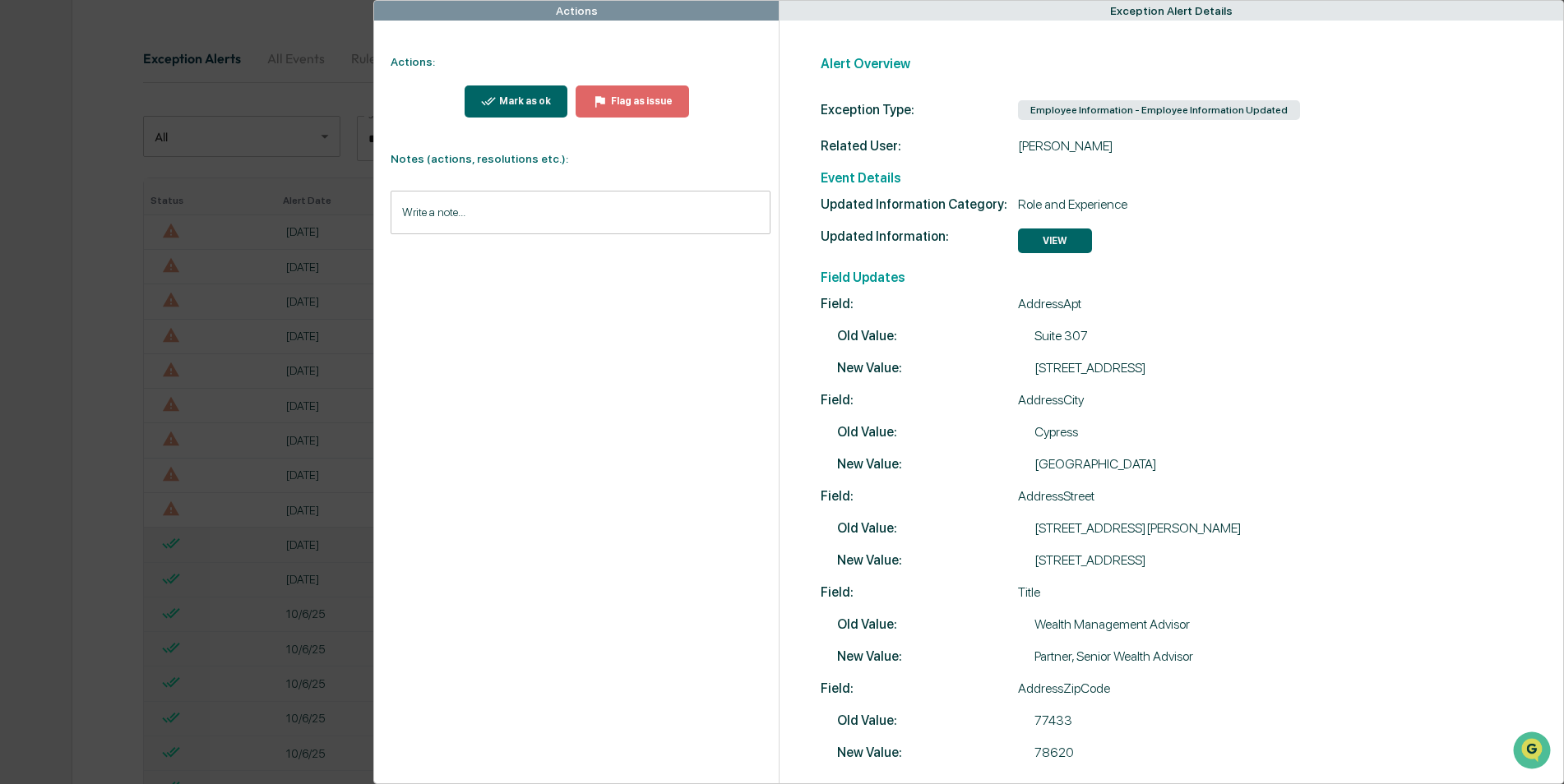
click at [616, 198] on input "Write a note..." at bounding box center [580, 212] width 379 height 43
click at [748, 360] on button "Save" at bounding box center [748, 347] width 43 height 26
click at [526, 97] on div "Mark as ok" at bounding box center [523, 101] width 55 height 12
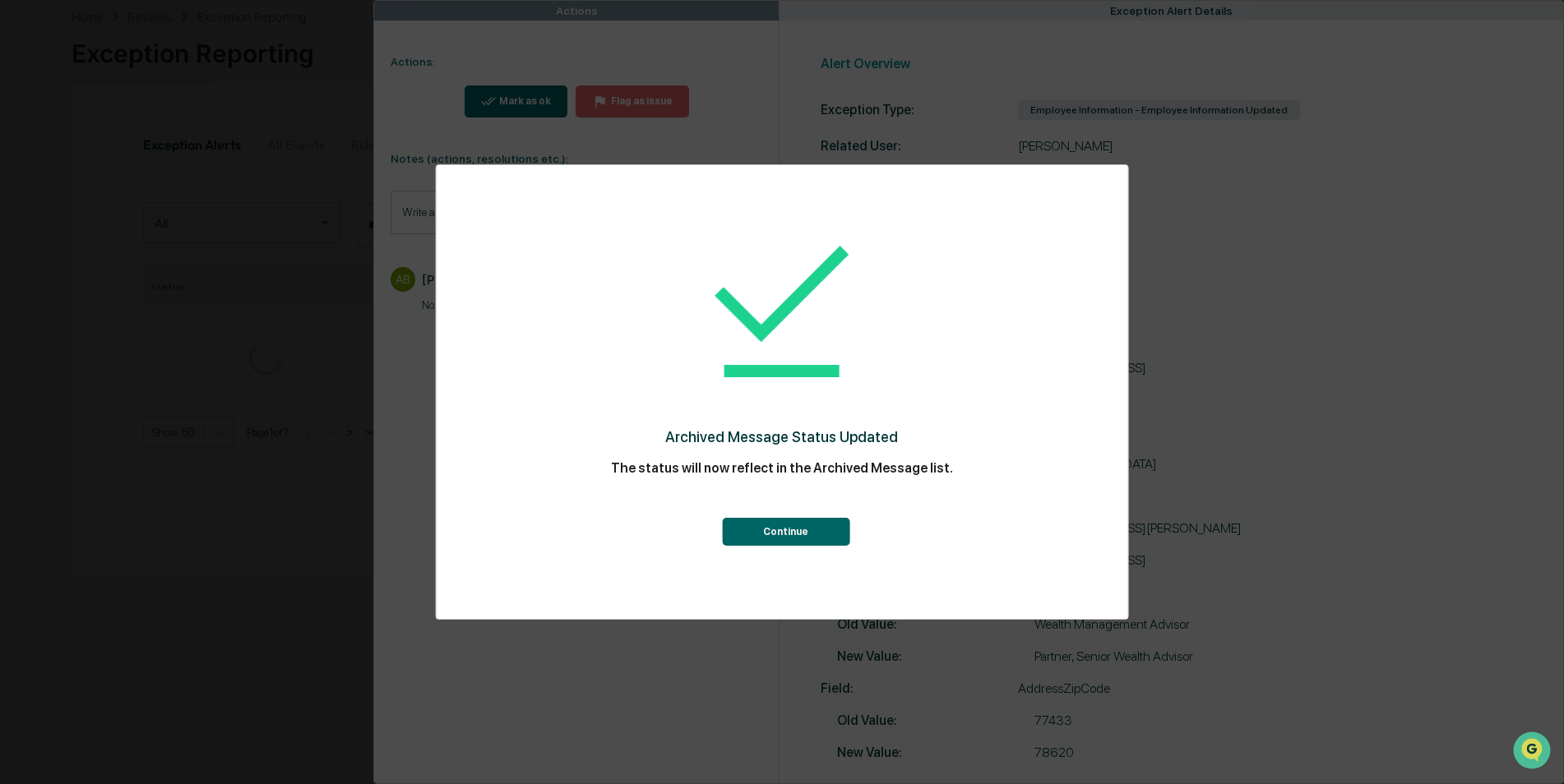
scroll to position [164, 0]
click at [784, 535] on button "Continue" at bounding box center [785, 531] width 127 height 28
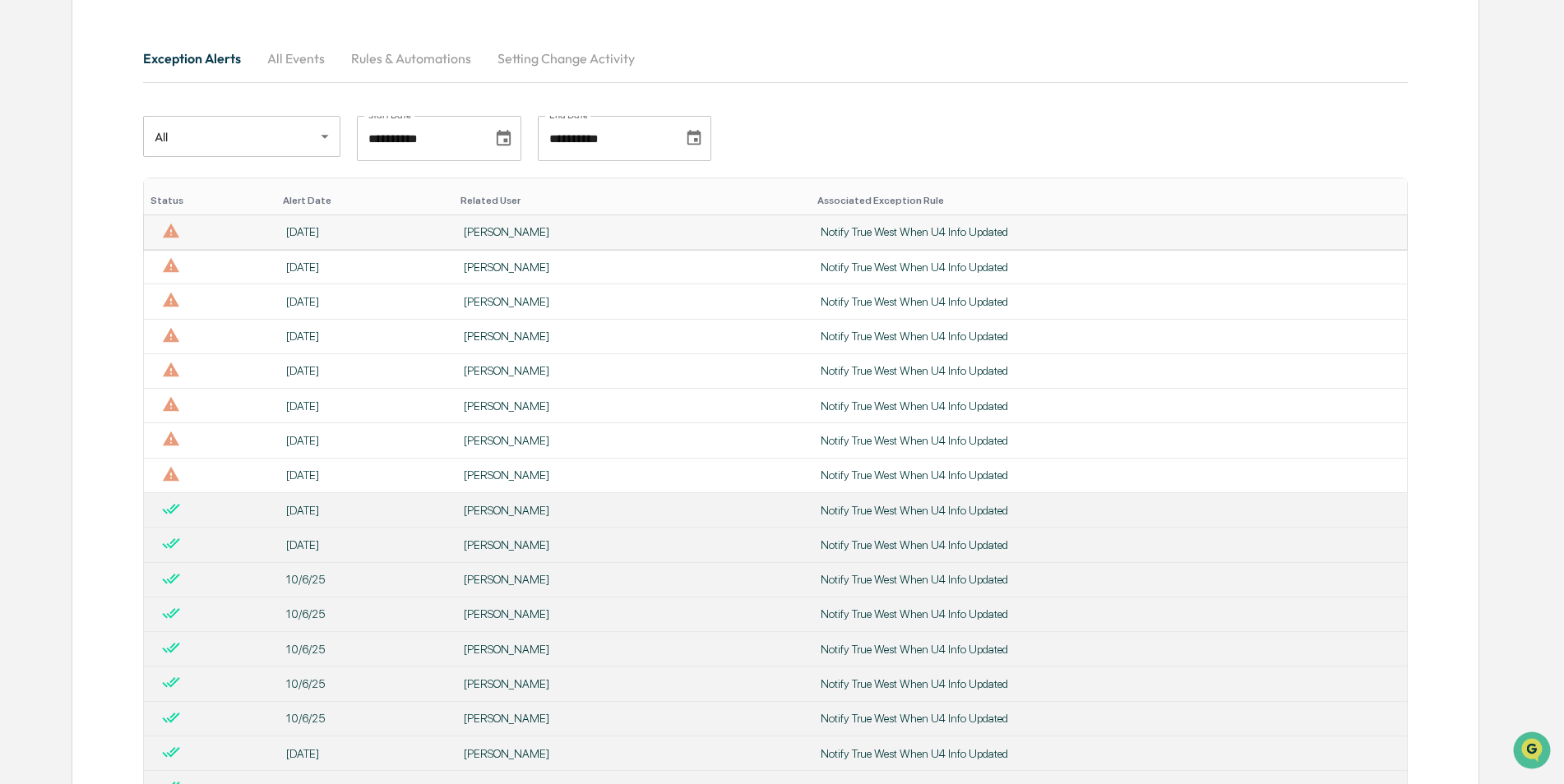
click at [338, 232] on div "[DATE]" at bounding box center [365, 232] width 158 height 13
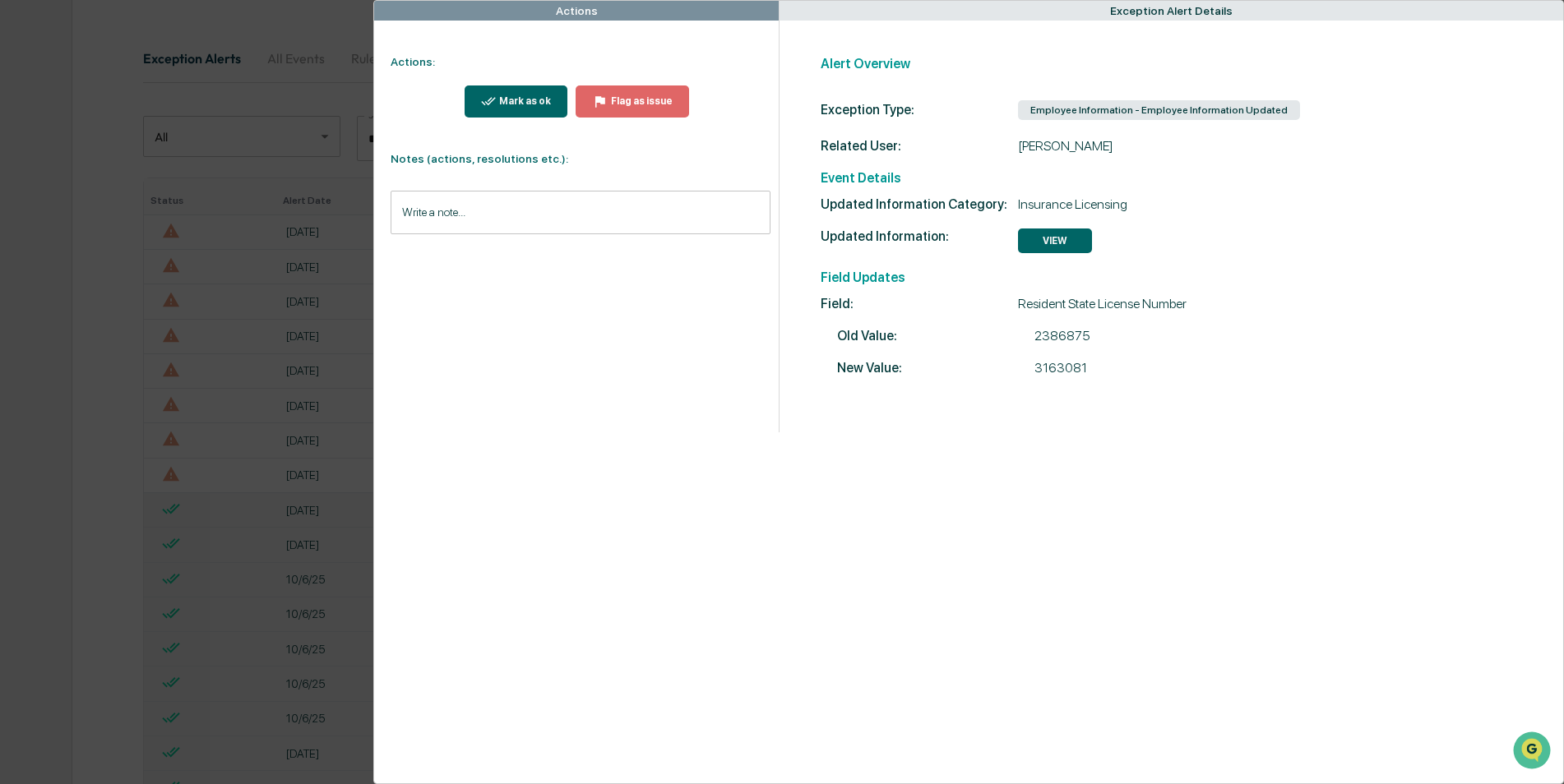
click at [4, 341] on div "Actions Actions: Mark as ok Flag as issue Notes (actions, resolutions etc.): Wr…" at bounding box center [782, 392] width 1564 height 784
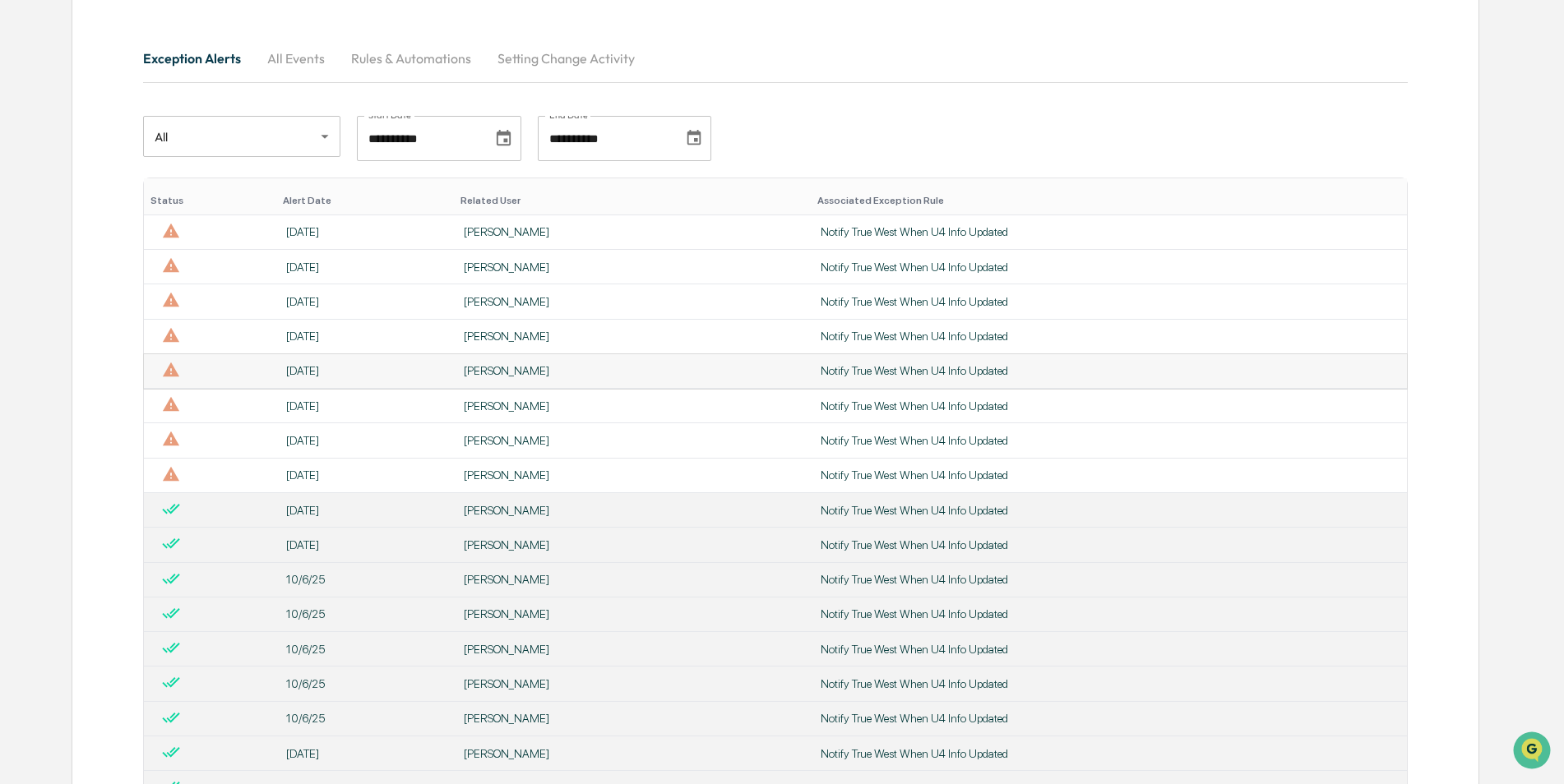
click at [355, 373] on div "[DATE]" at bounding box center [365, 370] width 158 height 13
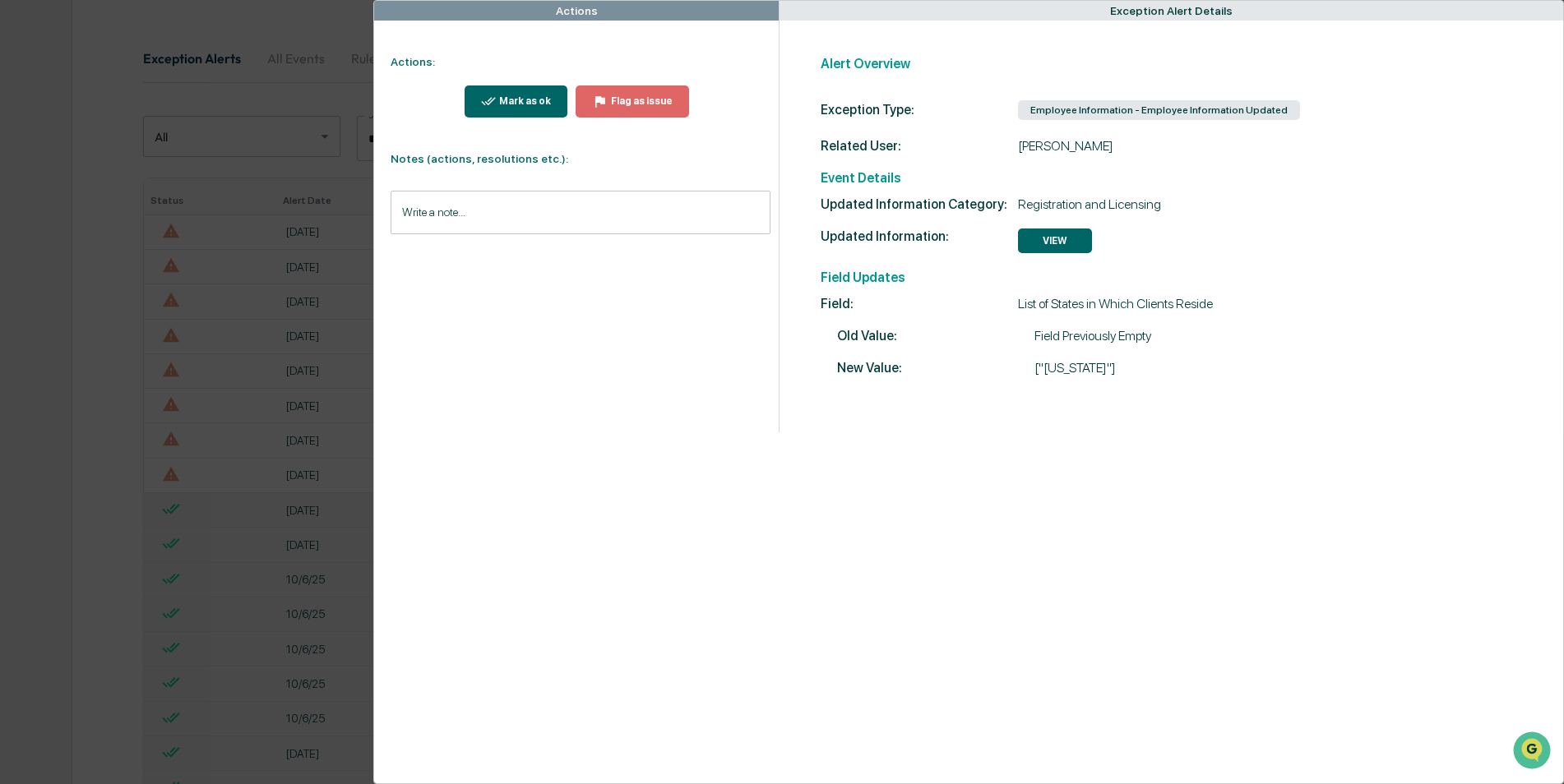
click at [516, 210] on input "Write a note..." at bounding box center [580, 212] width 379 height 43
click at [733, 341] on button "Save" at bounding box center [748, 347] width 43 height 26
click at [541, 104] on div "Mark as ok" at bounding box center [523, 101] width 55 height 12
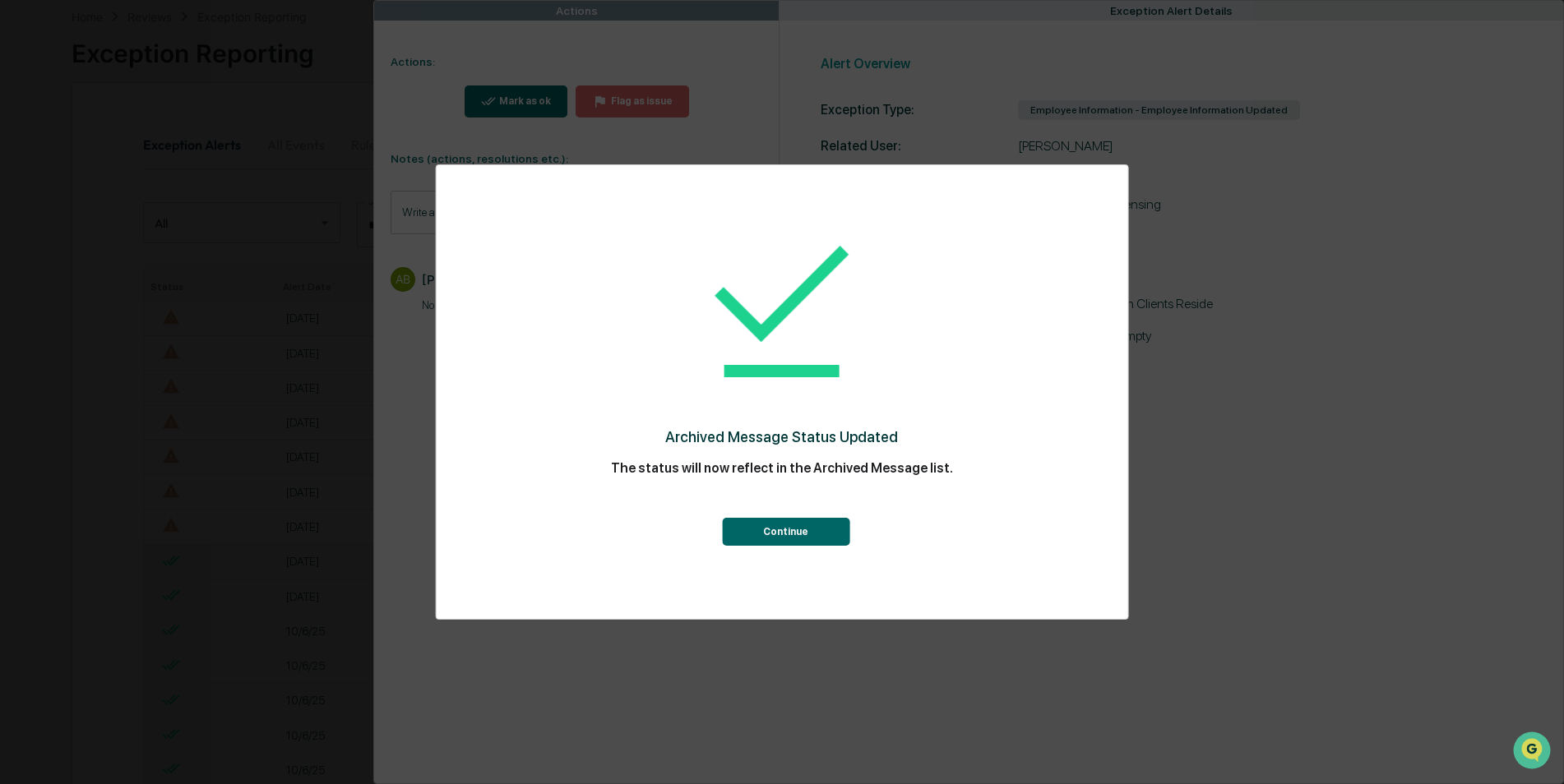
scroll to position [164, 0]
click at [776, 521] on button "Continue" at bounding box center [785, 531] width 127 height 28
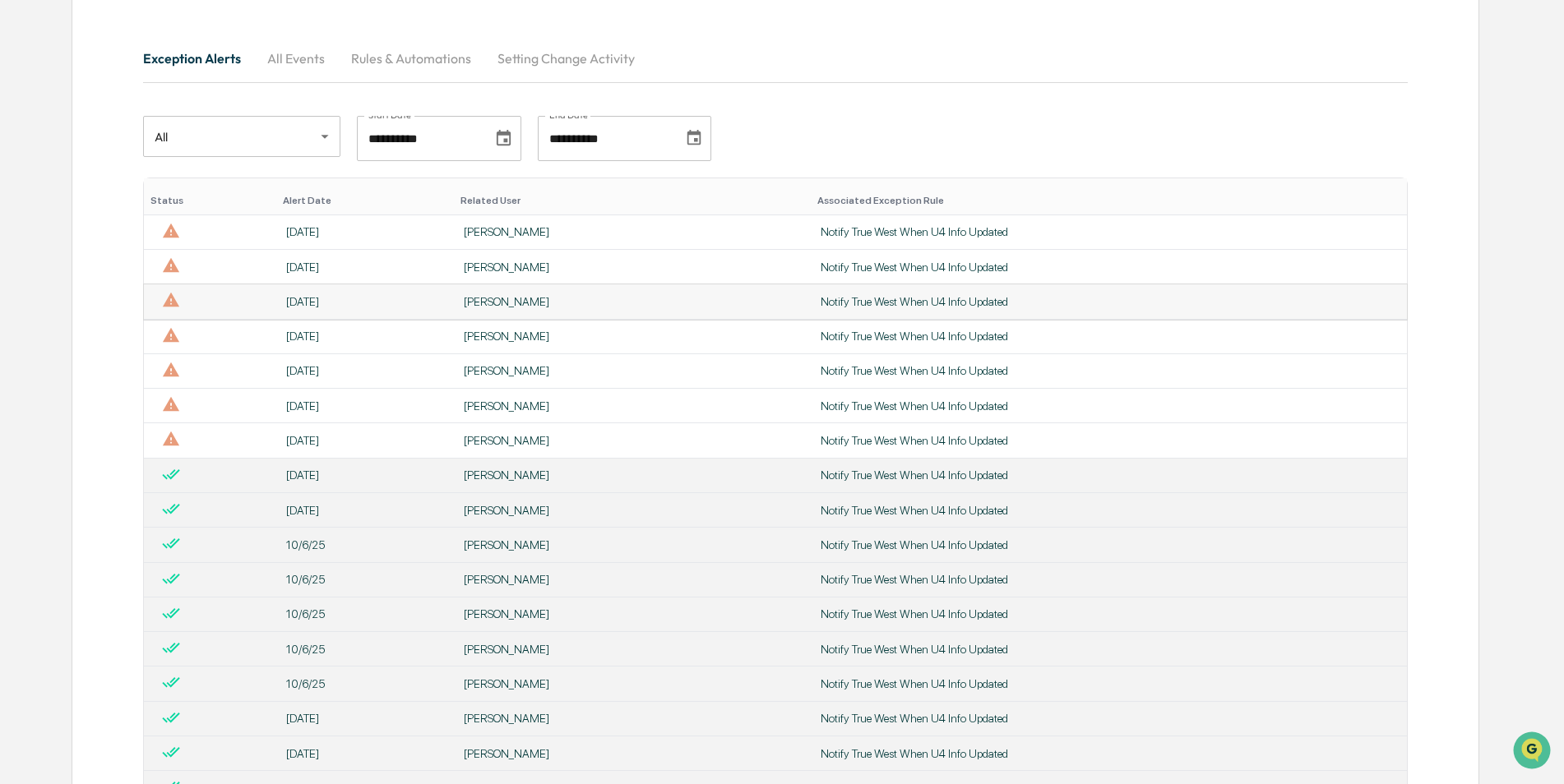
click at [410, 316] on td "[DATE]" at bounding box center [365, 302] width 177 height 35
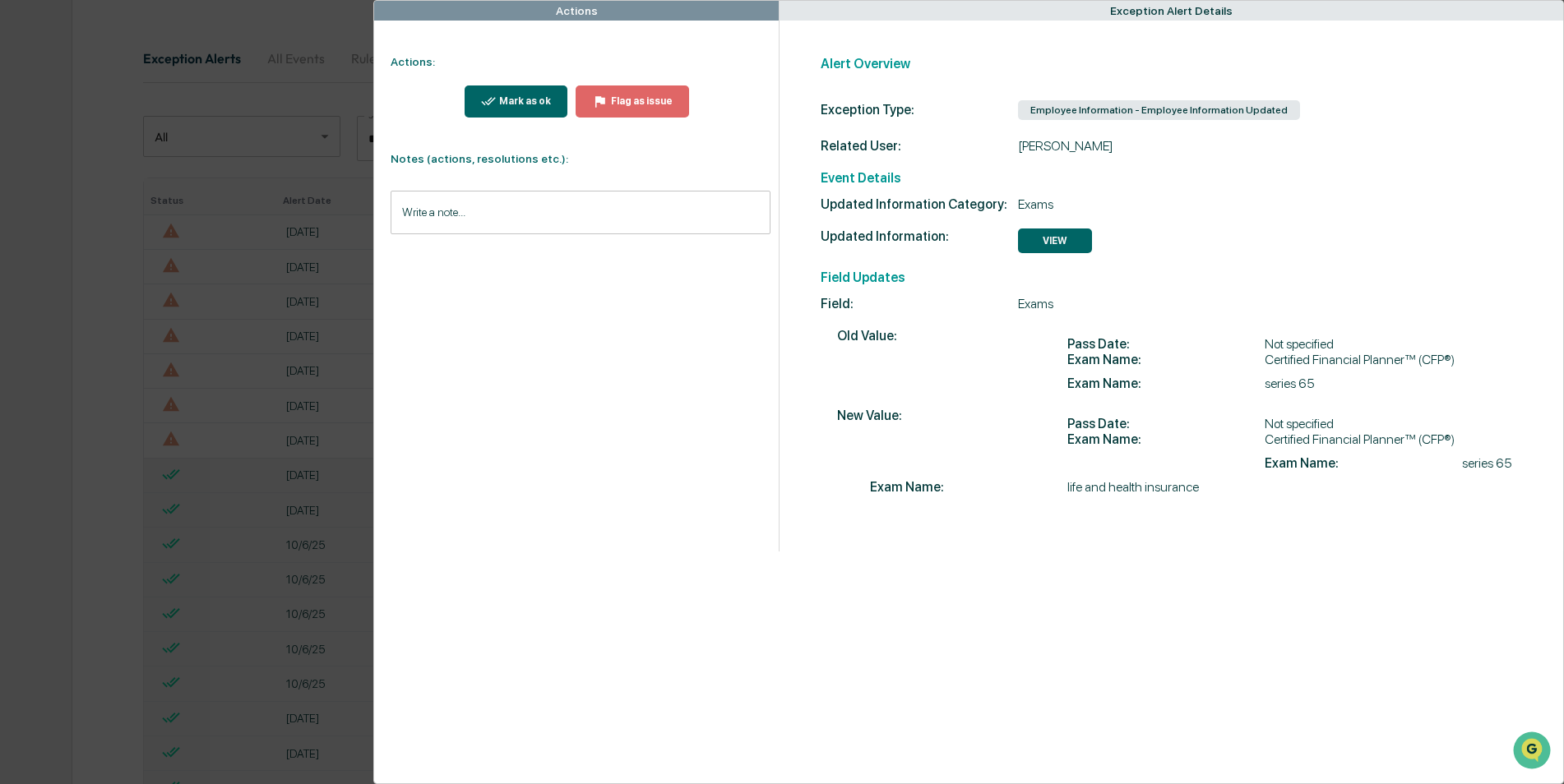
click at [605, 214] on input "Write a note..." at bounding box center [580, 212] width 379 height 43
click at [760, 358] on button "Save" at bounding box center [748, 347] width 43 height 26
click at [515, 103] on div "Mark as ok" at bounding box center [523, 101] width 55 height 12
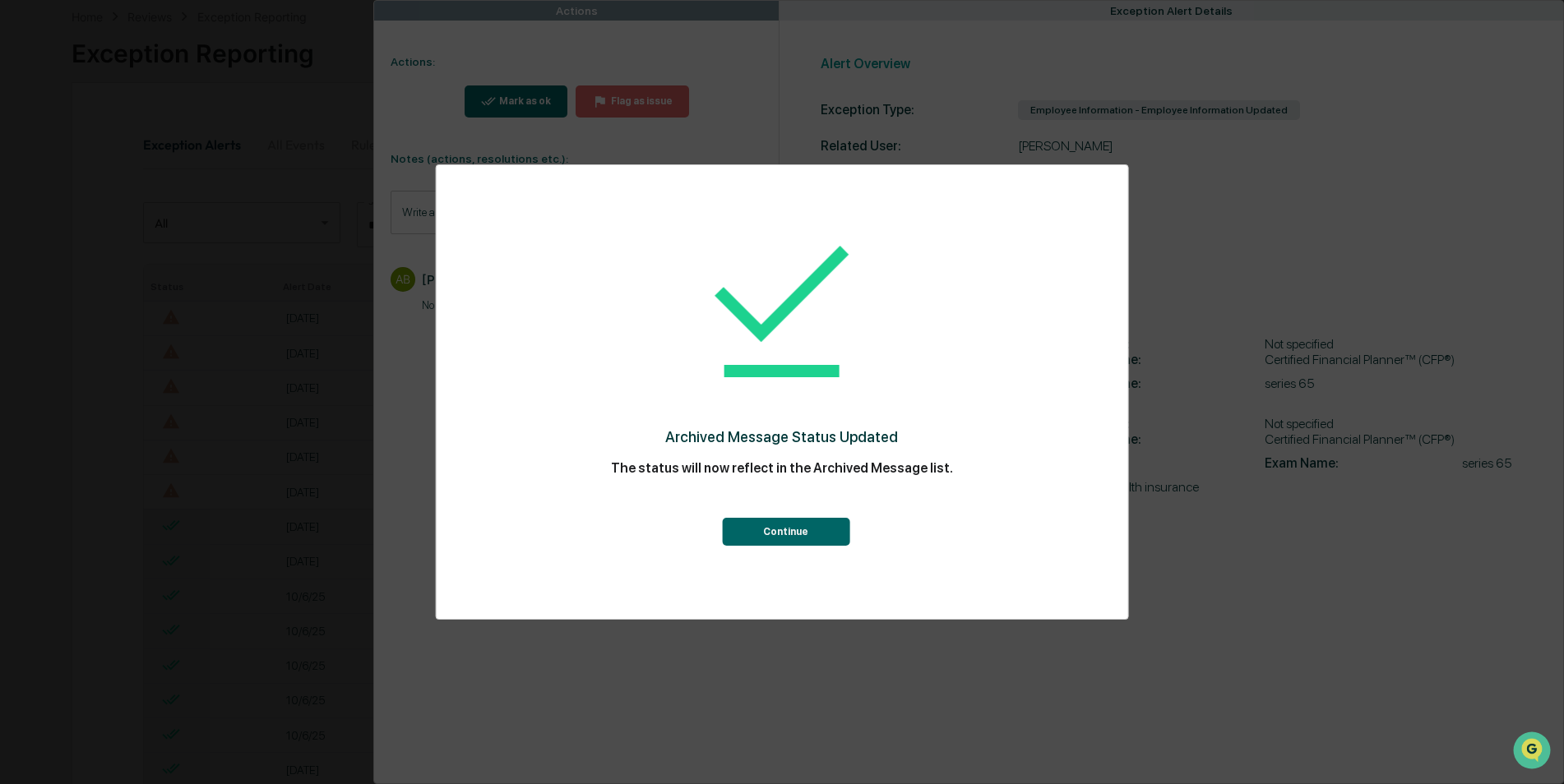
scroll to position [164, 0]
click at [787, 540] on button "Continue" at bounding box center [785, 531] width 127 height 28
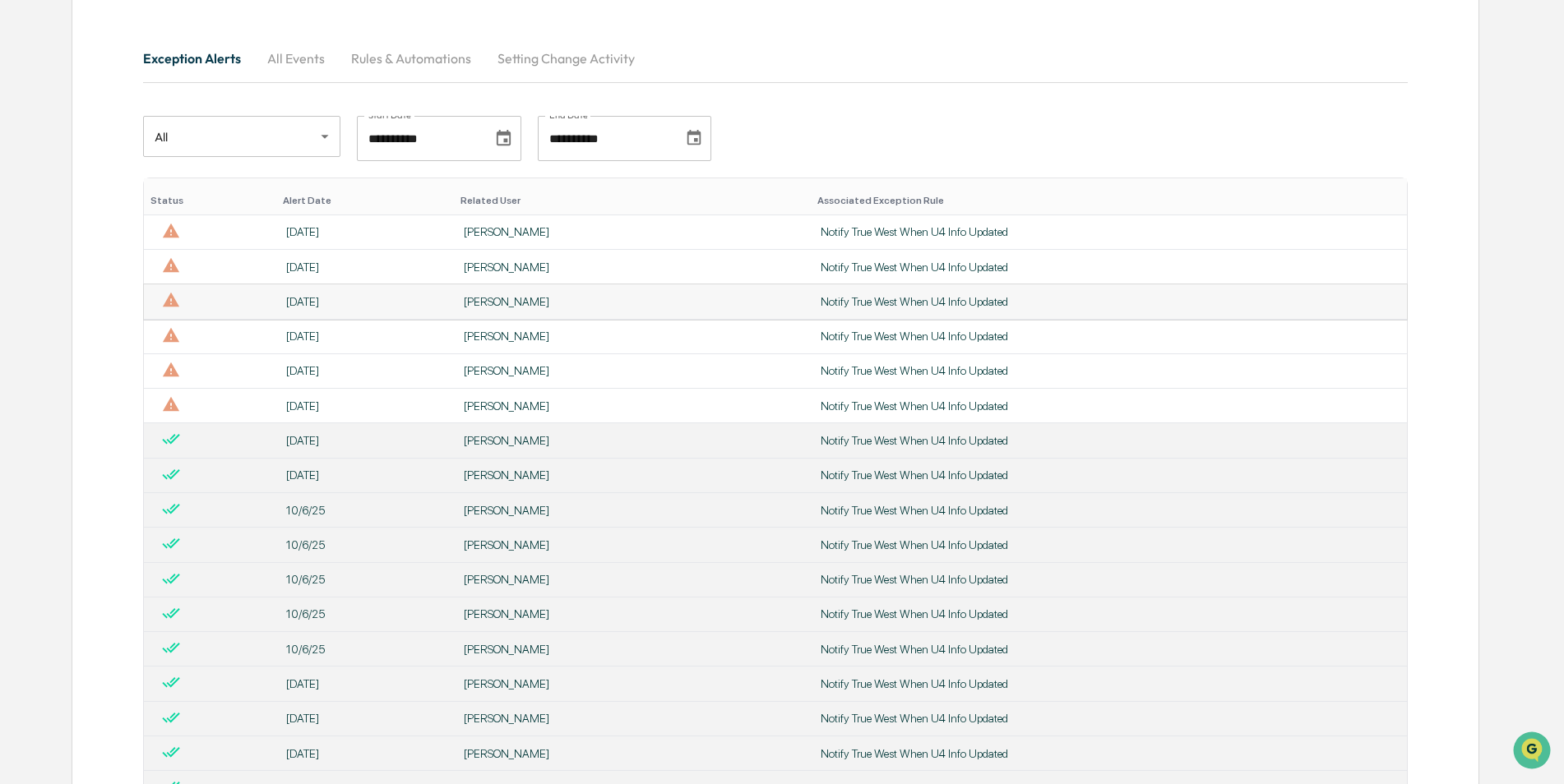
click at [310, 307] on div "[DATE]" at bounding box center [365, 302] width 158 height 13
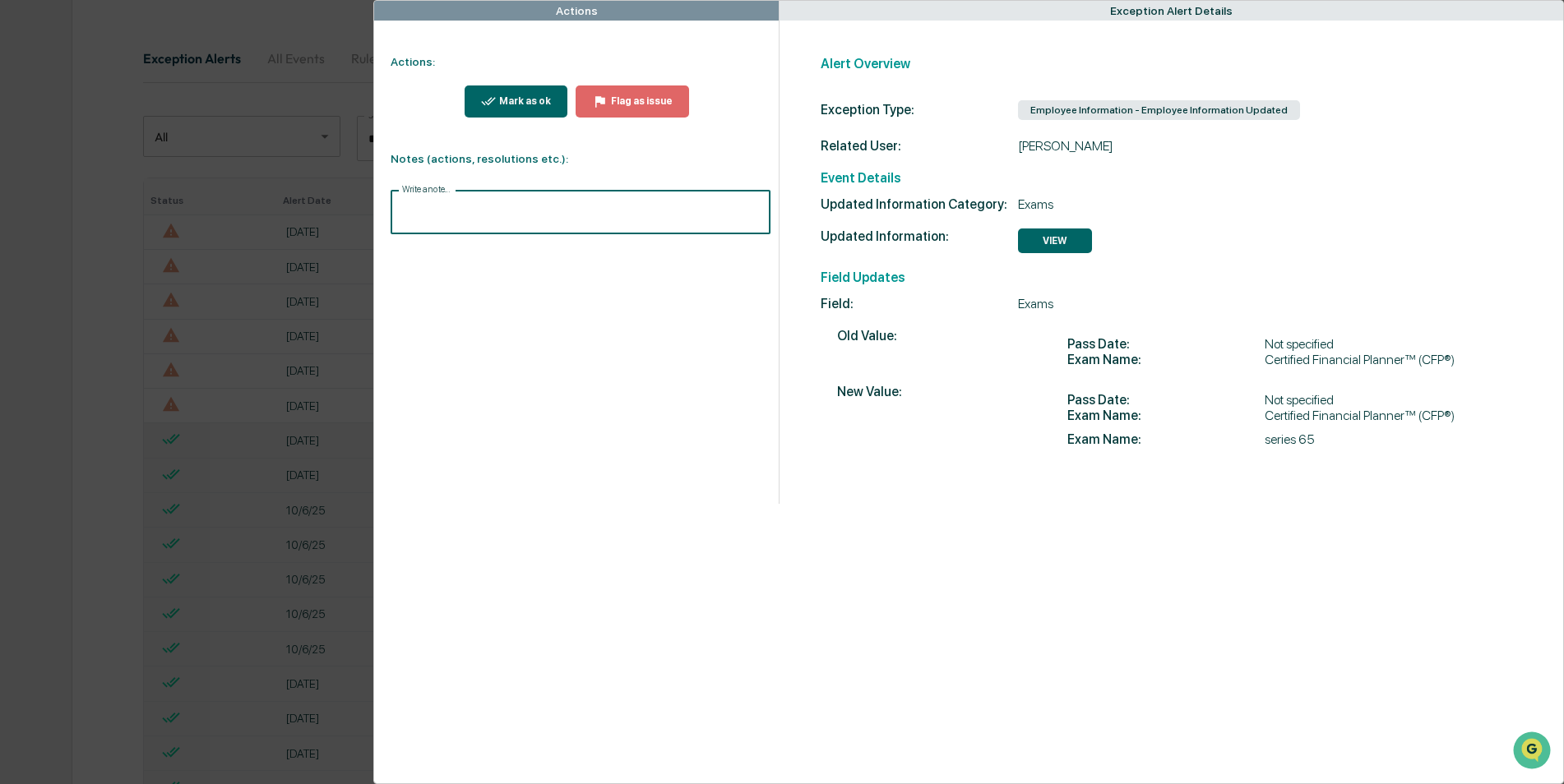
click at [441, 229] on input "Write a note..." at bounding box center [580, 212] width 379 height 43
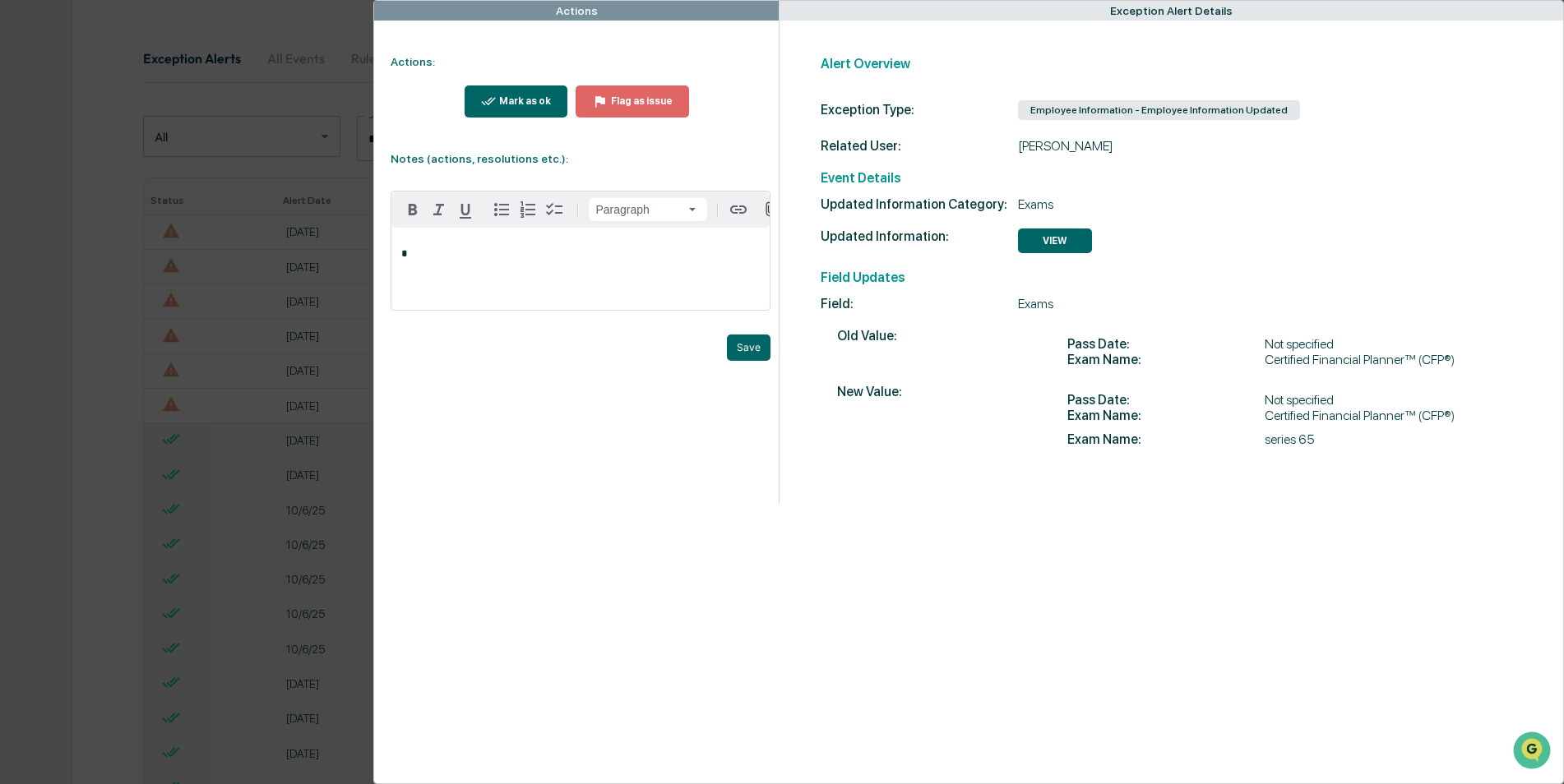
click at [158, 344] on div "Actions Actions: Mark as ok Flag as issue Notes (actions, resolutions etc.): Pa…" at bounding box center [782, 392] width 1564 height 784
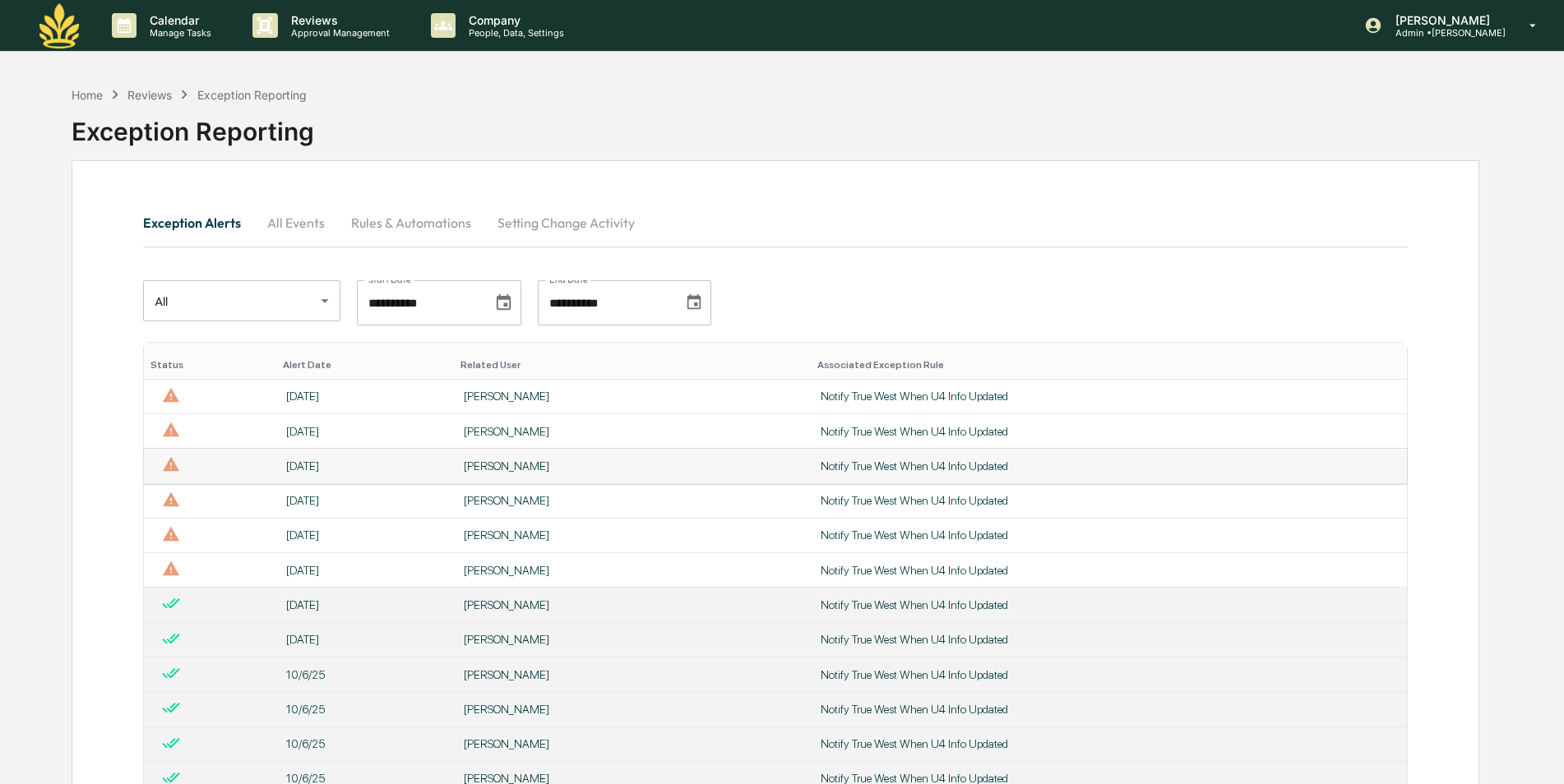
click at [544, 469] on div "[PERSON_NAME]" at bounding box center [632, 466] width 337 height 13
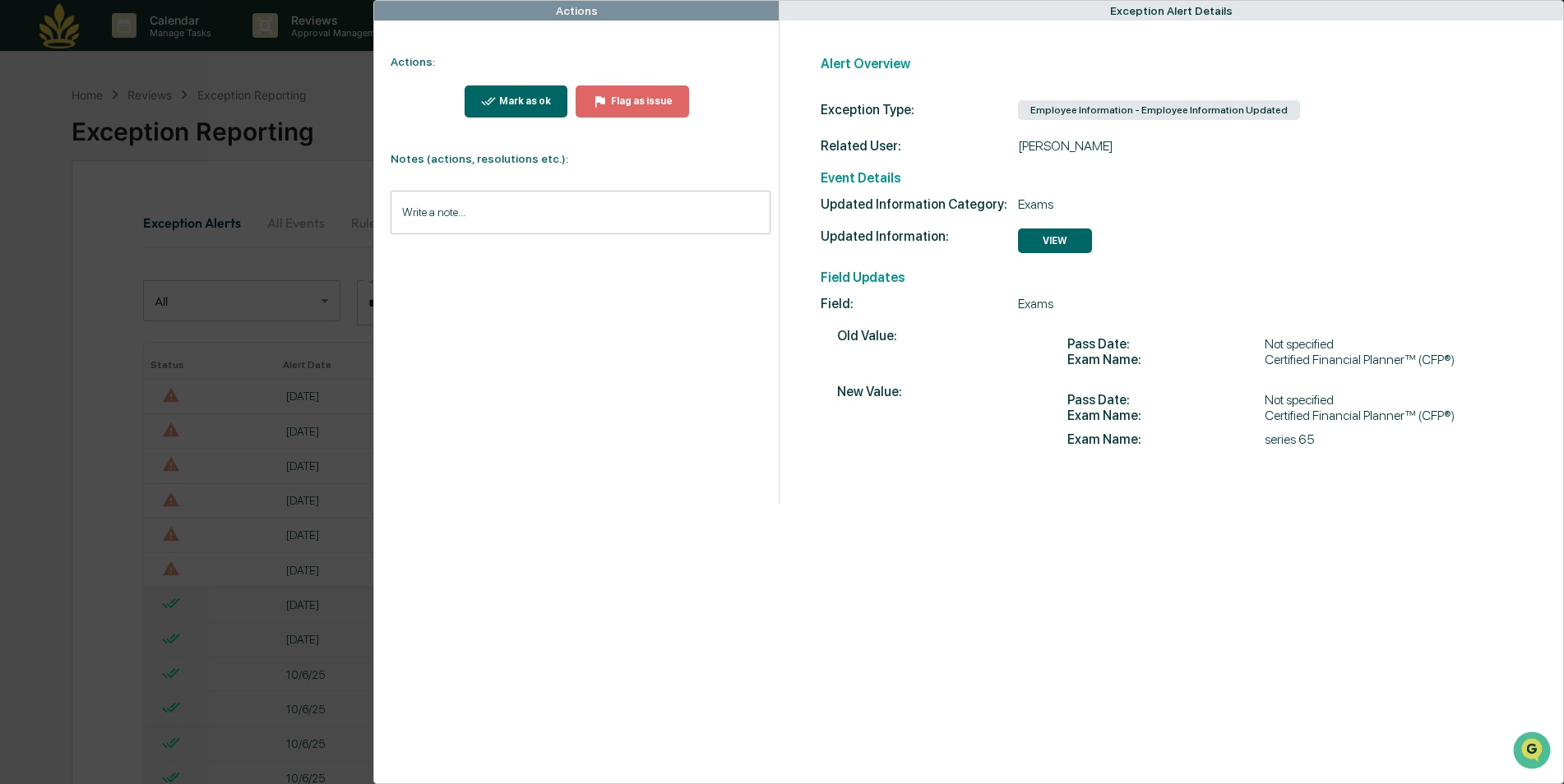
click at [549, 233] on input "Write a note..." at bounding box center [580, 212] width 379 height 43
click at [742, 352] on button "Save" at bounding box center [748, 347] width 43 height 26
click at [522, 88] on button "Mark as ok" at bounding box center [517, 101] width 104 height 32
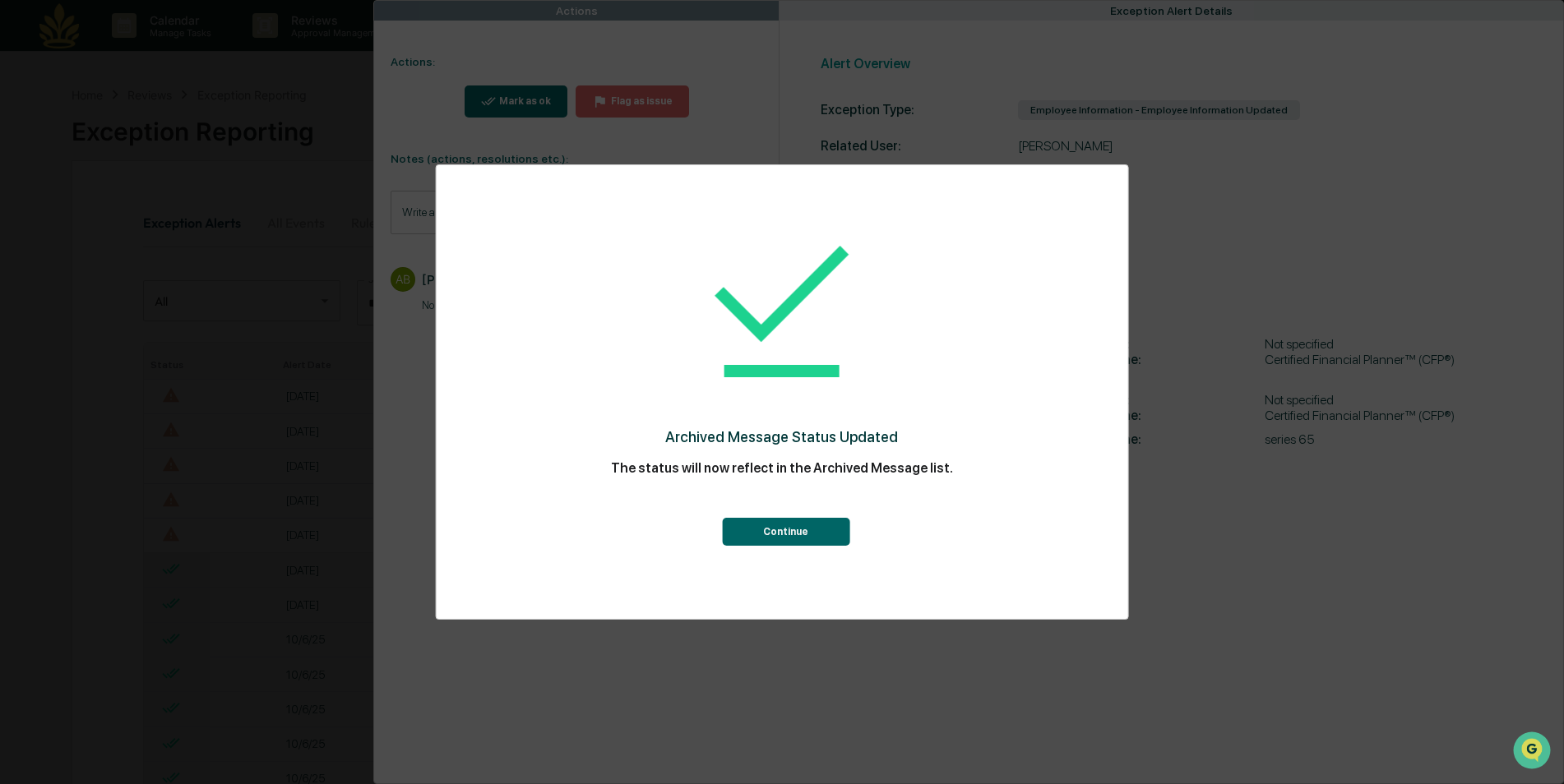
click at [785, 534] on button "Continue" at bounding box center [785, 531] width 127 height 28
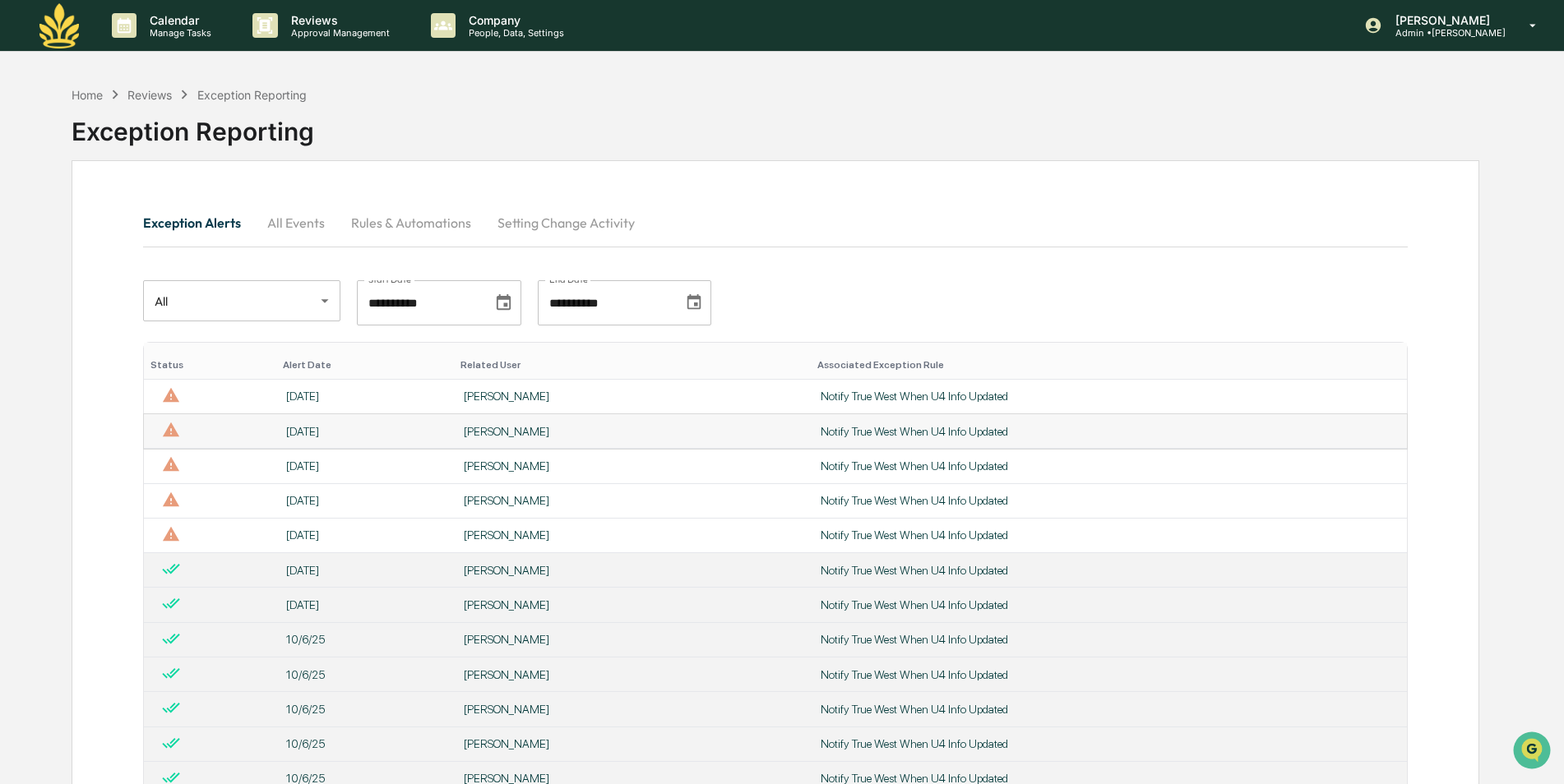
click at [482, 434] on div "[PERSON_NAME]" at bounding box center [632, 432] width 337 height 13
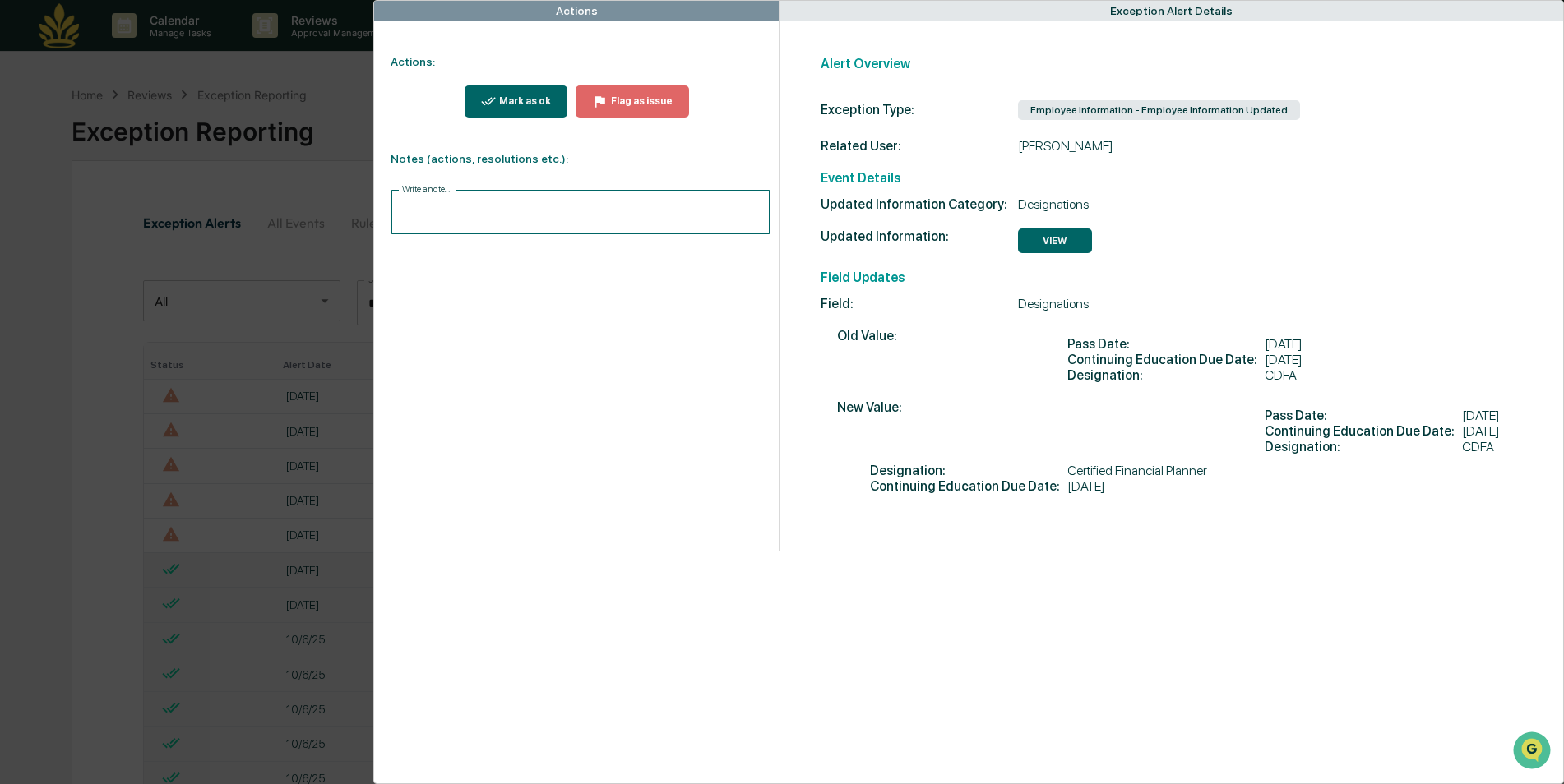
click at [563, 214] on input "Write a note..." at bounding box center [580, 212] width 379 height 43
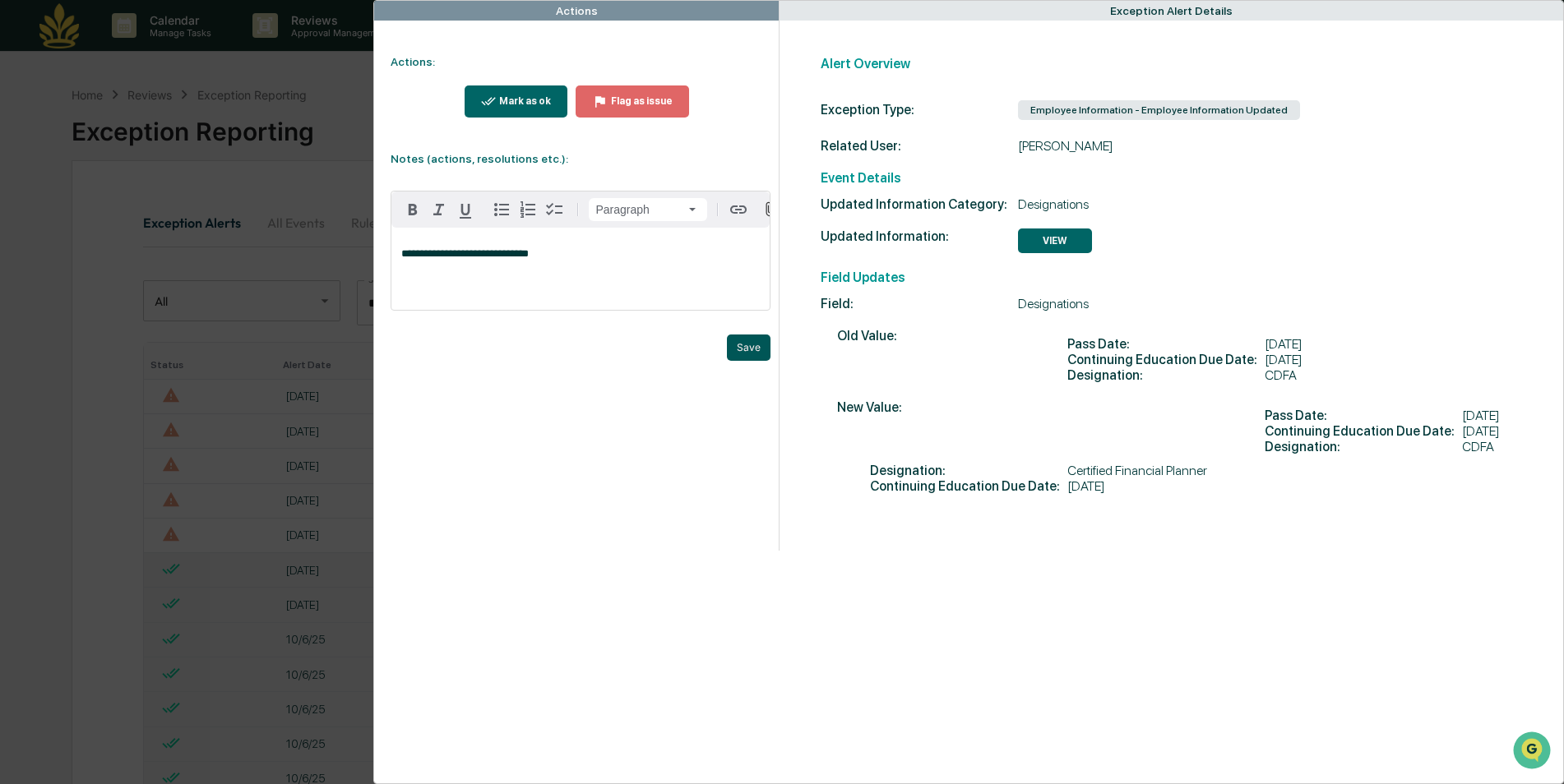
click at [734, 352] on button "Save" at bounding box center [748, 347] width 43 height 26
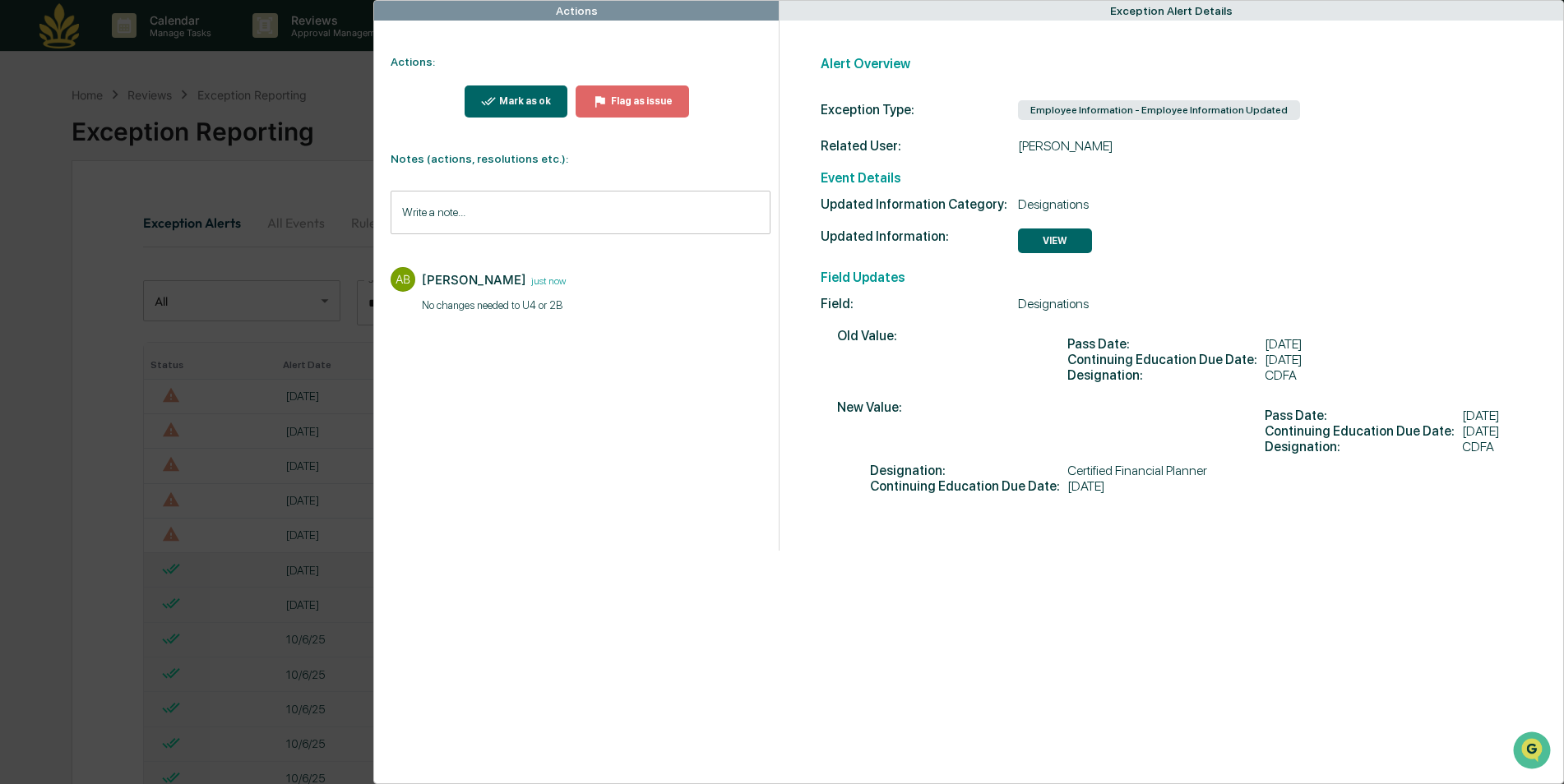
click at [503, 110] on button "Mark as ok" at bounding box center [517, 101] width 104 height 32
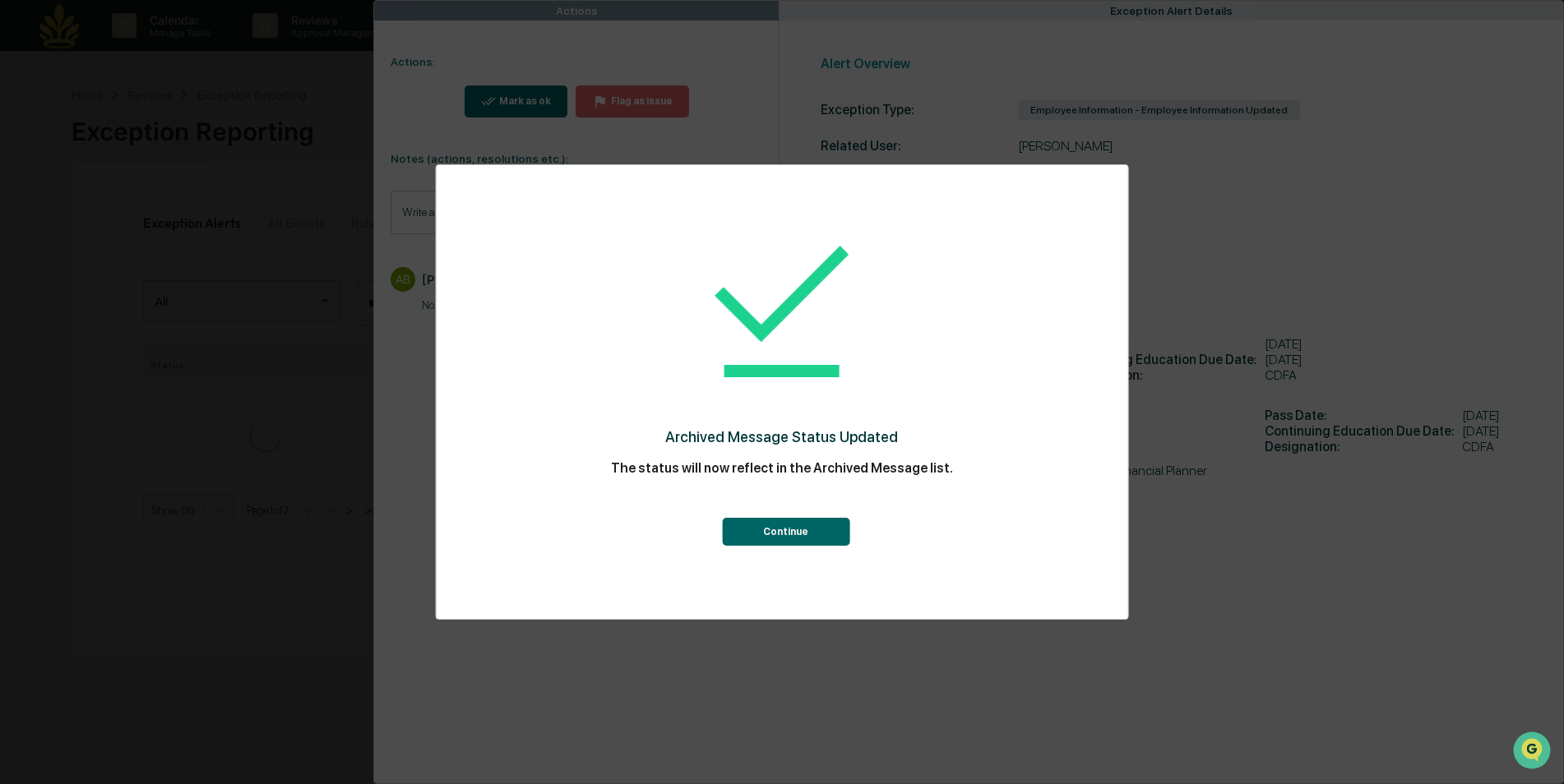
click at [750, 521] on button "Continue" at bounding box center [785, 531] width 127 height 28
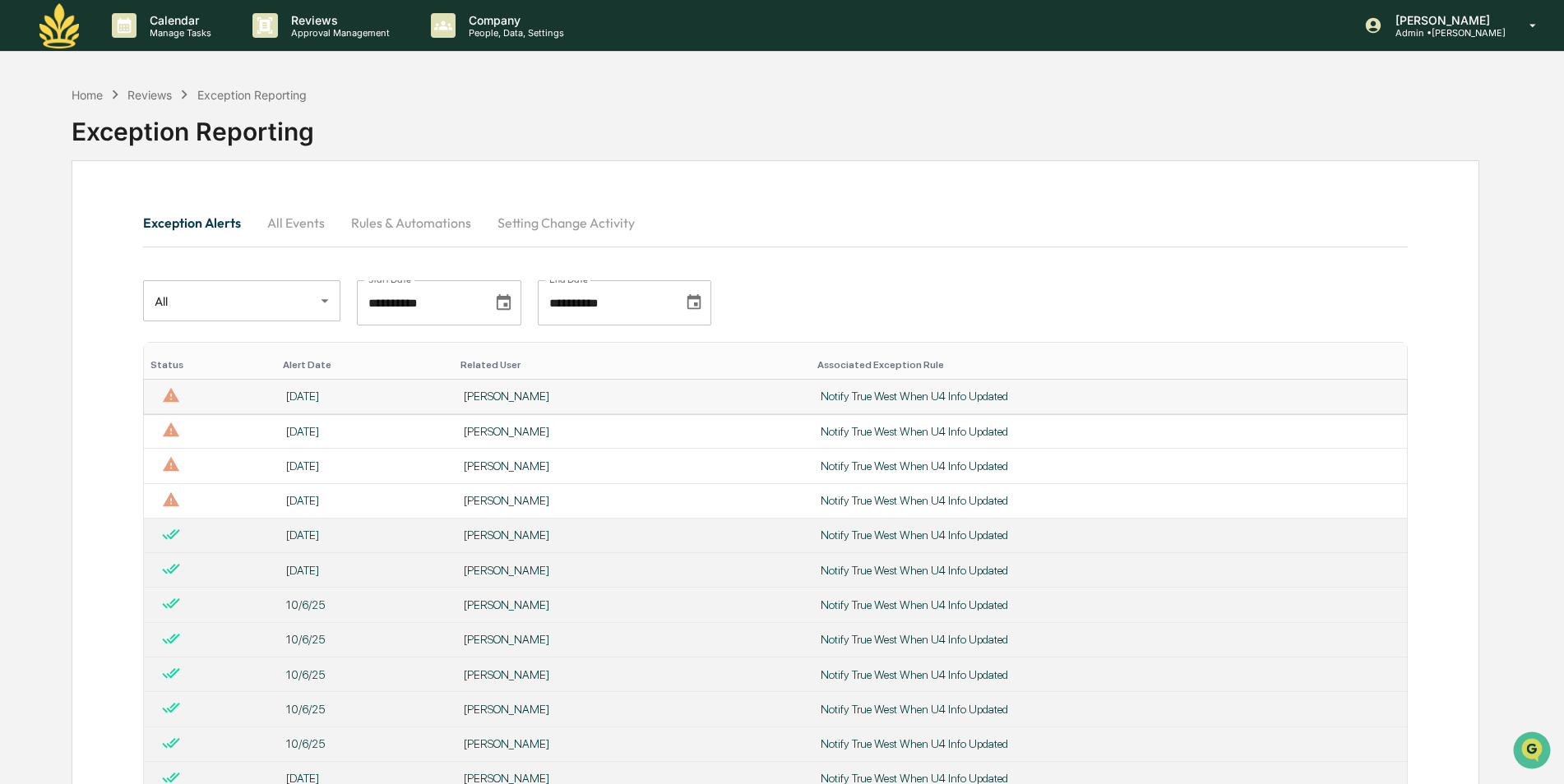
click at [348, 386] on td "[DATE]" at bounding box center [365, 397] width 177 height 35
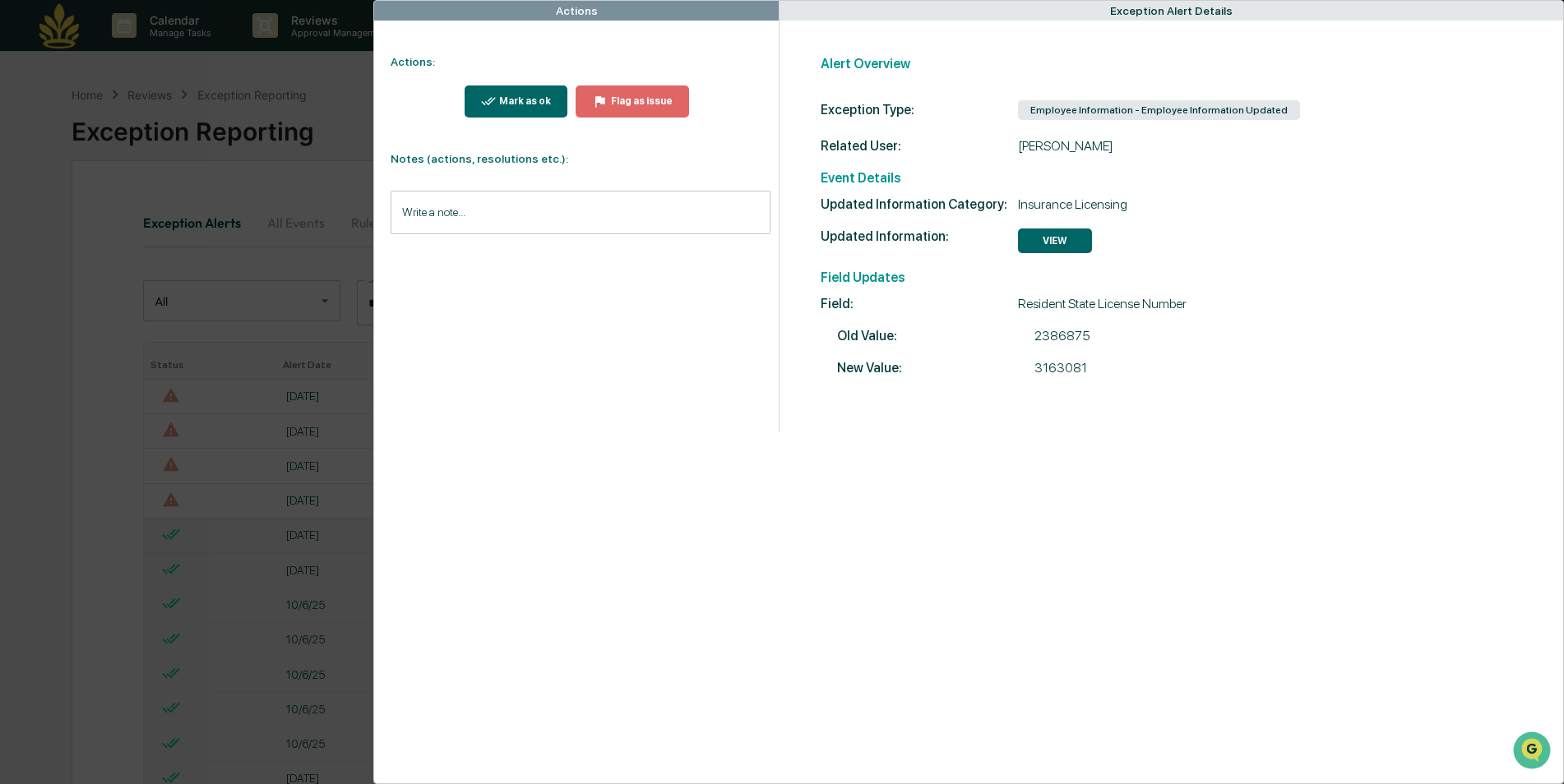
click at [645, 220] on input "Write a note..." at bounding box center [580, 212] width 379 height 43
click at [735, 358] on button "Save" at bounding box center [748, 347] width 43 height 26
click at [539, 96] on div "Mark as ok" at bounding box center [523, 101] width 55 height 12
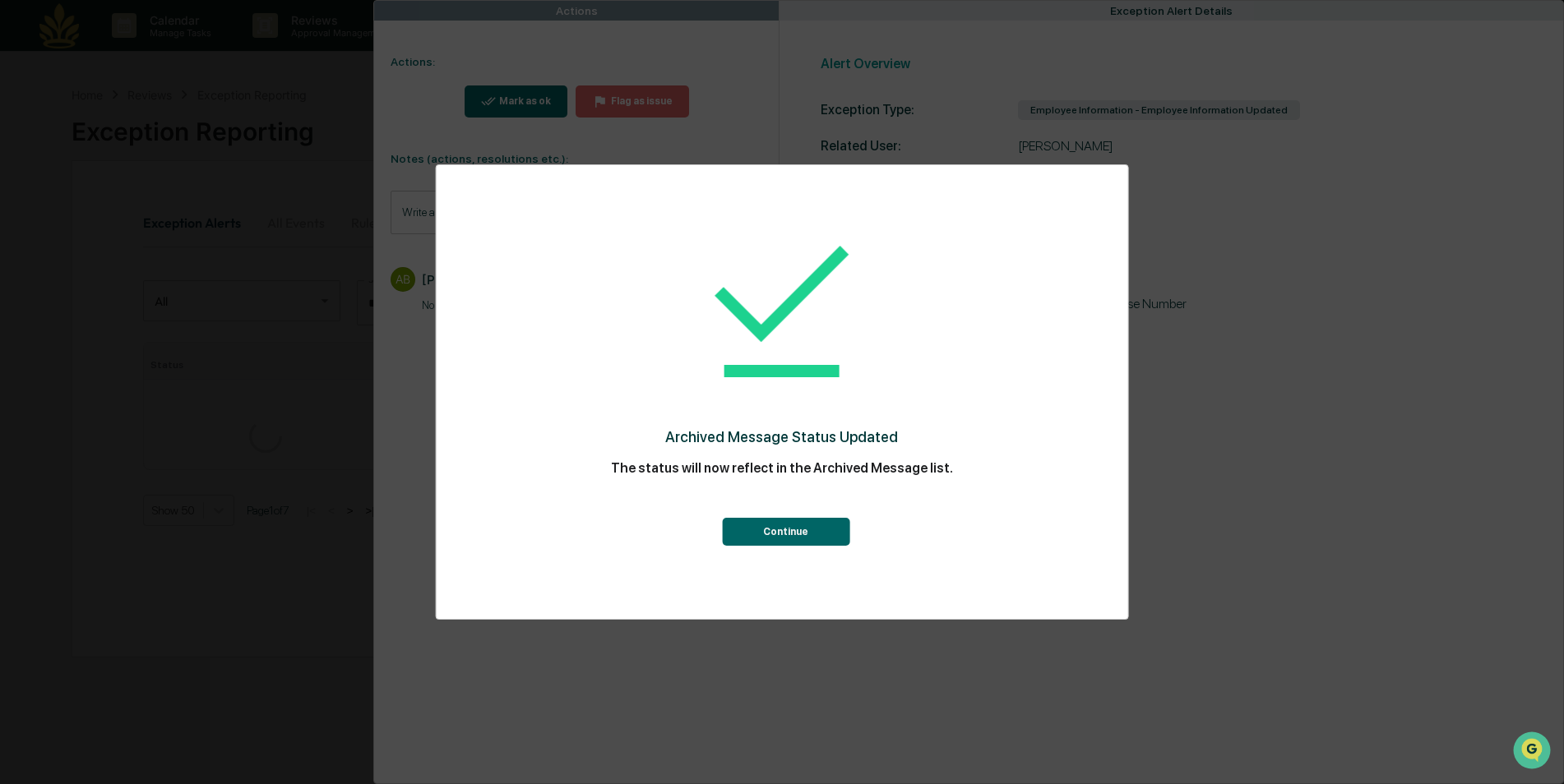
click at [807, 540] on button "Continue" at bounding box center [785, 531] width 127 height 28
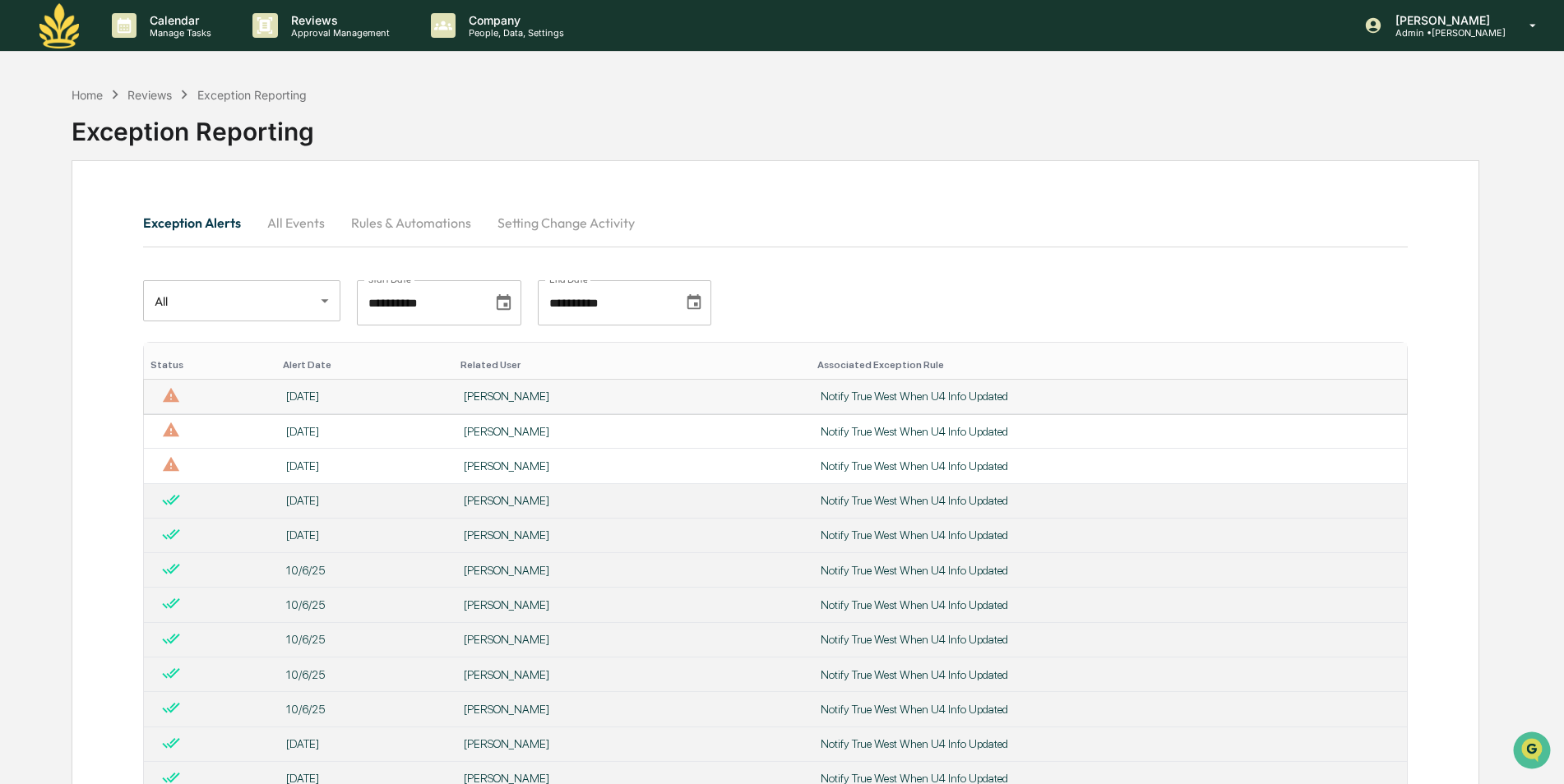
click at [317, 401] on div "[DATE]" at bounding box center [365, 396] width 158 height 13
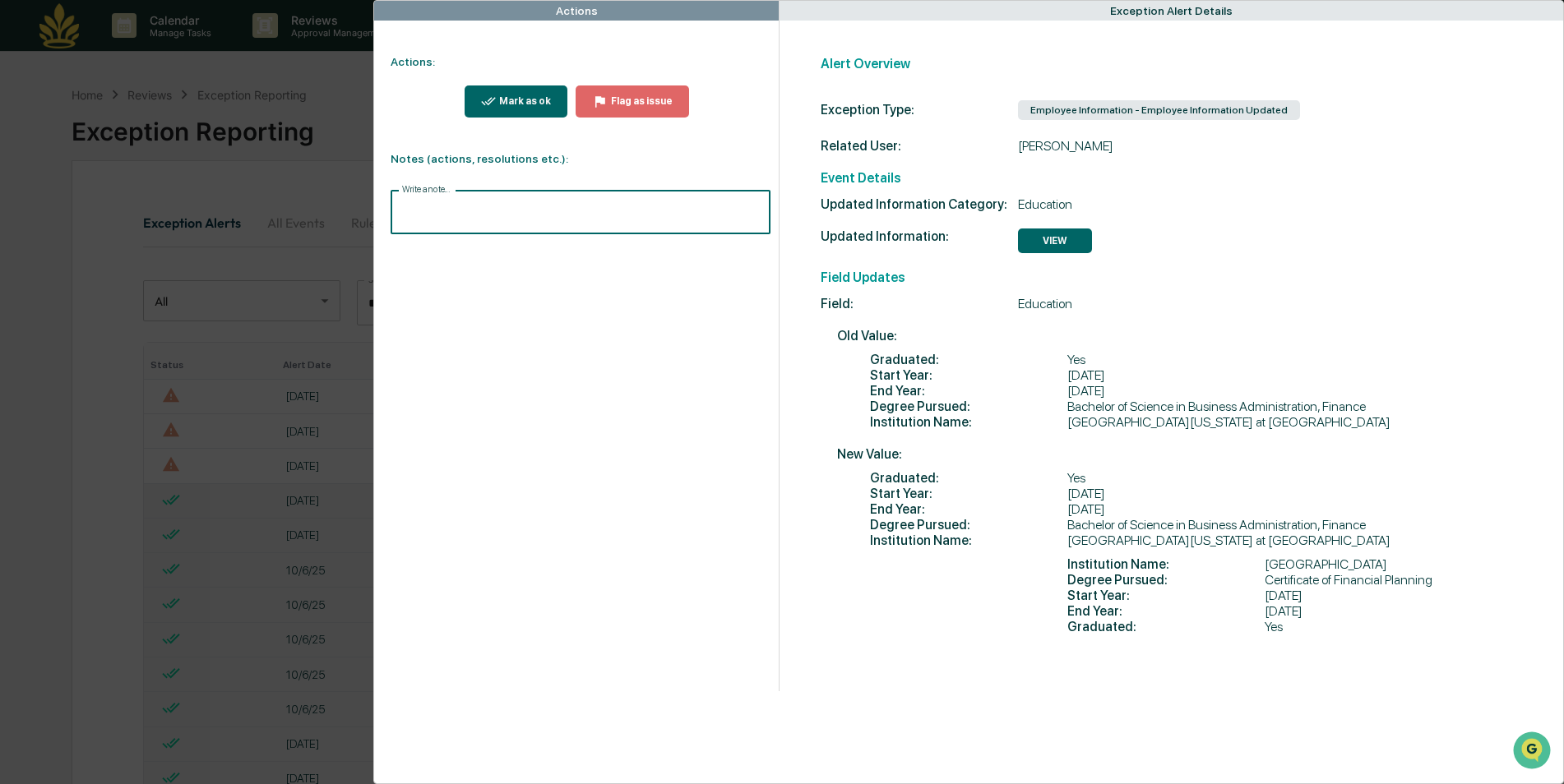
click at [593, 219] on input "Write a note..." at bounding box center [580, 212] width 379 height 43
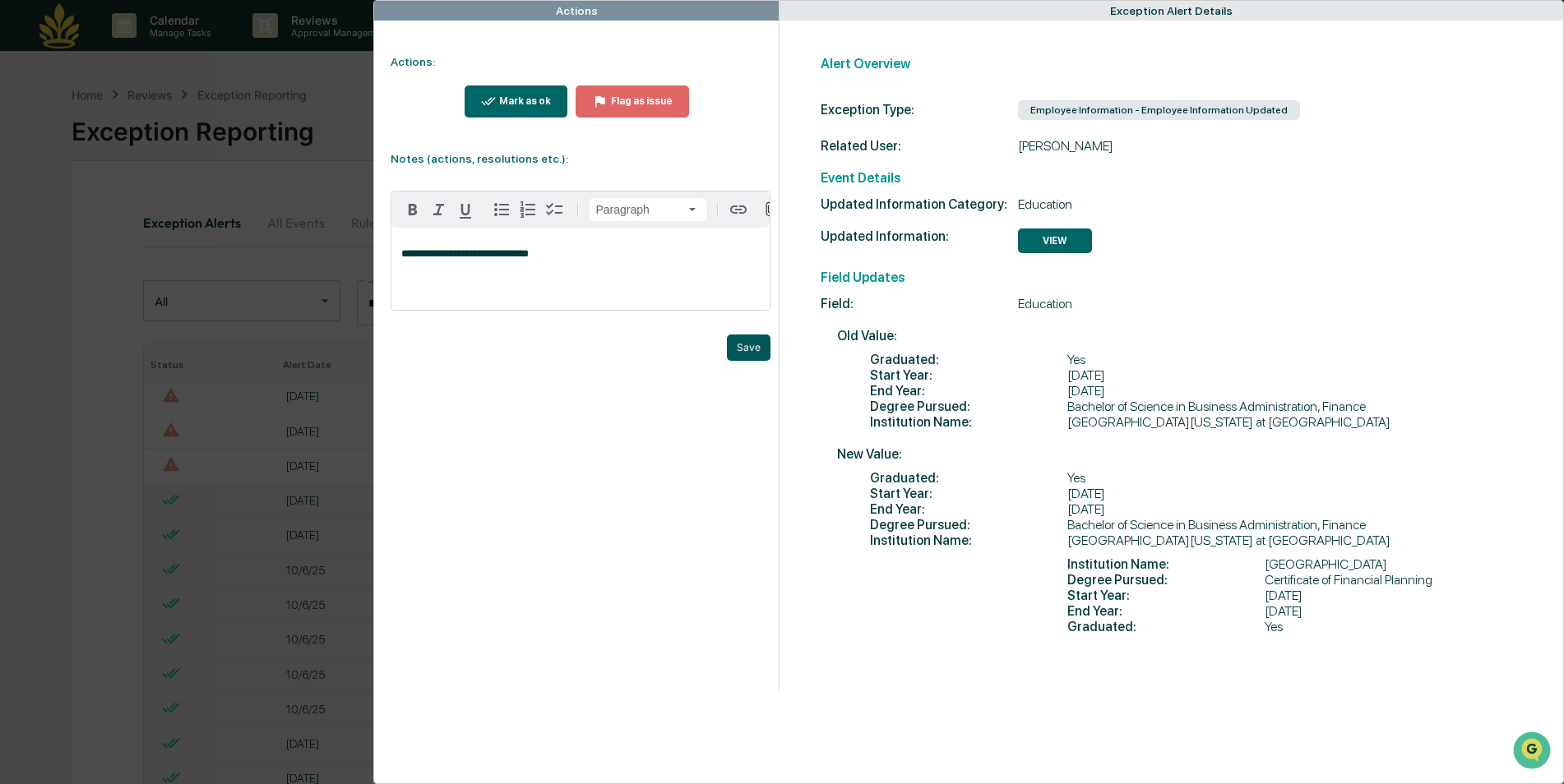
click at [741, 354] on button "Save" at bounding box center [748, 347] width 43 height 26
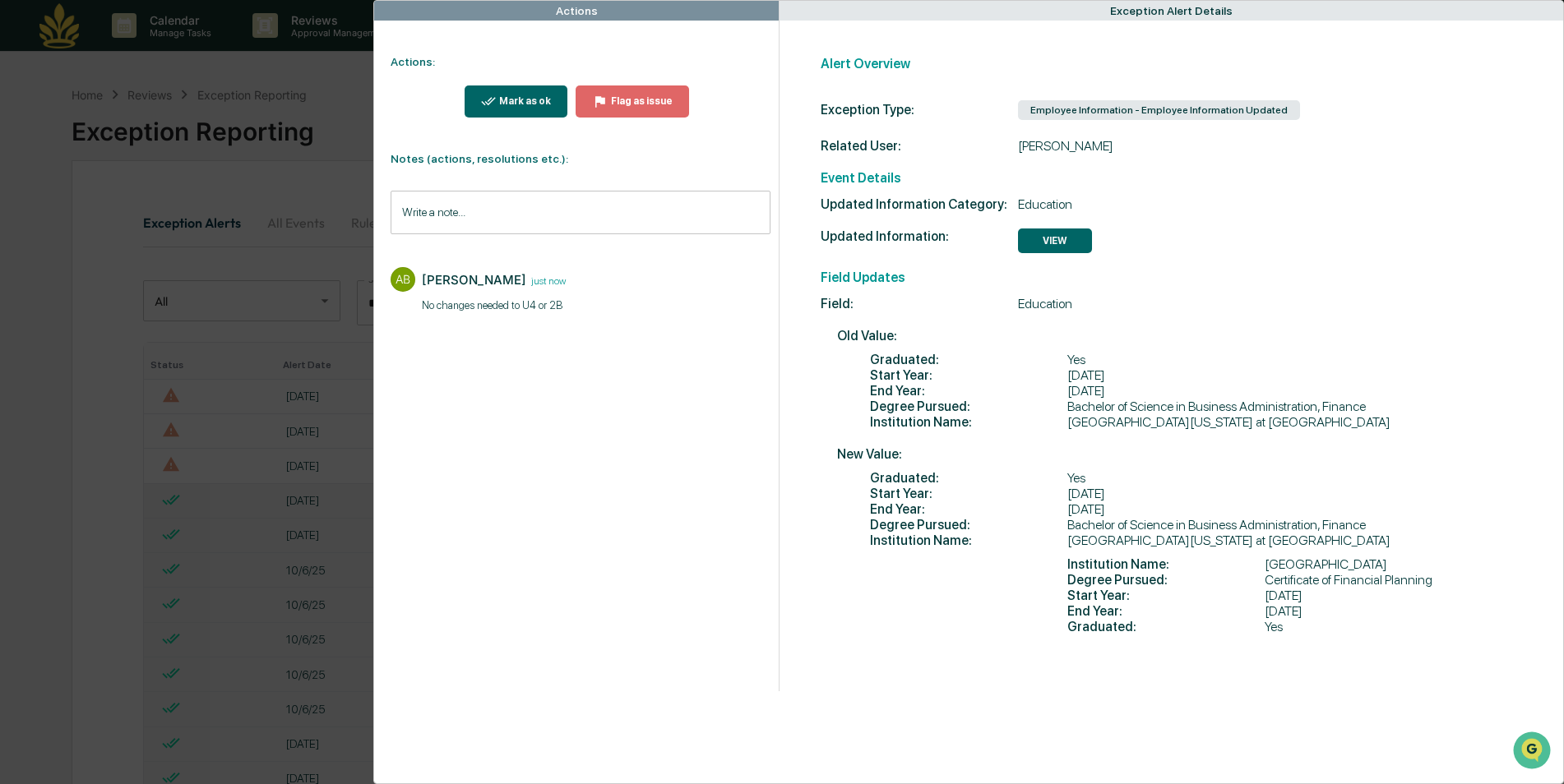
click at [520, 105] on div "Mark as ok" at bounding box center [523, 101] width 55 height 12
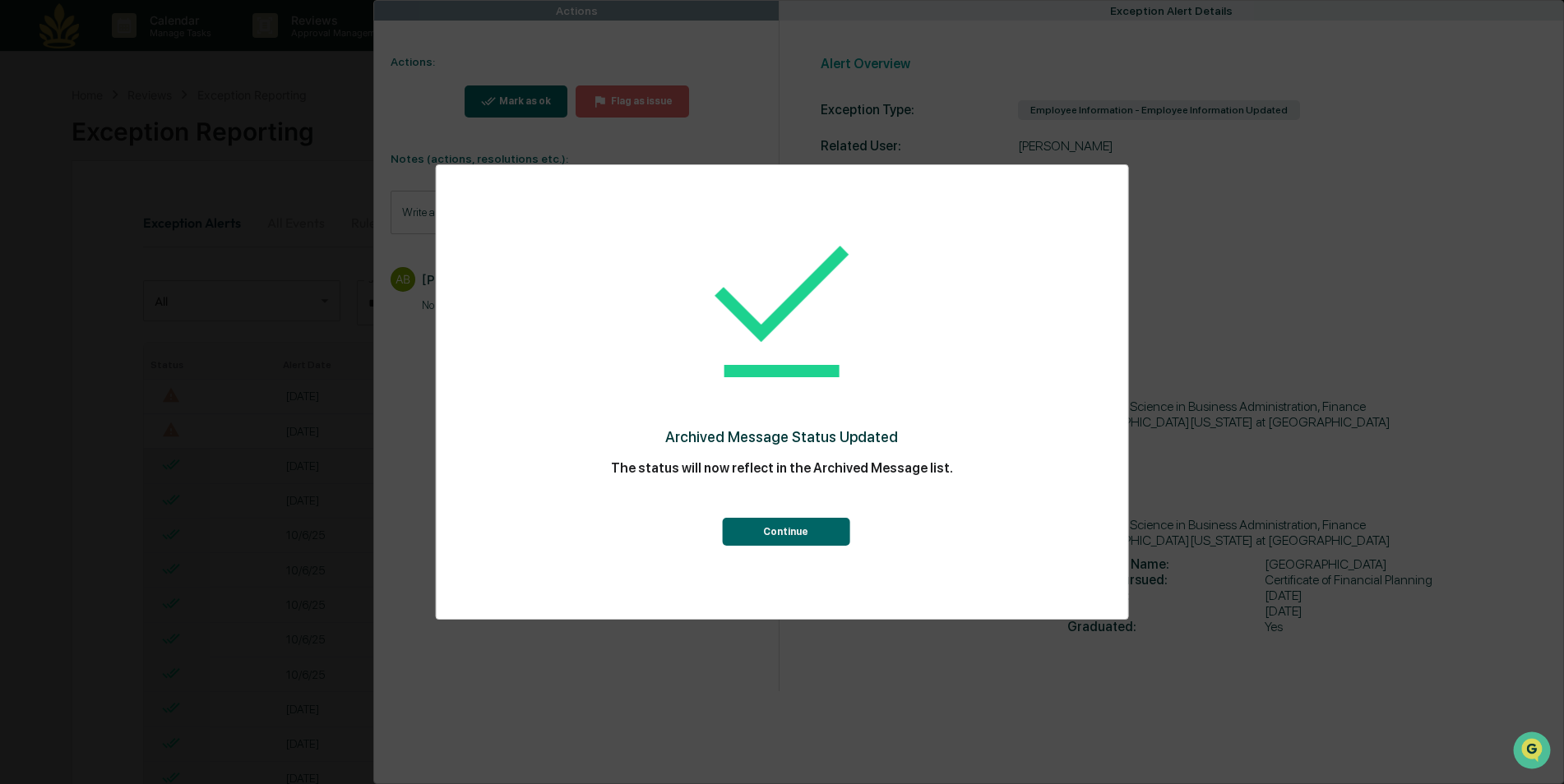
click at [801, 528] on button "Continue" at bounding box center [785, 531] width 127 height 28
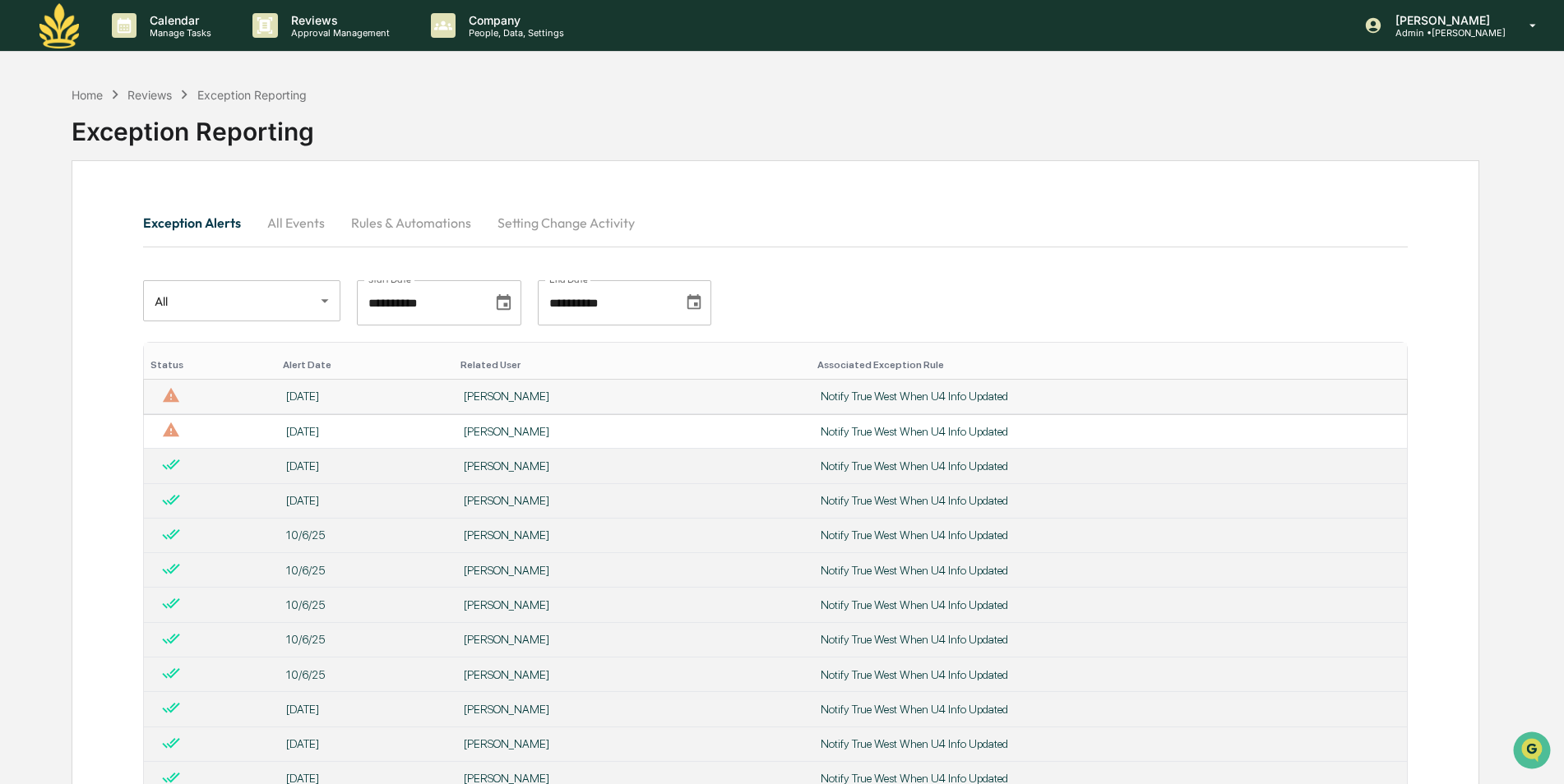
click at [469, 396] on div "[PERSON_NAME]" at bounding box center [632, 396] width 337 height 13
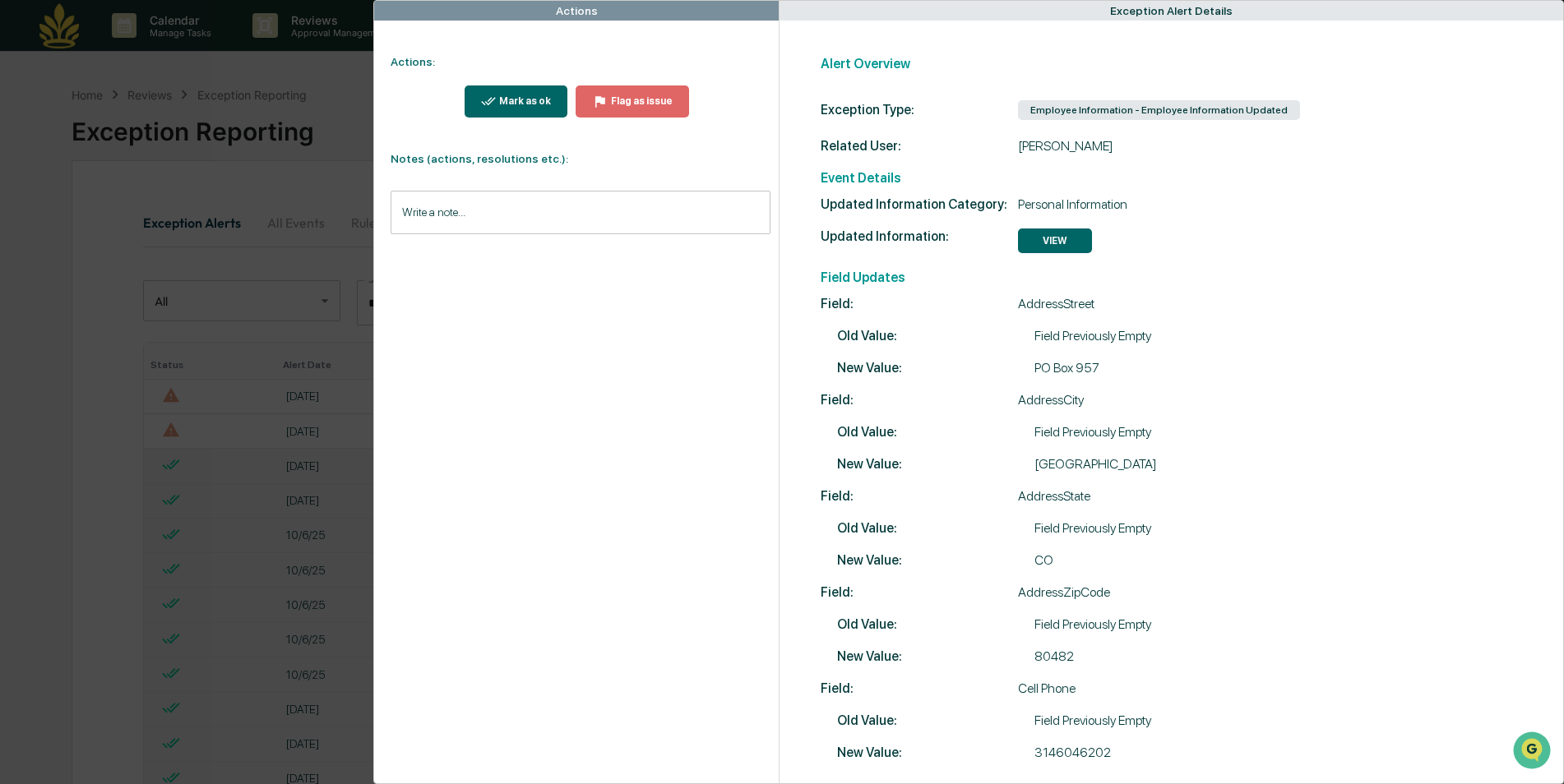
scroll to position [42, 0]
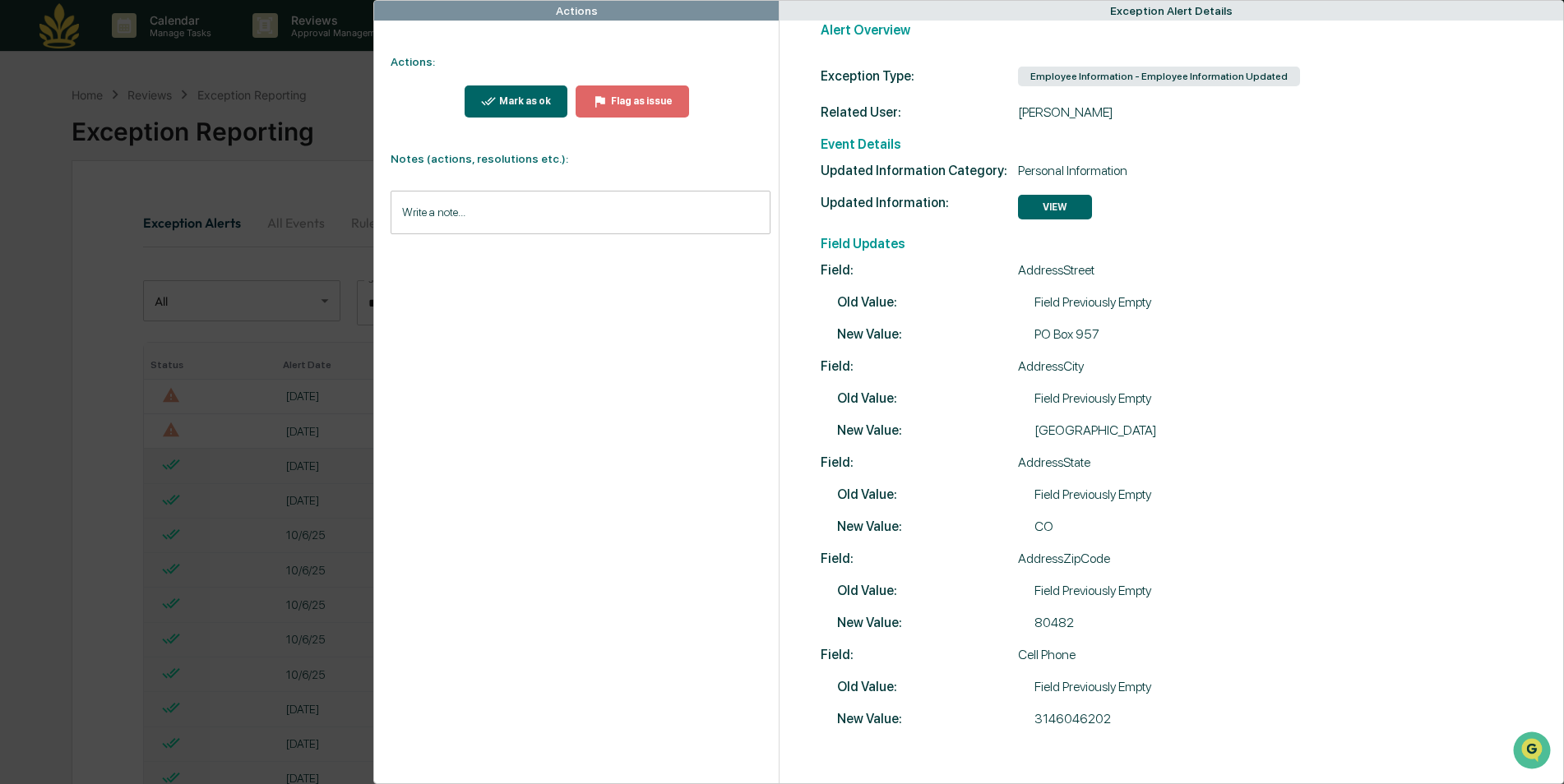
click at [595, 235] on div "Actions Actions: Mark as ok Flag as issue Notes (actions, resolutions etc.): Wr…" at bounding box center [577, 375] width 404 height 816
click at [577, 194] on input "Write a note..." at bounding box center [580, 212] width 379 height 43
drag, startPoint x: 552, startPoint y: 273, endPoint x: 394, endPoint y: 265, distance: 158.2
click at [394, 265] on div "**********" at bounding box center [580, 268] width 377 height 82
copy span "**********"
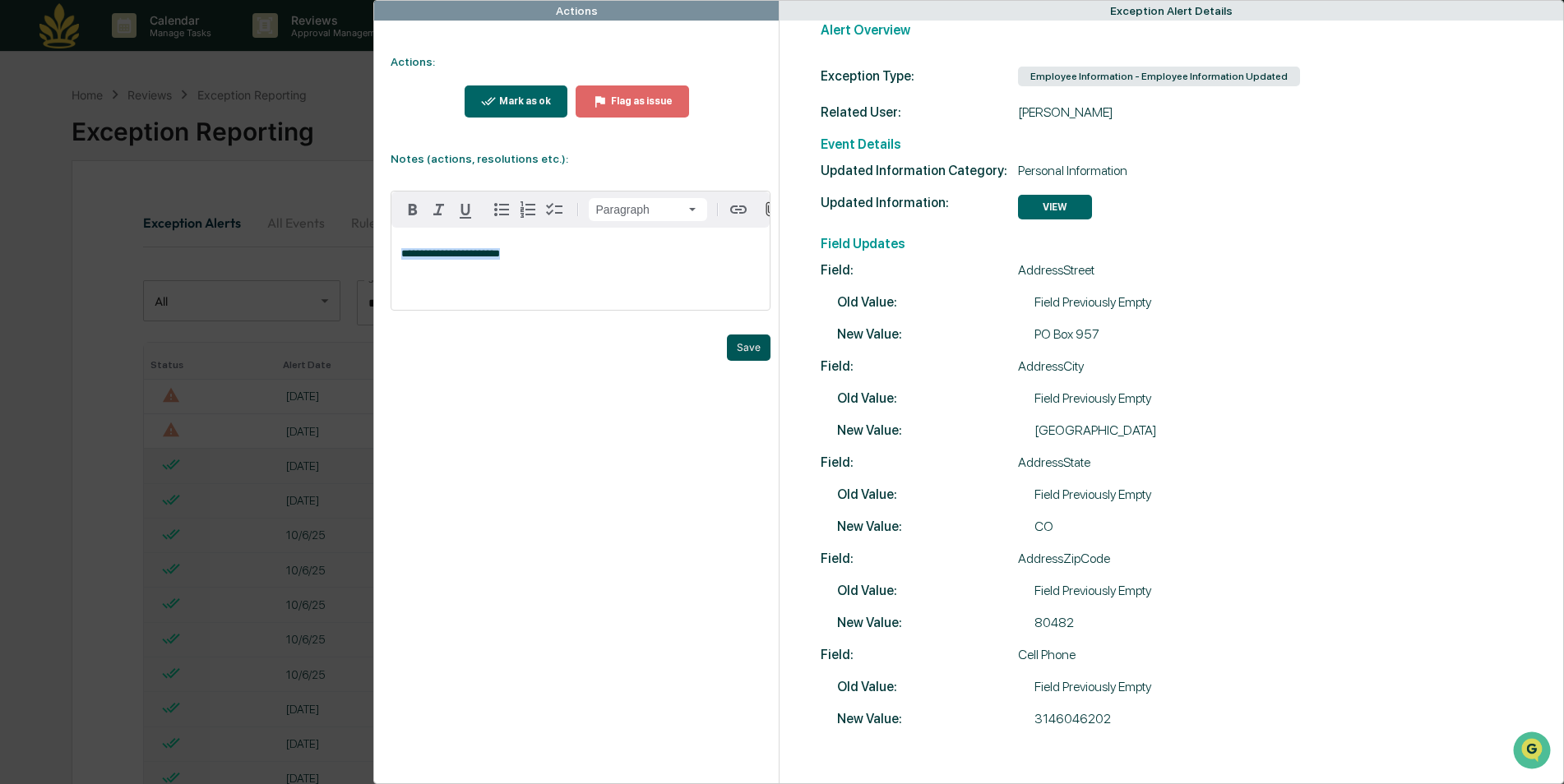
click at [743, 352] on button "Save" at bounding box center [748, 347] width 43 height 26
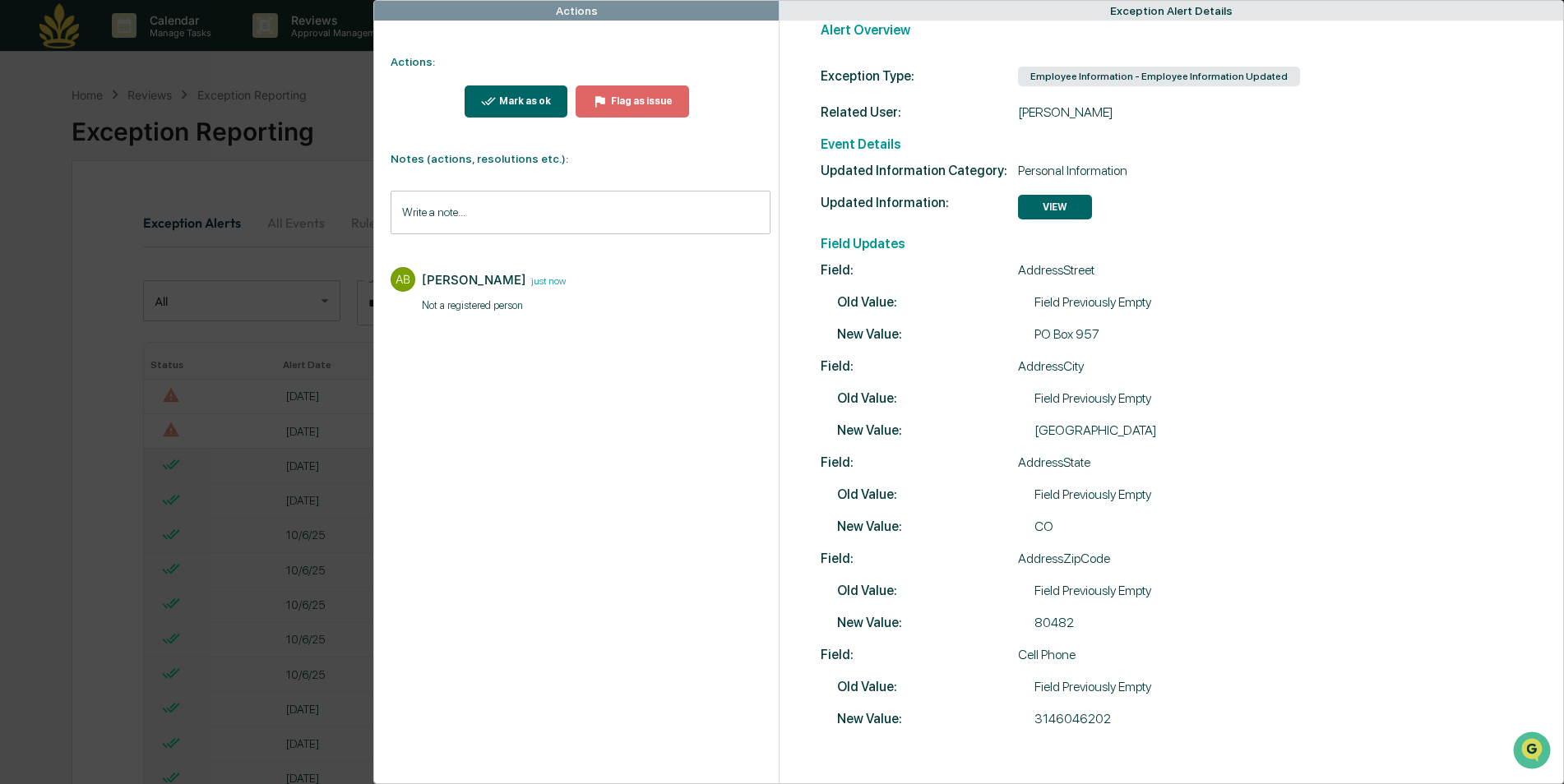
click at [532, 107] on div "Mark as ok" at bounding box center [523, 101] width 55 height 12
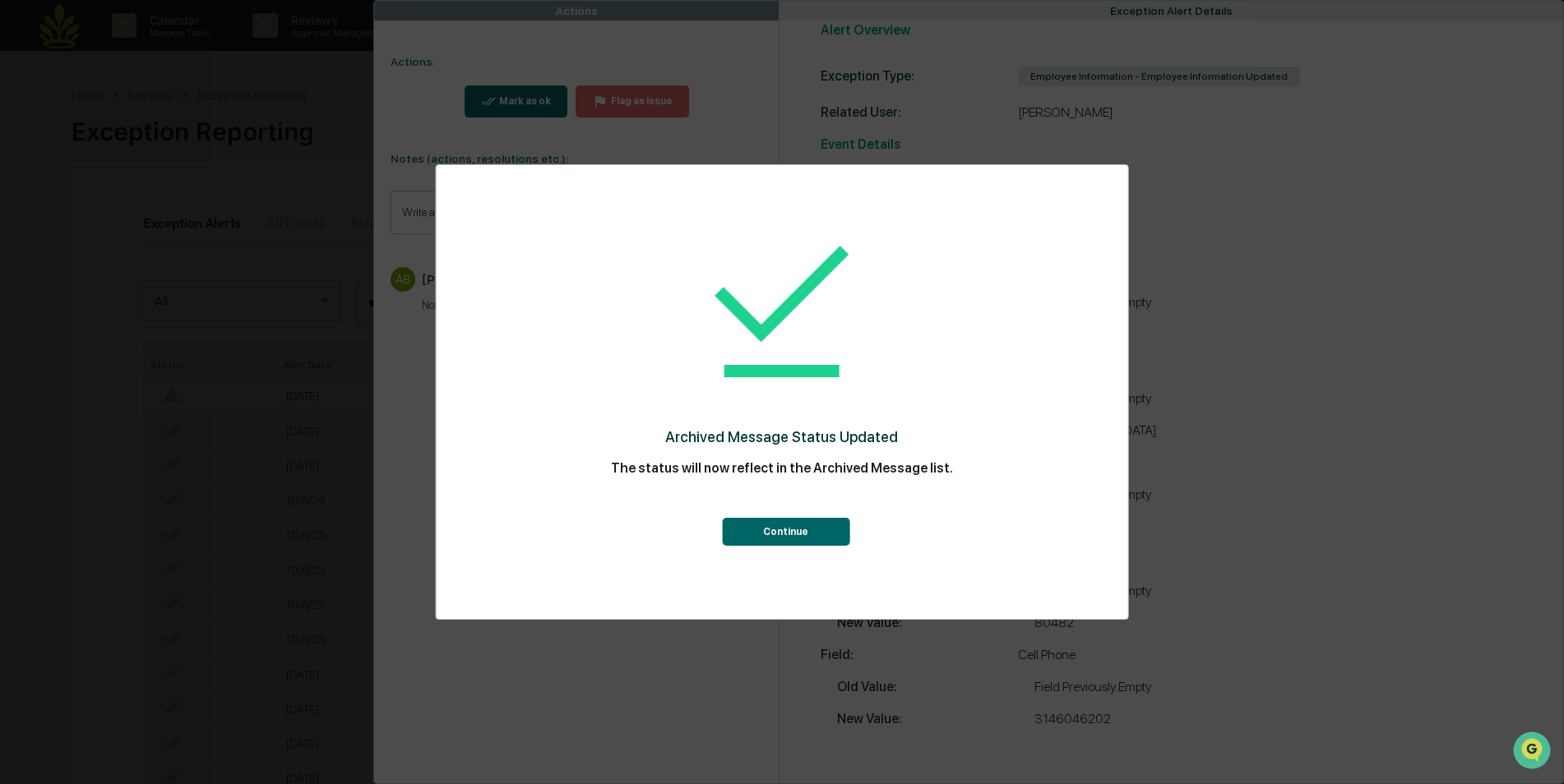
click at [812, 536] on button "Continue" at bounding box center [785, 531] width 127 height 28
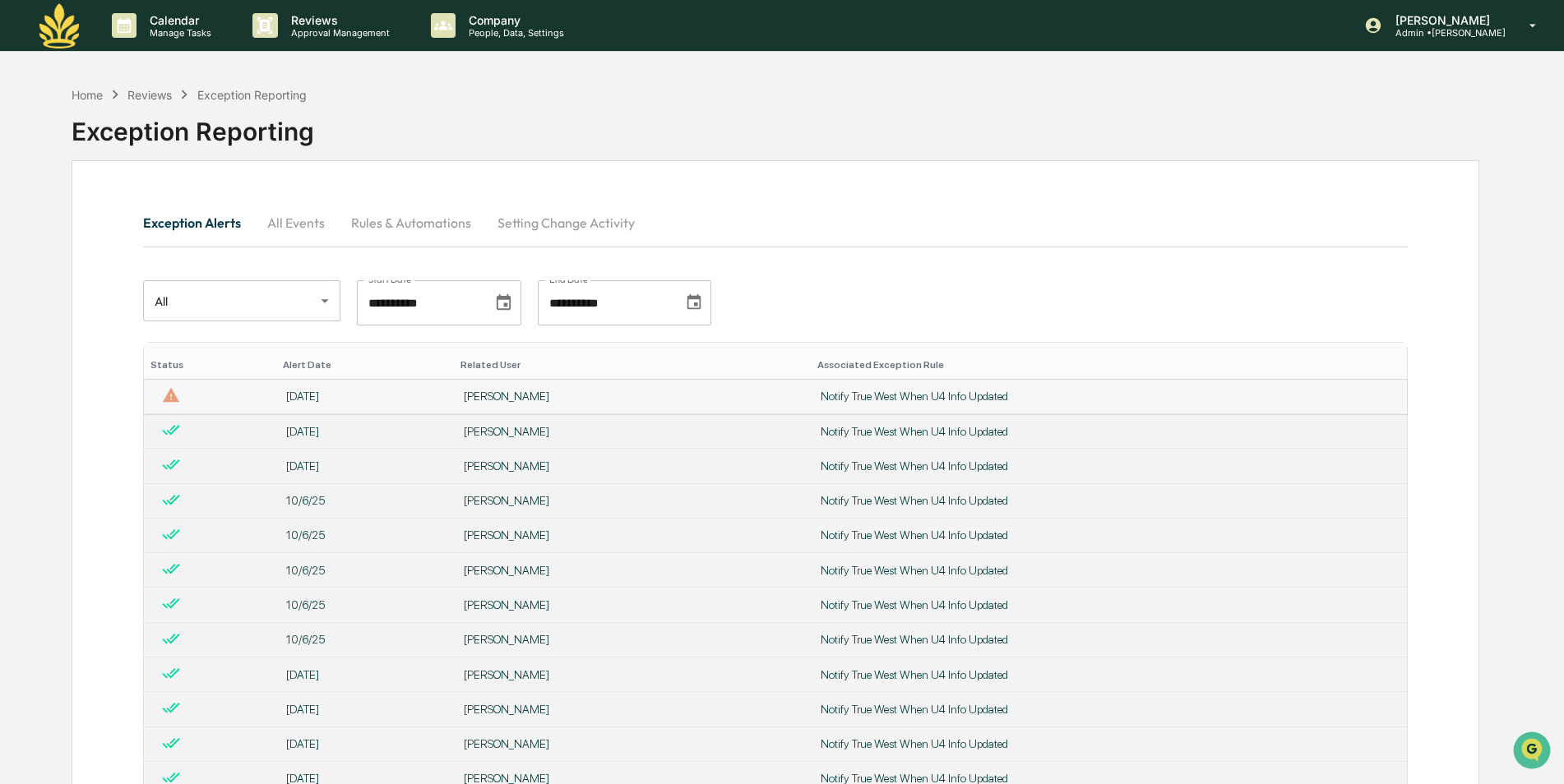
click at [504, 397] on div "[PERSON_NAME]" at bounding box center [632, 396] width 337 height 13
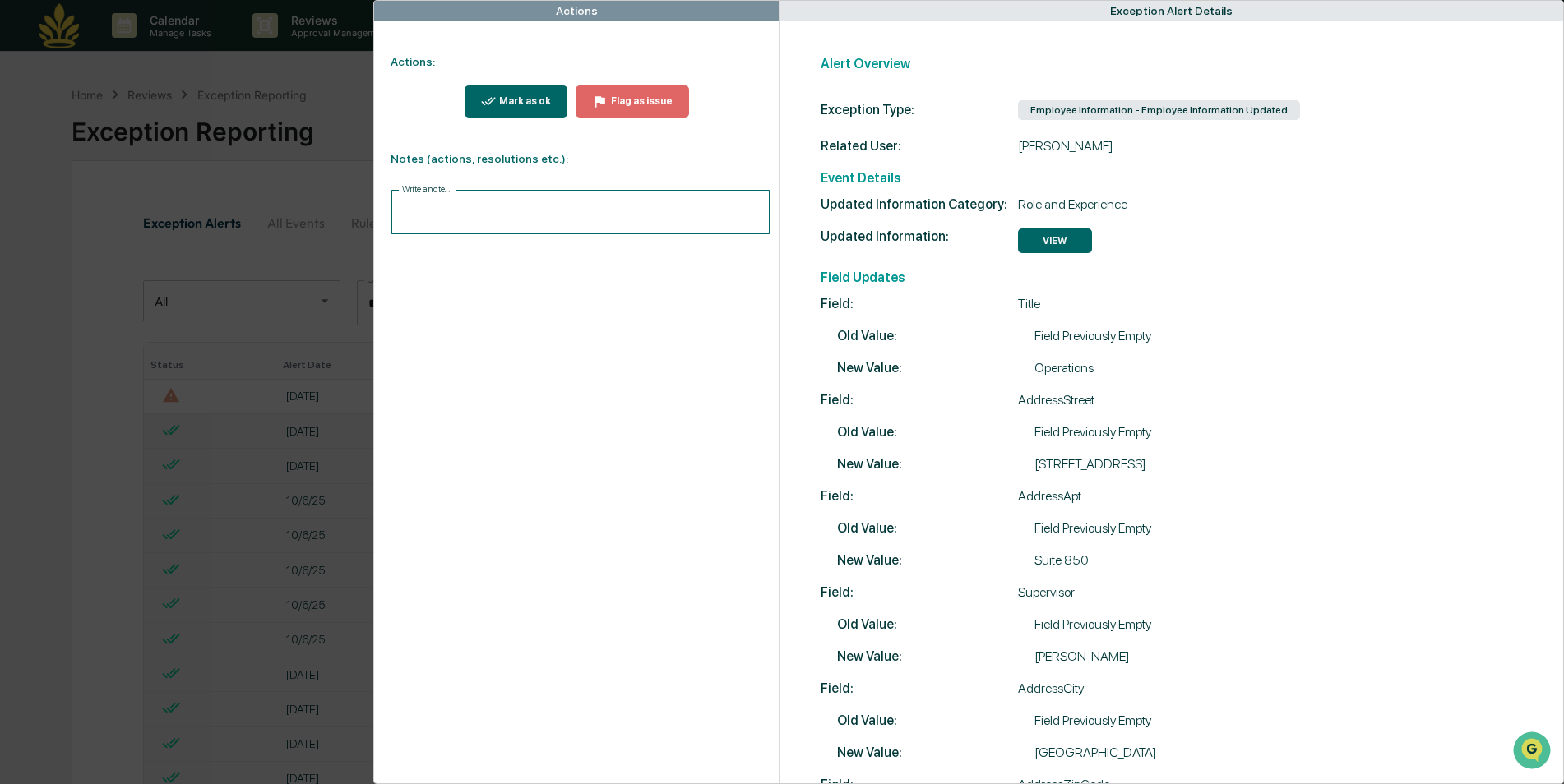
click at [586, 216] on input "Write a note..." at bounding box center [580, 212] width 379 height 43
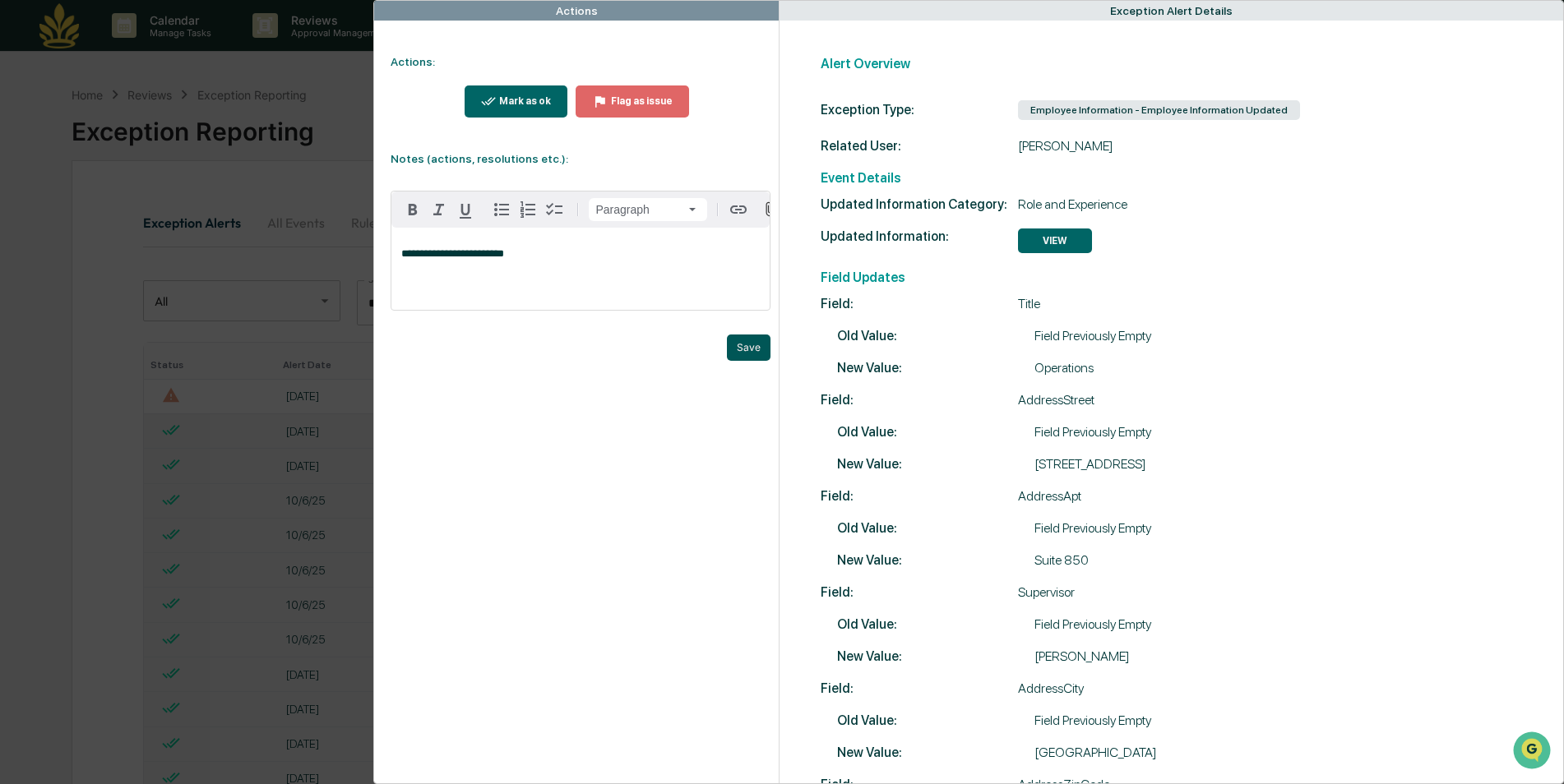
click at [747, 361] on button "Save" at bounding box center [748, 347] width 43 height 26
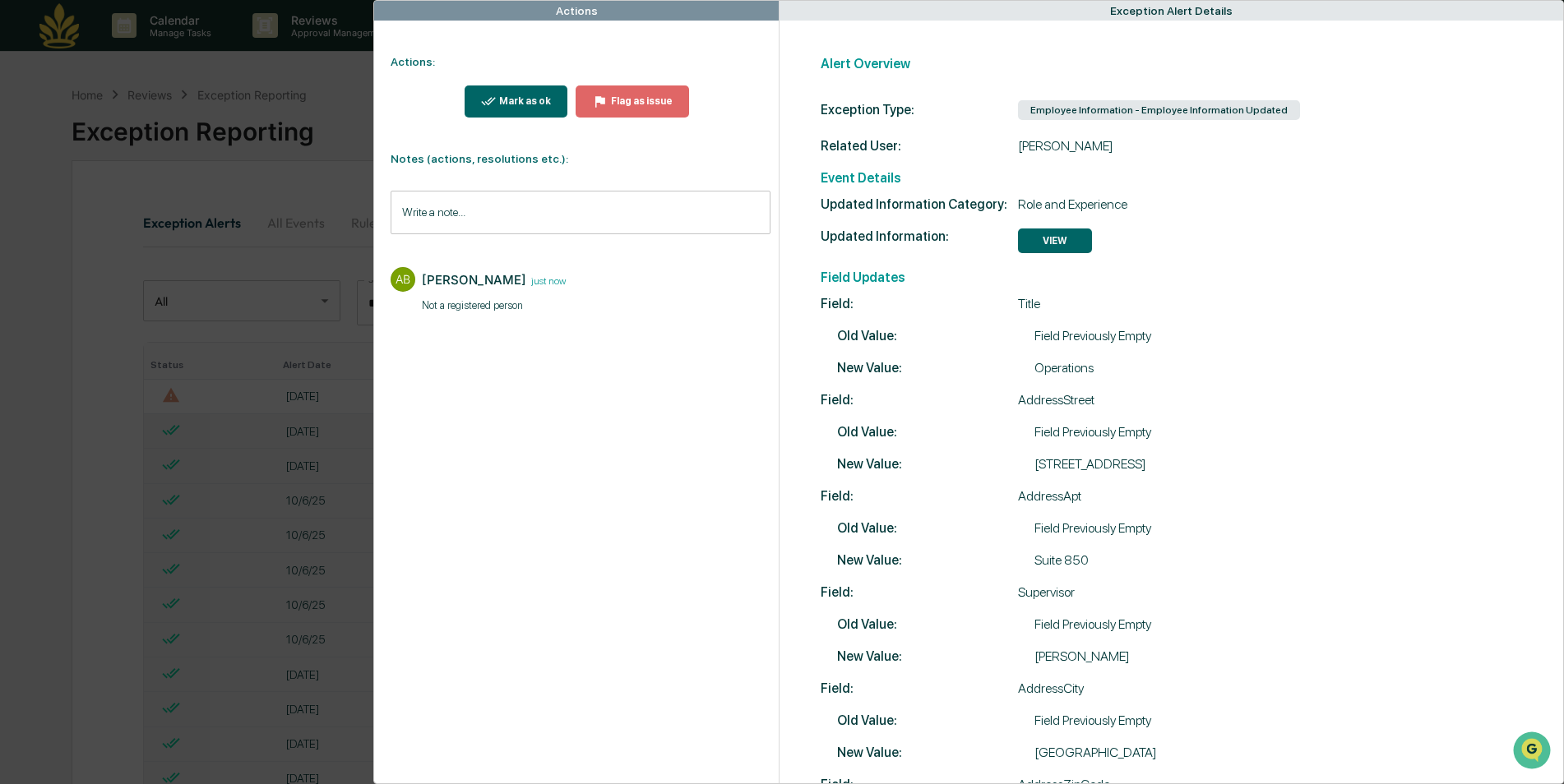
click at [489, 104] on icon "modal" at bounding box center [489, 101] width 15 height 15
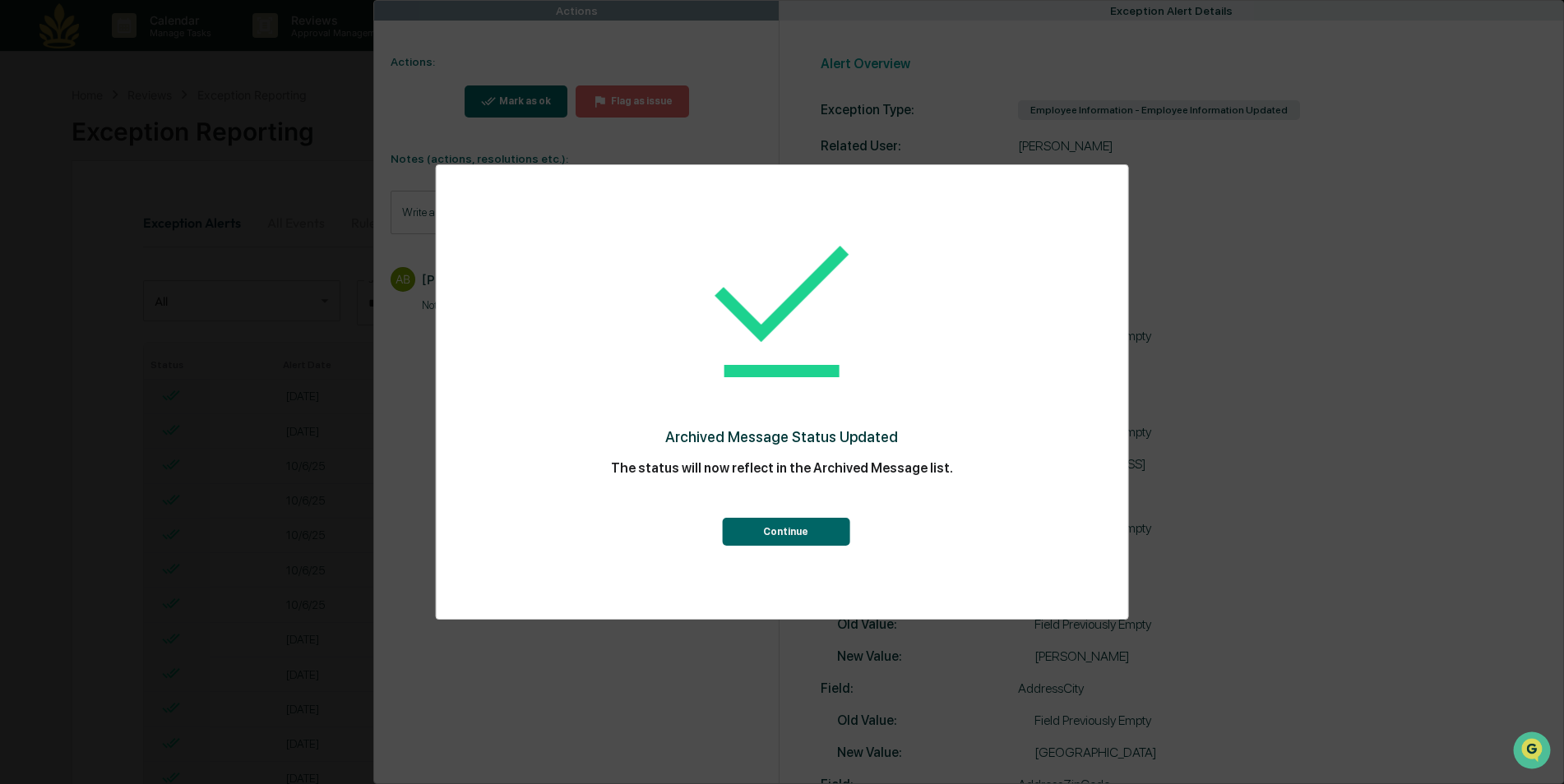
click at [768, 523] on button "Continue" at bounding box center [785, 531] width 127 height 28
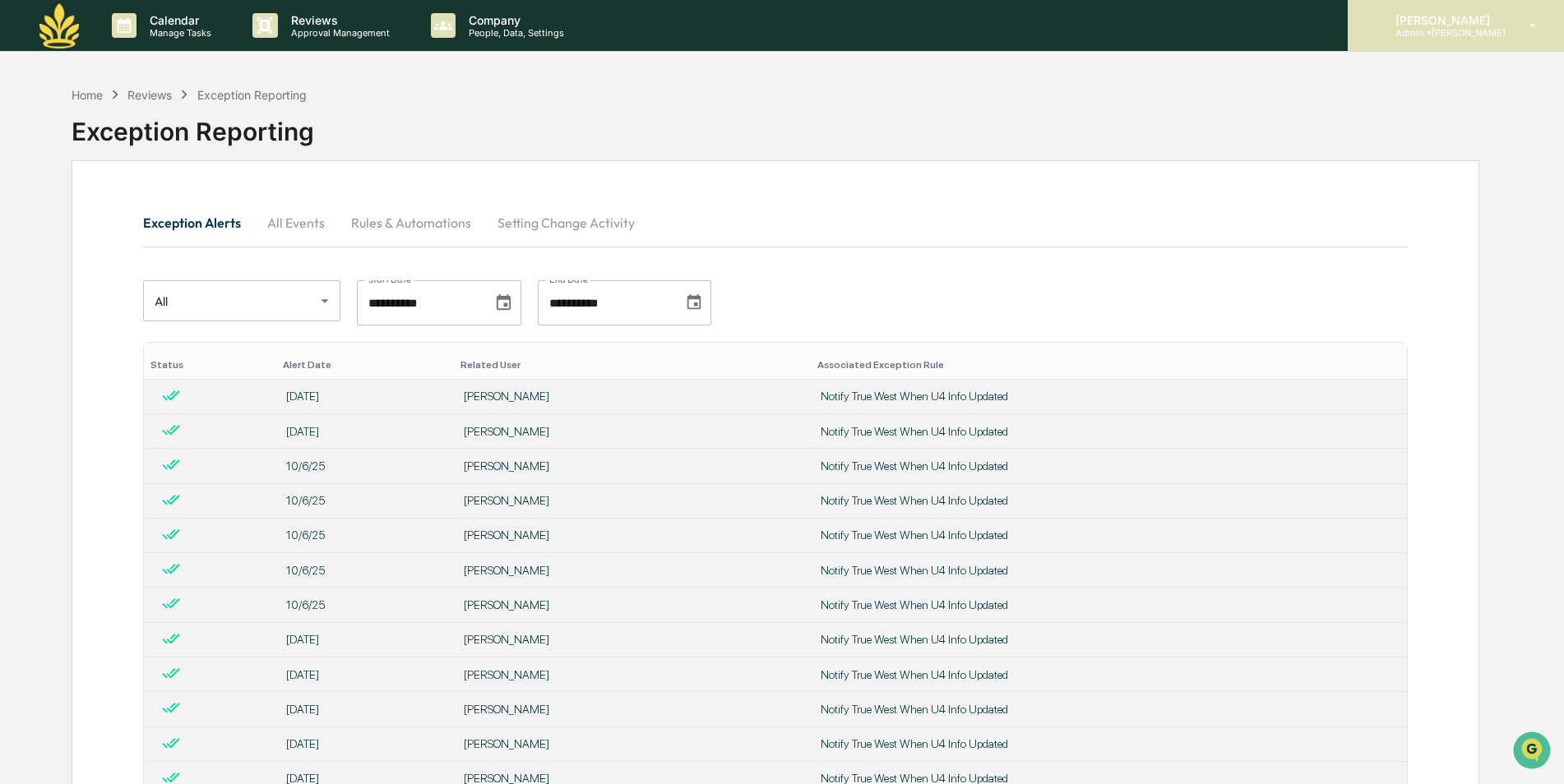
click at [1417, 9] on div "[PERSON_NAME] Admin • Maia Wealth" at bounding box center [1455, 25] width 217 height 51
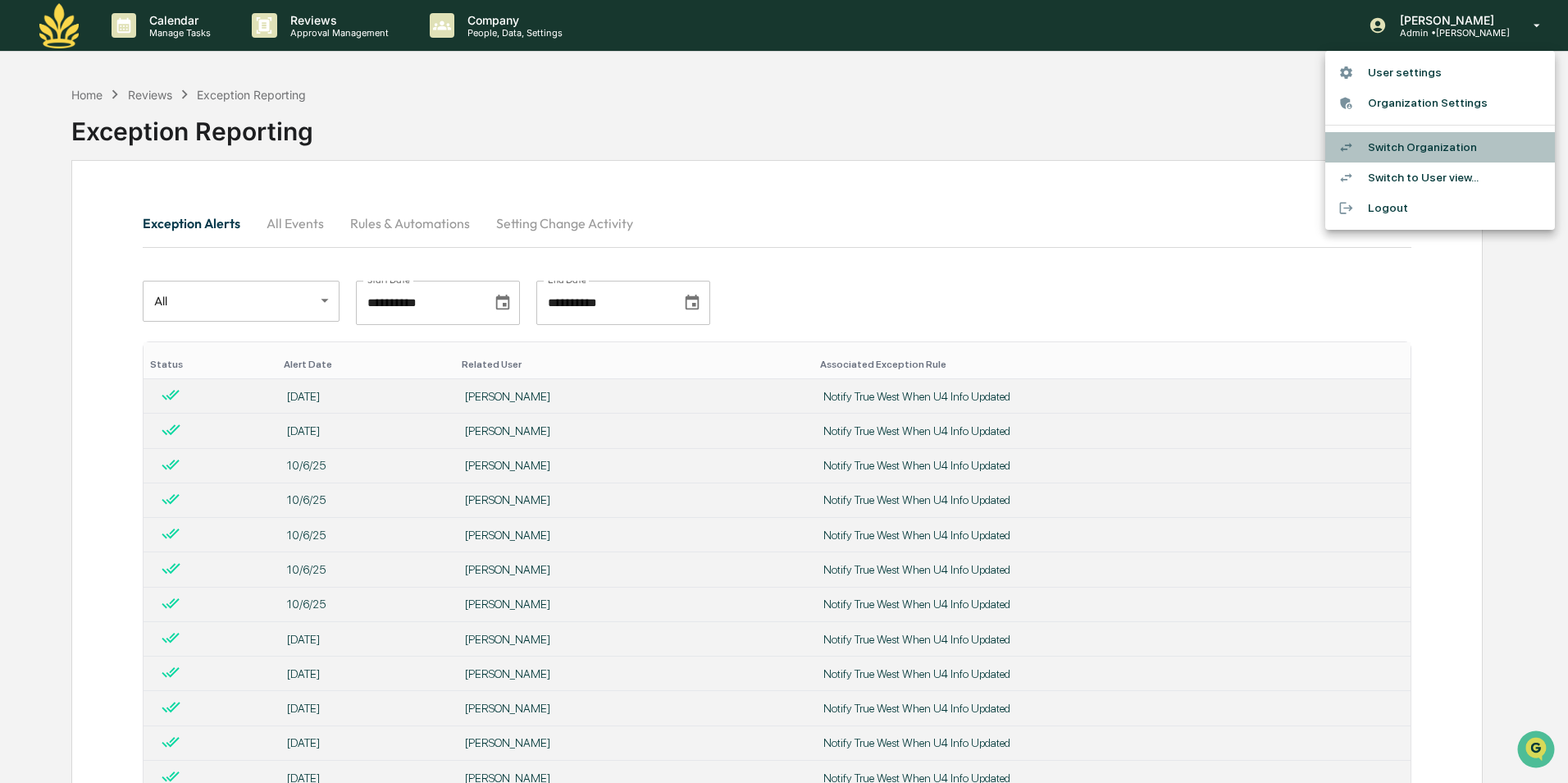
click at [1431, 146] on li "Switch Organization" at bounding box center [1439, 148] width 229 height 31
